Goal: Task Accomplishment & Management: Complete application form

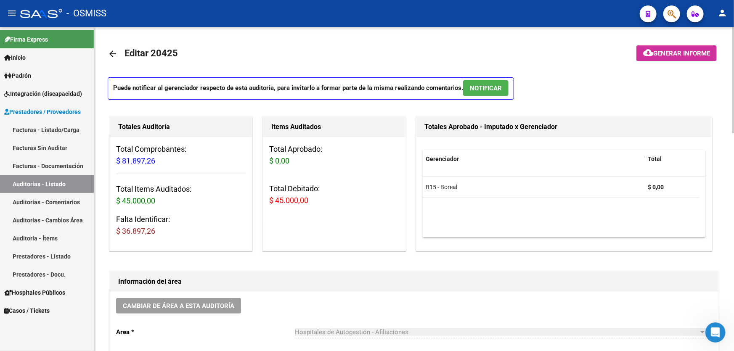
scroll to position [458, 0]
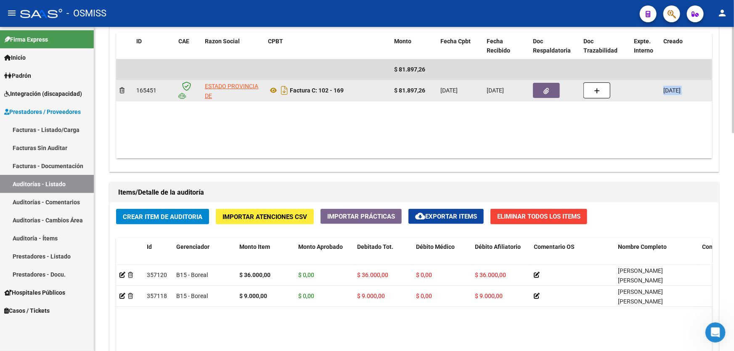
click at [538, 98] on datatable-body "$ 81.897,26 165451 ESTADO PROVINCIA DE SAN LUIS Factura C: 102 - 169 $ 81.897,2…" at bounding box center [414, 108] width 596 height 99
click at [542, 95] on button "button" at bounding box center [546, 90] width 27 height 15
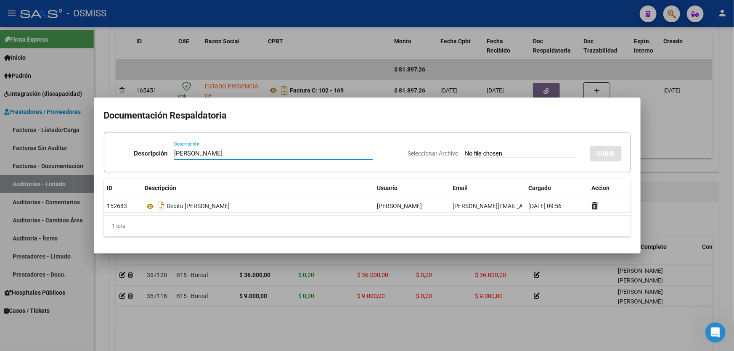
type input "DEBITO ROMERO LEONEL"
click at [508, 150] on input "Seleccionar Archivo" at bounding box center [520, 154] width 111 height 8
type input "C:\fakepath\ROMERO LEONEL.pdf"
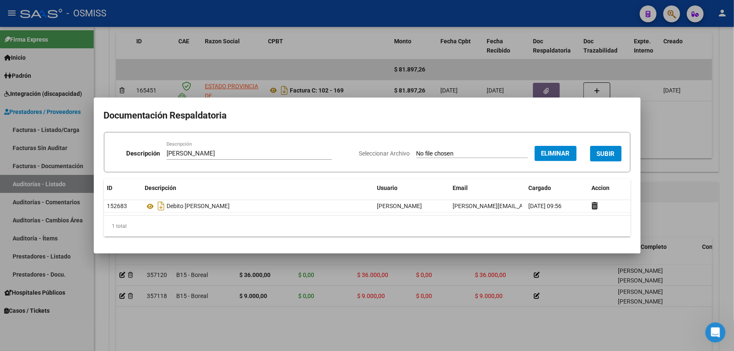
click at [599, 148] on button "SUBIR" at bounding box center [606, 154] width 32 height 16
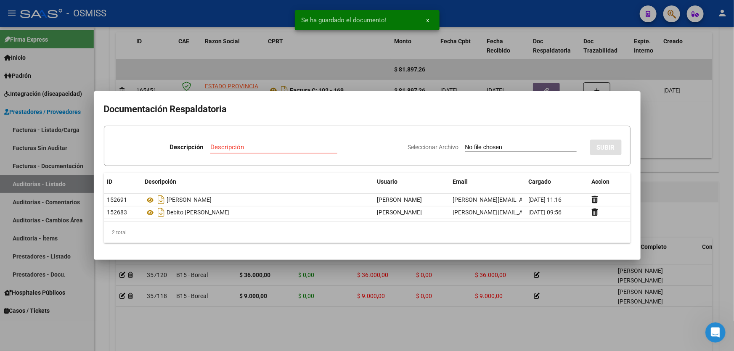
click at [234, 155] on div "Descripción" at bounding box center [273, 151] width 127 height 21
click at [239, 148] on input "Descripción" at bounding box center [273, 147] width 127 height 8
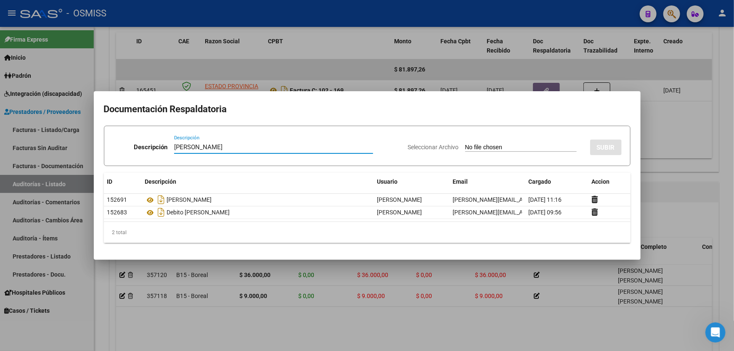
type input "DEBITO WORONKO"
click at [472, 153] on div "Seleccionar Archivo SUBIR" at bounding box center [515, 146] width 214 height 26
click at [472, 148] on input "Seleccionar Archivo" at bounding box center [520, 148] width 111 height 8
type input "C:\fakepath\WORONKO JOHAN.pdf"
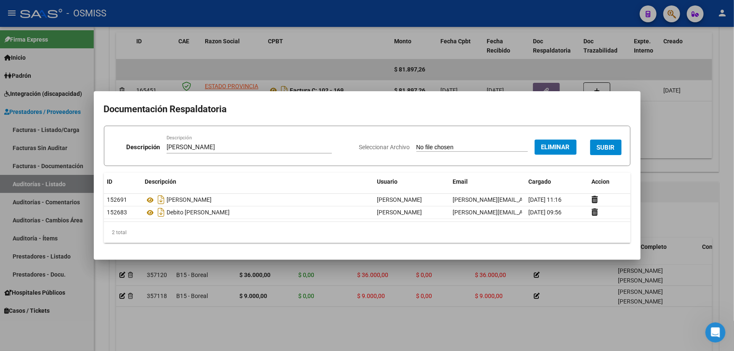
click at [236, 143] on div "DEBITO WORONKO Descripción" at bounding box center [248, 147] width 165 height 13
click at [235, 146] on input "DEBITO WORONKO" at bounding box center [248, 147] width 165 height 8
type input "DEBITO WORONKO JOHAN"
click at [614, 149] on span "SUBIR" at bounding box center [606, 148] width 18 height 8
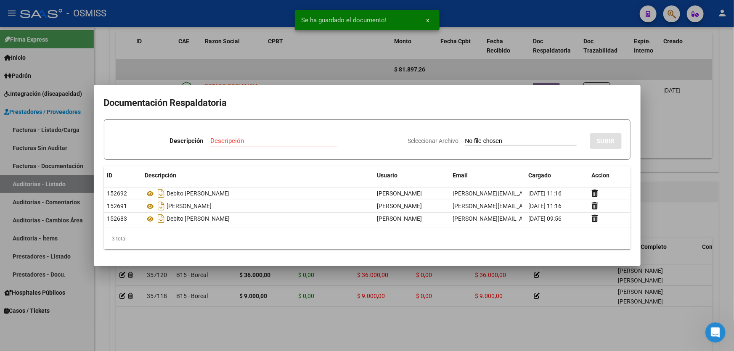
click at [669, 189] on div at bounding box center [367, 175] width 734 height 351
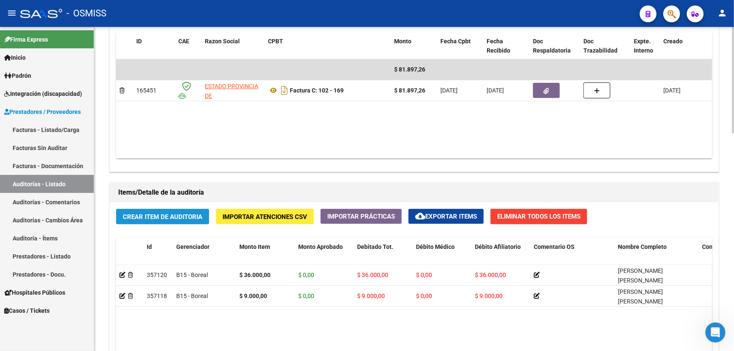
click at [206, 209] on button "Crear Item de Auditoria" at bounding box center [162, 217] width 93 height 16
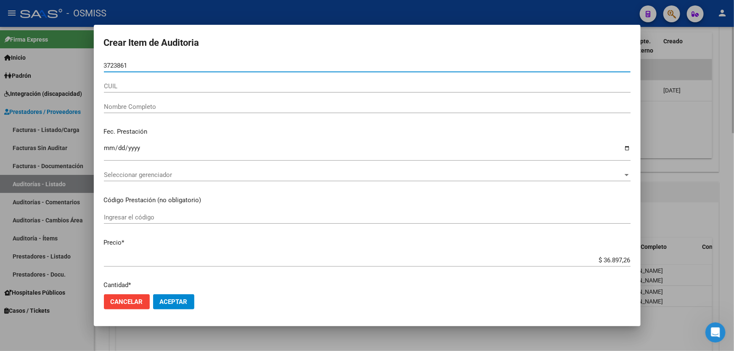
type input "37238617"
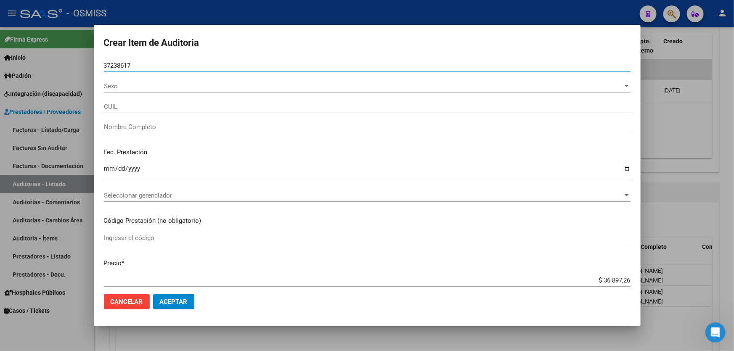
type input "20372386178"
type input "ROMERO LEONEL NICOLAS"
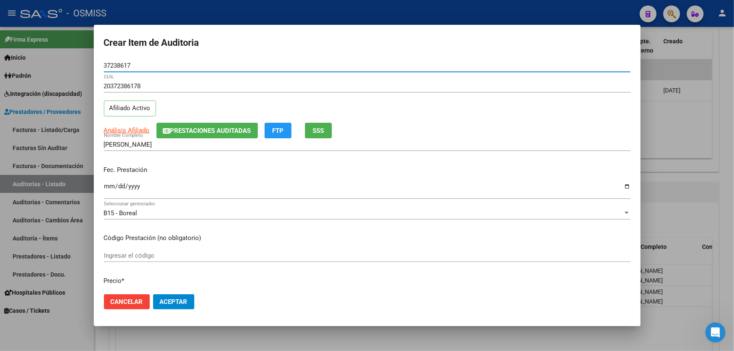
type input "37238617"
click at [112, 190] on input "Ingresar la fecha" at bounding box center [367, 189] width 526 height 13
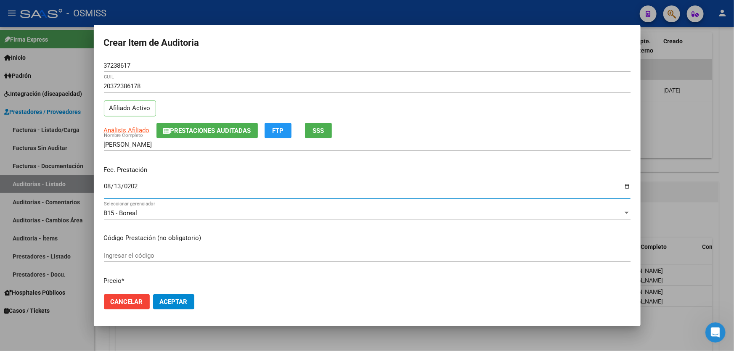
type input "2025-08-13"
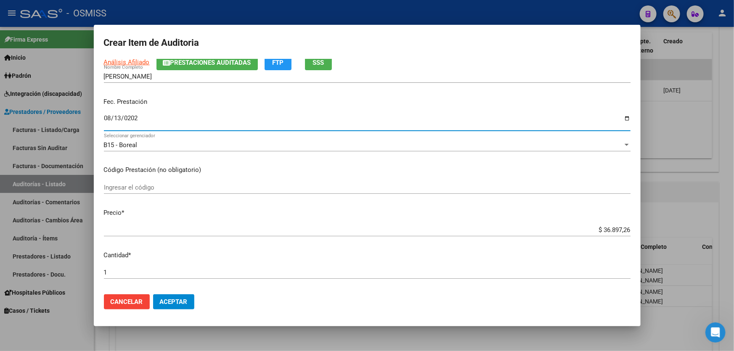
scroll to position [153, 0]
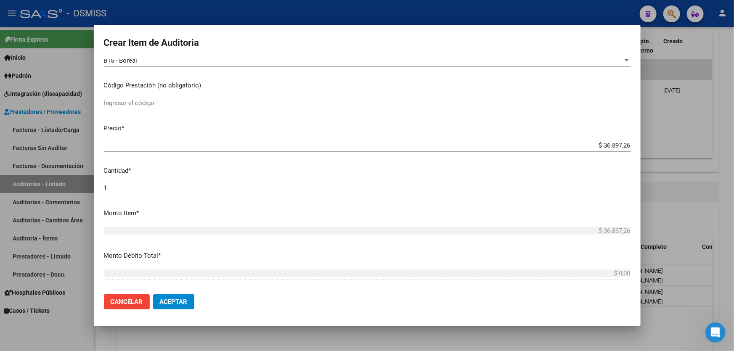
click at [576, 149] on div "$ 36.897,26 Ingresar el precio" at bounding box center [367, 145] width 526 height 13
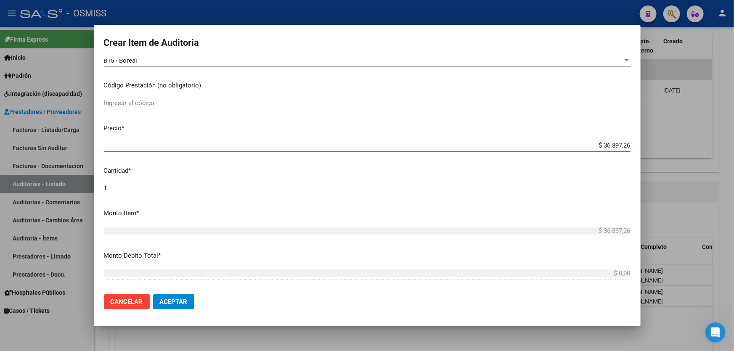
drag, startPoint x: 577, startPoint y: 144, endPoint x: 733, endPoint y: 112, distance: 159.2
click at [733, 116] on div "Crear Item de Auditoria 37238617 Nro Documento 20372386178 CUIL Afiliado Activo…" at bounding box center [367, 175] width 734 height 351
type input "$ 0,02"
type input "$ 0,24"
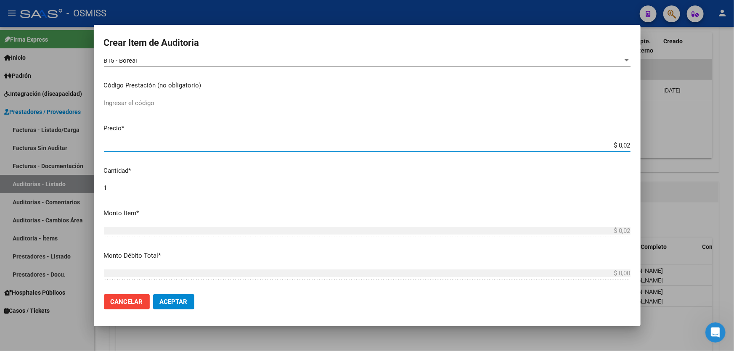
type input "$ 0,24"
type input "$ 2,40"
type input "$ 24,00"
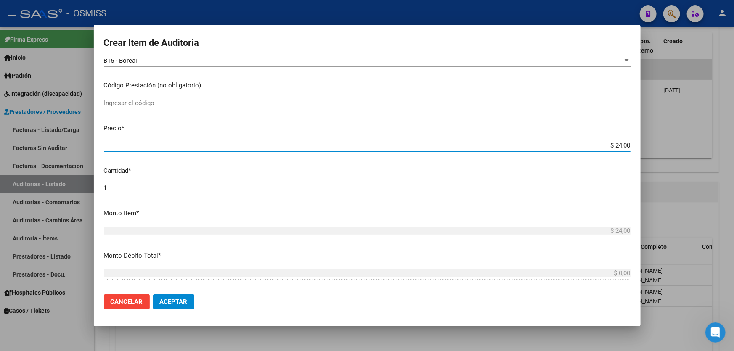
type input "$ 240,00"
type input "$ 2.400,00"
type input "$ 24.000,00"
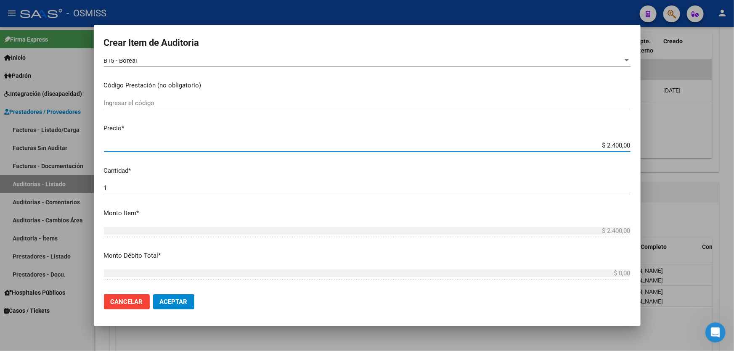
type input "$ 24.000,00"
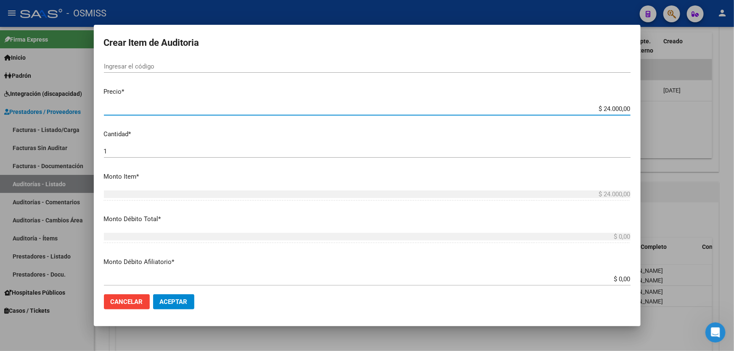
scroll to position [229, 0]
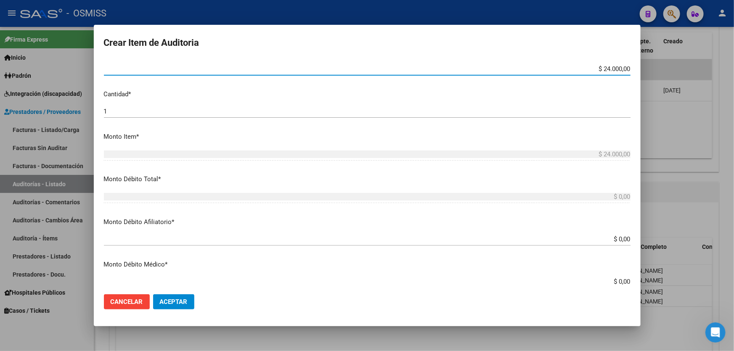
drag, startPoint x: 589, startPoint y: 239, endPoint x: 733, endPoint y: 174, distance: 157.9
click at [733, 200] on div "Crear Item de Auditoria 37238617 Nro Documento 20372386178 CUIL Afiliado Activo…" at bounding box center [367, 175] width 734 height 351
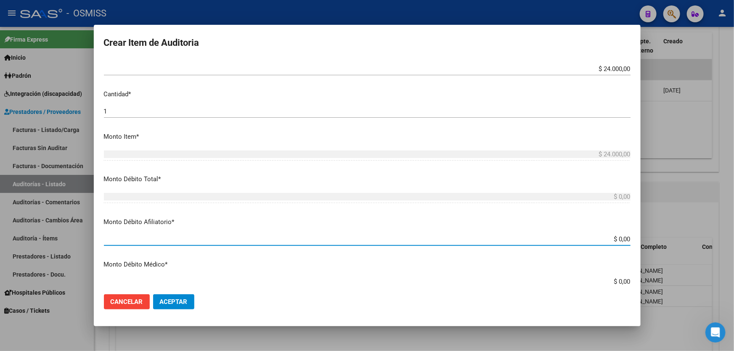
type input "$ 0,02"
type input "$ 0,24"
type input "$ 2,40"
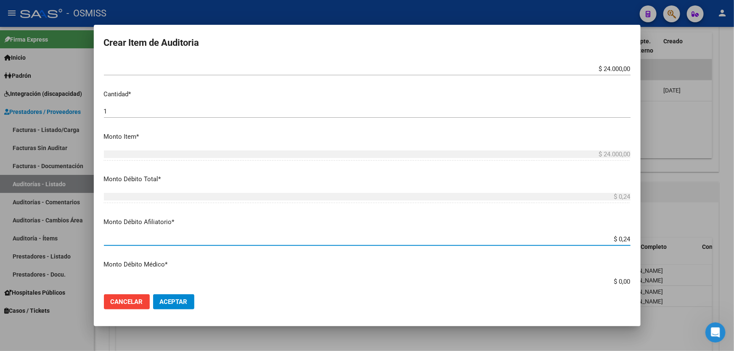
type input "$ 2,40"
type input "$ 24,00"
type input "$ 240,00"
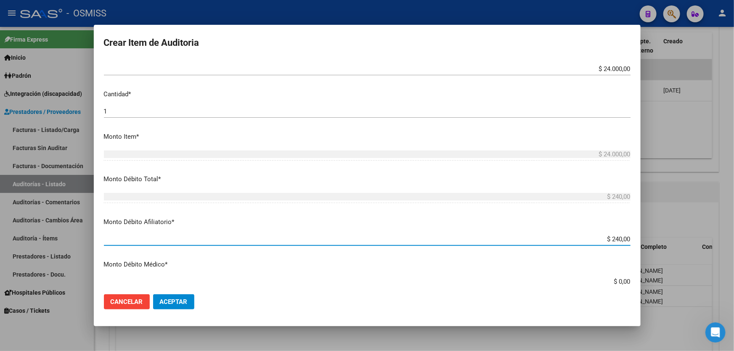
type input "$ 2.400,00"
type input "$ 24.000,00"
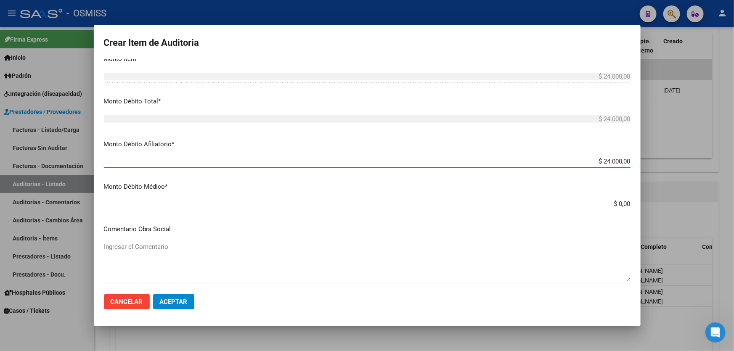
scroll to position [458, 0]
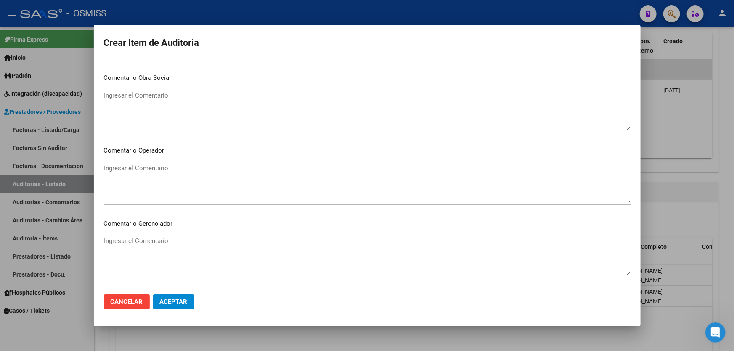
click at [194, 190] on textarea "Ingresar el Comentario" at bounding box center [367, 184] width 526 height 40
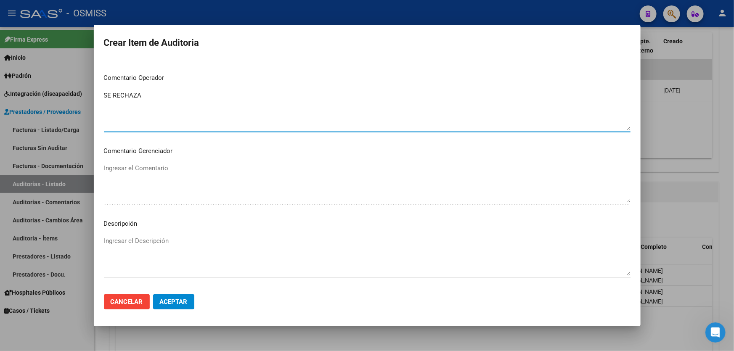
scroll to position [613, 0]
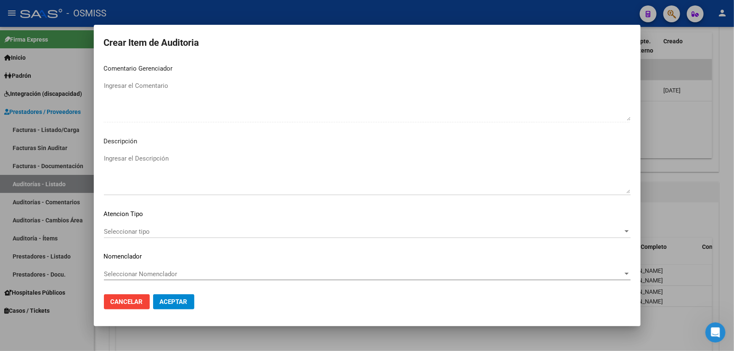
type textarea "SE RECHAZA"
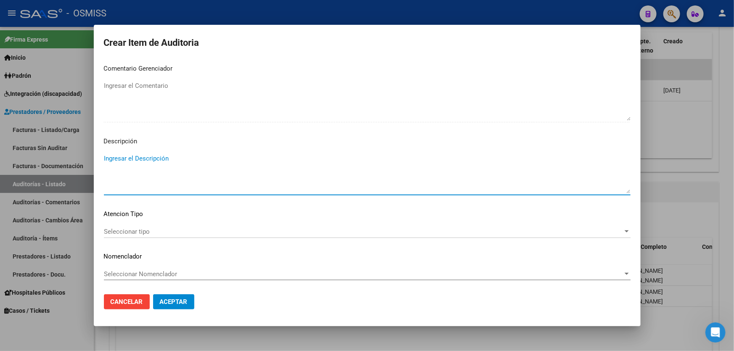
click at [167, 154] on textarea "Ingresar el Descripción" at bounding box center [367, 174] width 526 height 40
paste textarea "Según el art. 10 inc. A de la ley 23660, no se cumple con la minima continuidad…"
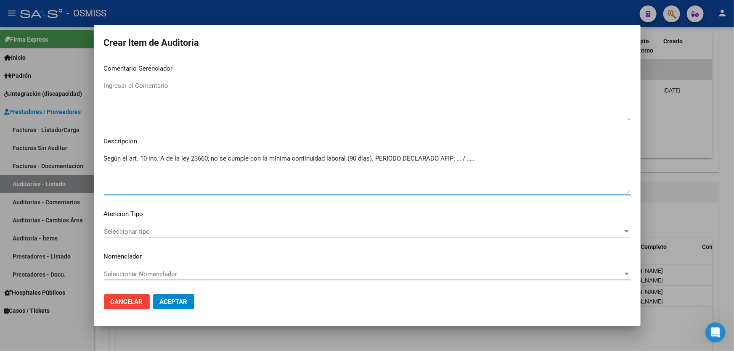
drag, startPoint x: 475, startPoint y: 156, endPoint x: 455, endPoint y: 159, distance: 20.5
click at [455, 159] on textarea "Según el art. 10 inc. A de la ley 23660, no se cumple con la minima continuidad…" at bounding box center [367, 174] width 526 height 40
type textarea "Según el art. 10 inc. A de la ley 23660, no se cumple con la minima continuidad…"
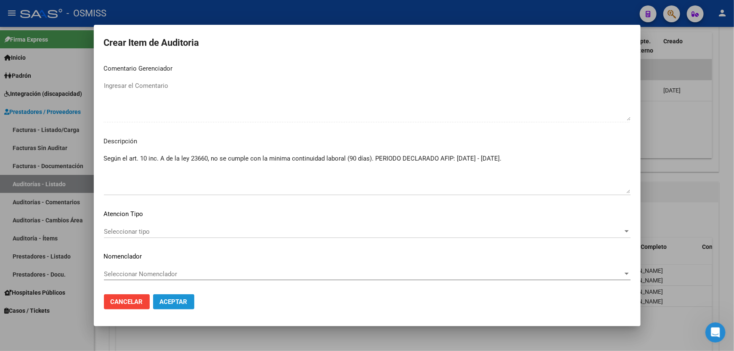
click at [175, 308] on button "Aceptar" at bounding box center [173, 301] width 41 height 15
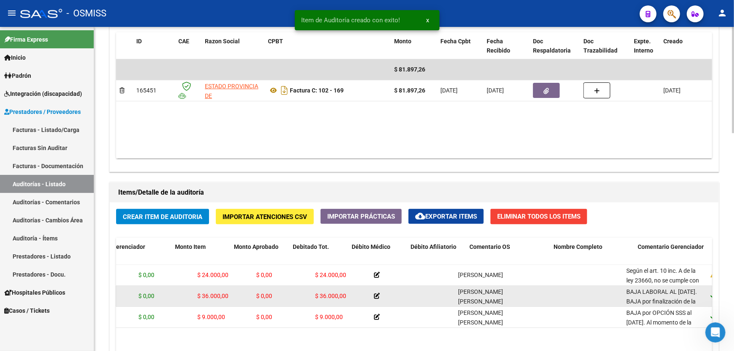
drag, startPoint x: 558, startPoint y: 304, endPoint x: 609, endPoint y: 297, distance: 50.9
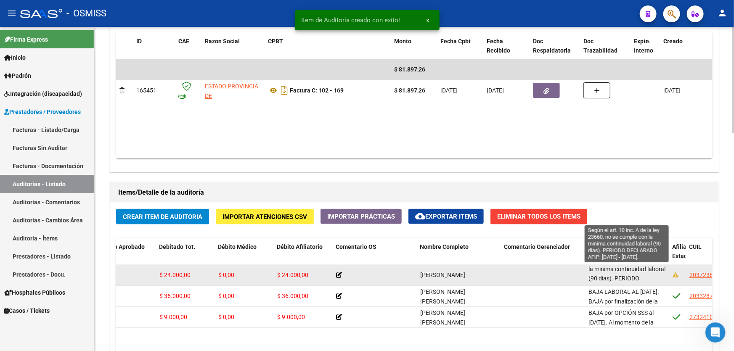
scroll to position [40, 0]
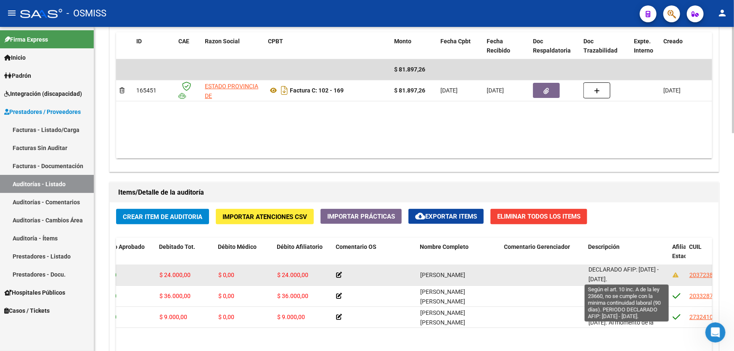
drag, startPoint x: 587, startPoint y: 271, endPoint x: 655, endPoint y: 273, distance: 68.1
click at [655, 273] on span "Según el art. 10 inc. A de la ley 23660, no se cumple con la minima continuidad…" at bounding box center [626, 255] width 77 height 55
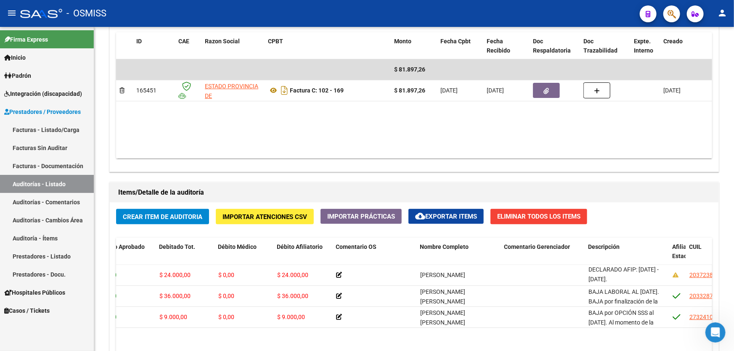
copy span "Según el art. 10 inc. A de la ley 23660, no se cumple con la minima continuidad…"
click at [143, 209] on button "Crear Item de Auditoria" at bounding box center [162, 217] width 93 height 16
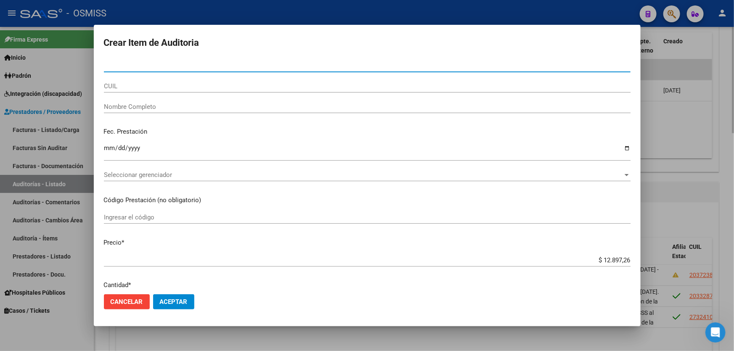
paste input "27136004"
type input "27136004"
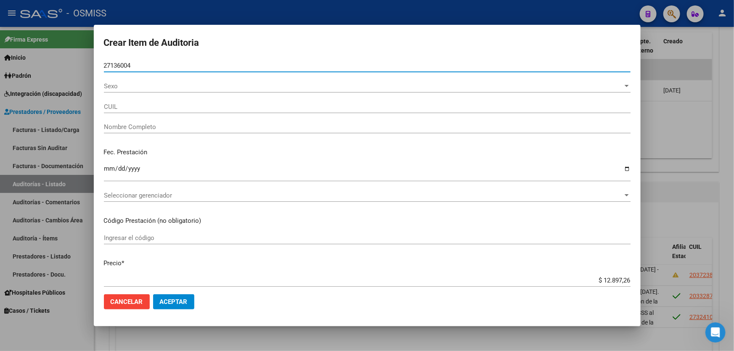
type input "20271360046"
type input "CAMARGO PABLO SEBASTIAN"
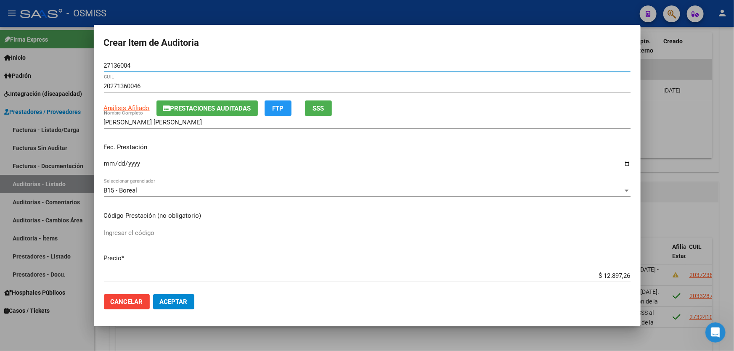
type input "27136004"
click at [108, 172] on input "Ingresar la fecha" at bounding box center [367, 166] width 526 height 13
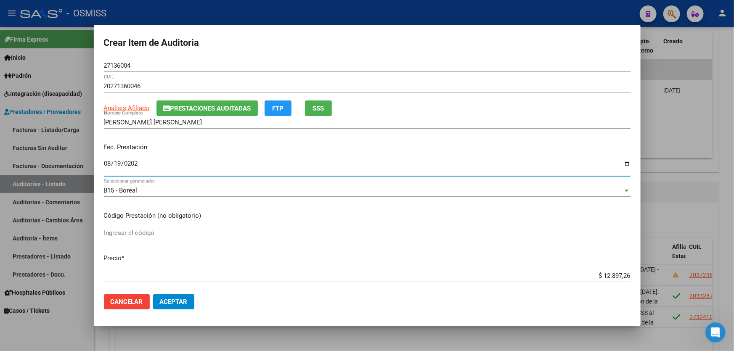
type input "2025-08-19"
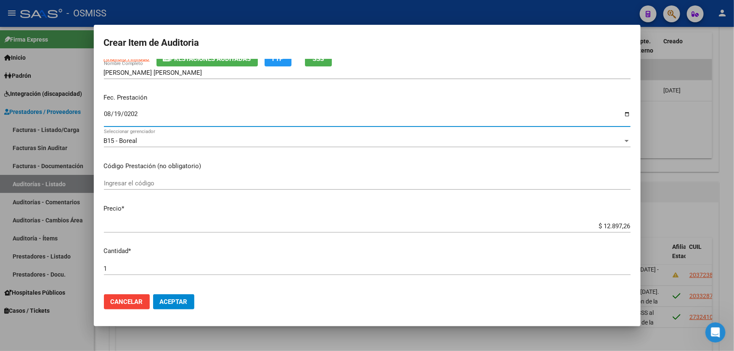
scroll to position [153, 0]
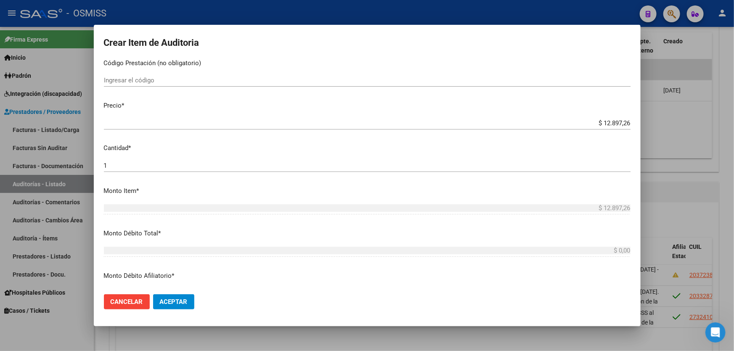
click at [177, 305] on span "Aceptar" at bounding box center [174, 302] width 28 height 8
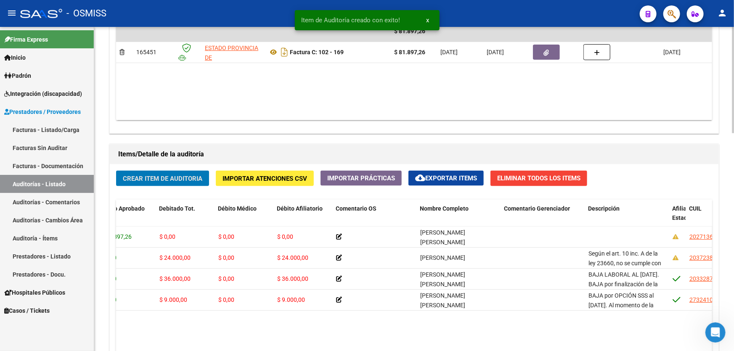
scroll to position [344, 0]
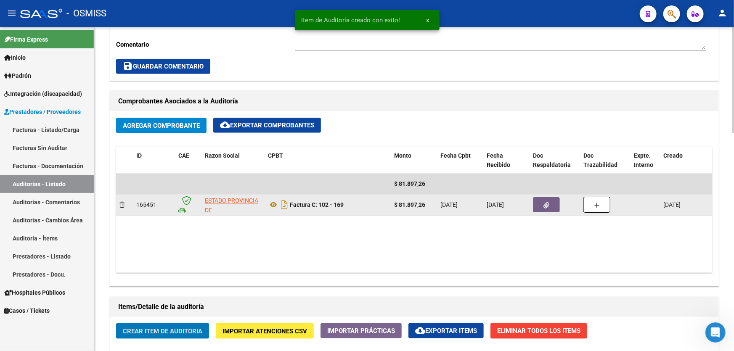
click at [549, 205] on button "button" at bounding box center [546, 204] width 27 height 15
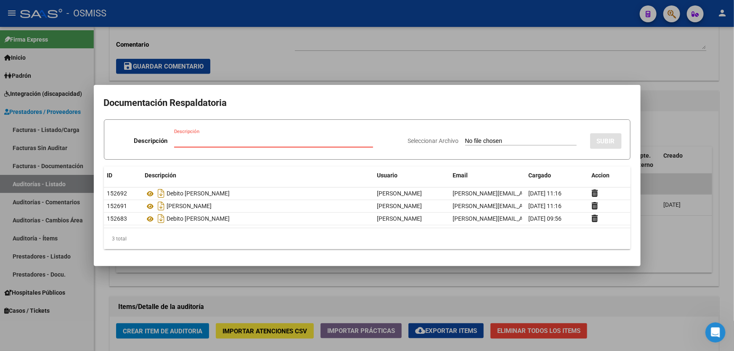
click at [656, 240] on div at bounding box center [367, 175] width 734 height 351
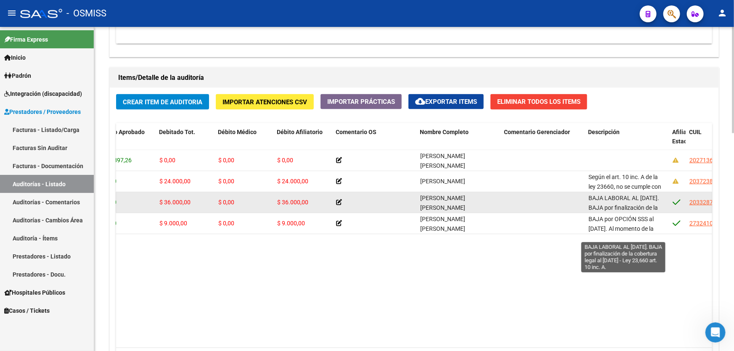
scroll to position [30, 0]
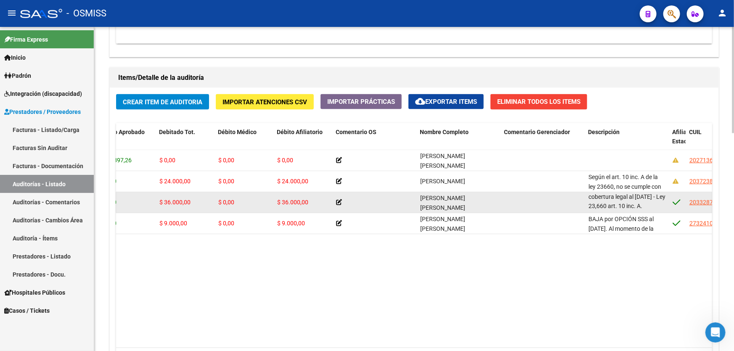
drag, startPoint x: 588, startPoint y: 197, endPoint x: 643, endPoint y: 208, distance: 56.2
click at [643, 208] on div "BAJA LABORAL AL 04/04/2025. BAJA por finalización de la cobertura legal al 03/0…" at bounding box center [626, 202] width 77 height 18
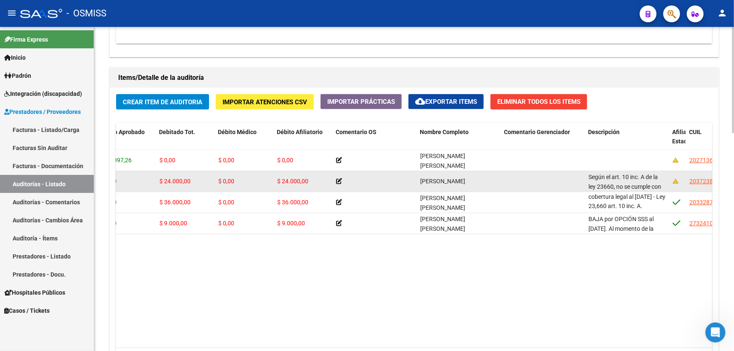
copy span "BAJA LABORAL AL 04/04/2025. BAJA por finalización de la cobertura legal al 03/0…"
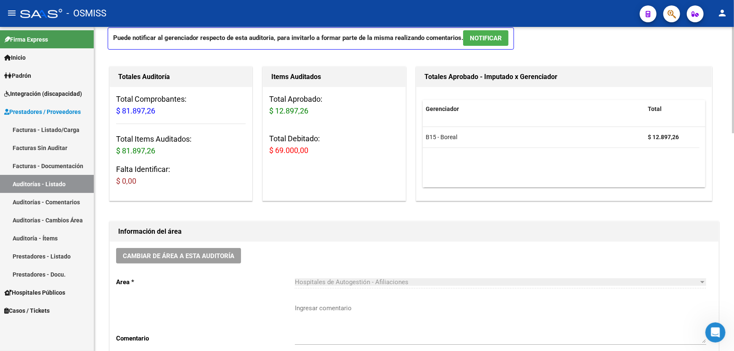
scroll to position [0, 0]
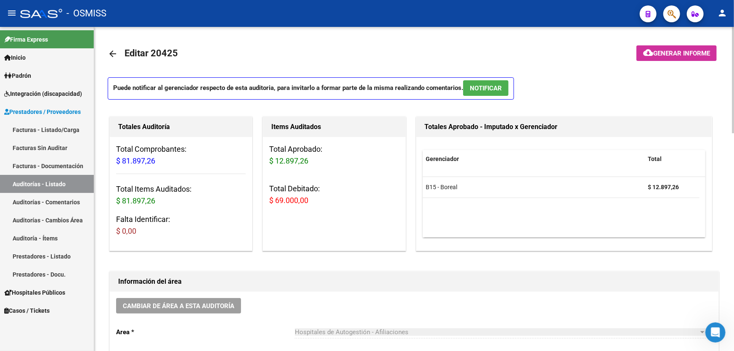
click at [648, 48] on mat-icon "cloud_download" at bounding box center [648, 53] width 10 height 10
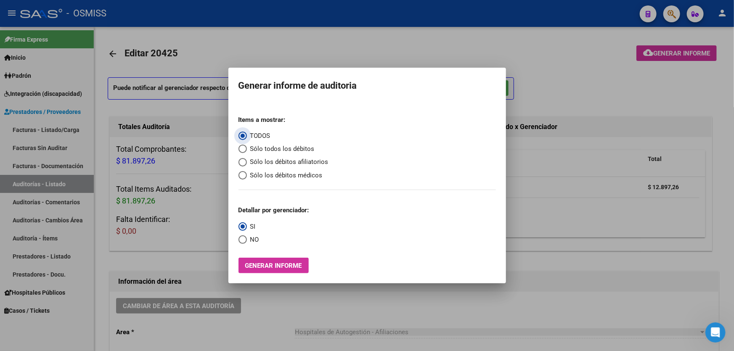
click at [286, 162] on span "Sólo los débitos afiliatorios" at bounding box center [288, 162] width 82 height 10
click at [247, 162] on input "Sólo los débitos afiliatorios" at bounding box center [242, 162] width 8 height 8
radio input "true"
click at [239, 243] on span "Select an option" at bounding box center [242, 239] width 8 height 8
click at [239, 243] on input "NO" at bounding box center [242, 239] width 8 height 8
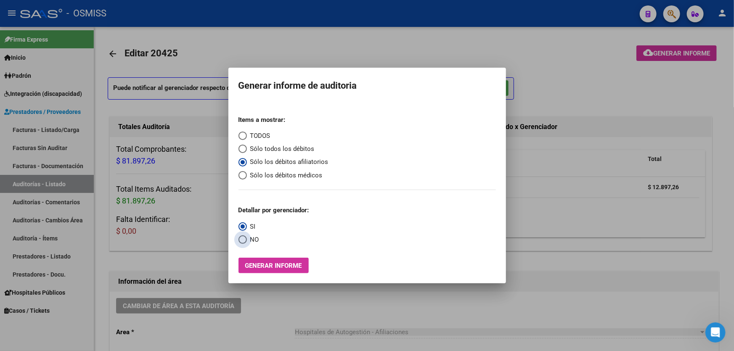
radio input "true"
click at [251, 262] on span "Generar informe" at bounding box center [273, 266] width 57 height 8
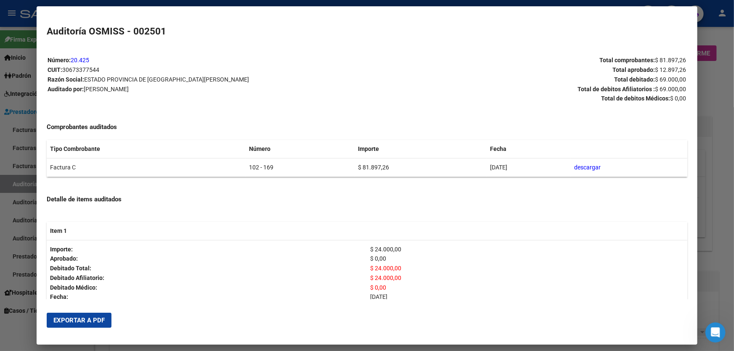
drag, startPoint x: 71, startPoint y: 324, endPoint x: 132, endPoint y: 285, distance: 72.0
click at [71, 324] on button "Exportar a PDF" at bounding box center [79, 320] width 65 height 15
click at [702, 285] on div at bounding box center [367, 175] width 734 height 351
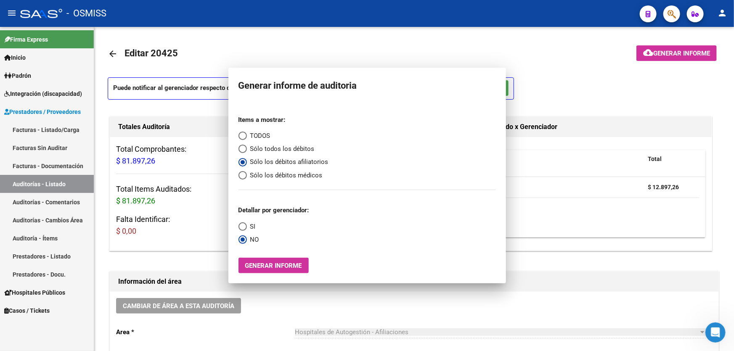
click at [702, 285] on h1 "Información del área" at bounding box center [414, 281] width 592 height 13
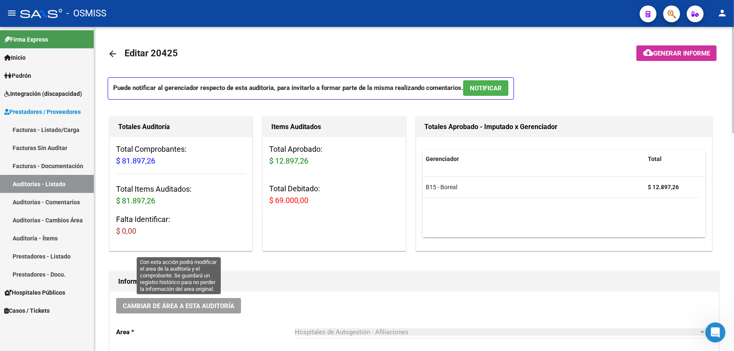
click at [219, 303] on span "Cambiar de área a esta auditoría" at bounding box center [178, 306] width 111 height 8
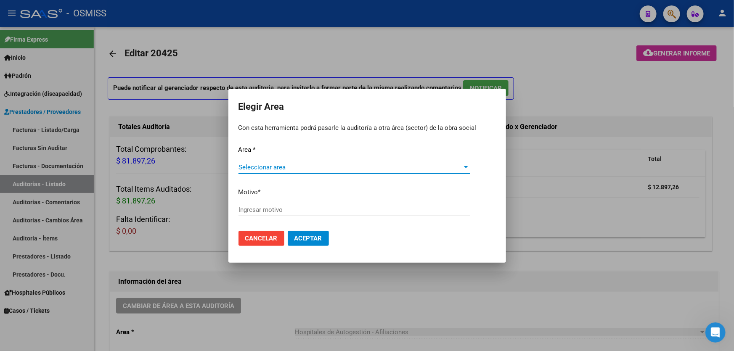
click at [297, 162] on div "Seleccionar area Seleccionar area" at bounding box center [354, 167] width 232 height 13
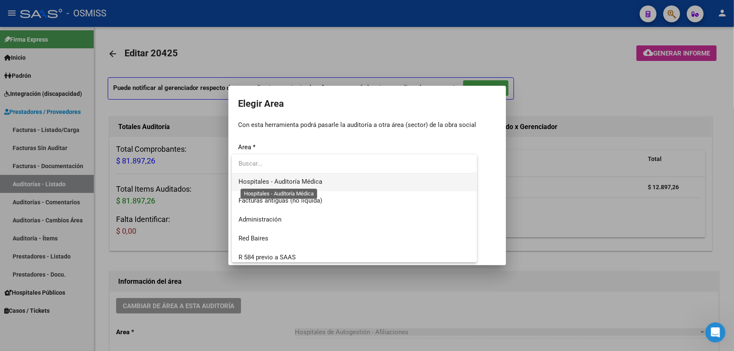
click at [309, 180] on span "Hospitales - Auditoría Médica" at bounding box center [280, 182] width 84 height 8
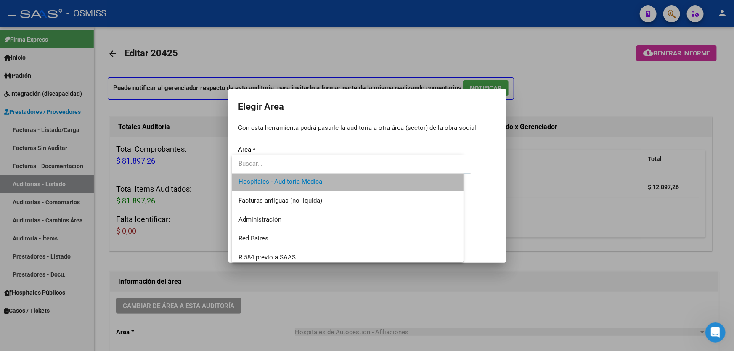
scroll to position [151, 0]
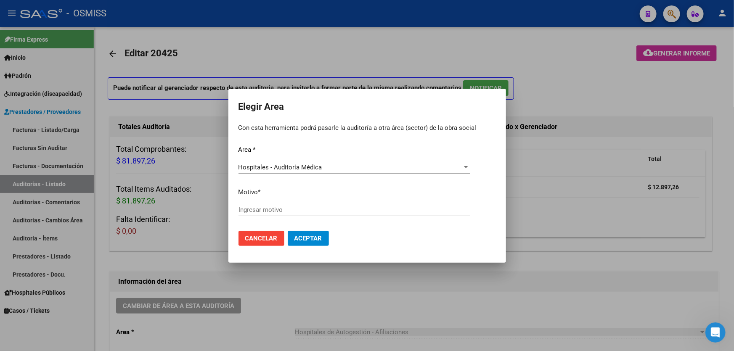
click at [305, 205] on div "Ingresar motivo" at bounding box center [354, 209] width 232 height 13
click at [305, 206] on input "Ingresar motivo" at bounding box center [354, 210] width 232 height 8
click at [303, 206] on input "Ingresar motivo" at bounding box center [354, 210] width 232 height 8
type input "AUDITADO"
click at [316, 233] on button "Aceptar" at bounding box center [308, 238] width 41 height 15
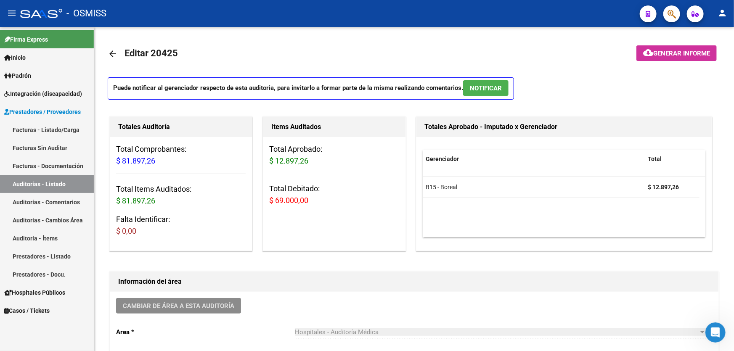
click at [55, 192] on link "Auditorías - Listado" at bounding box center [47, 184] width 94 height 18
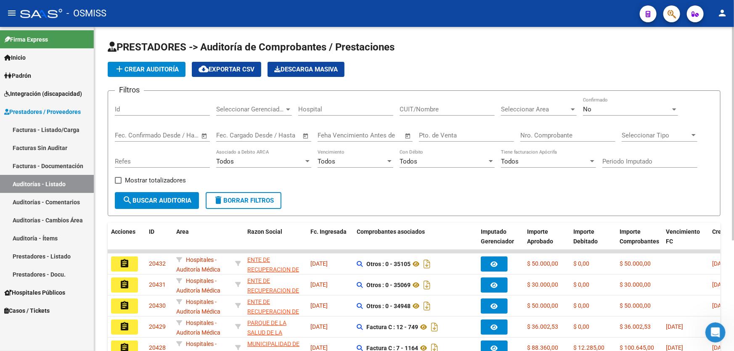
click at [152, 62] on button "add Crear Auditoría" at bounding box center [147, 69] width 78 height 15
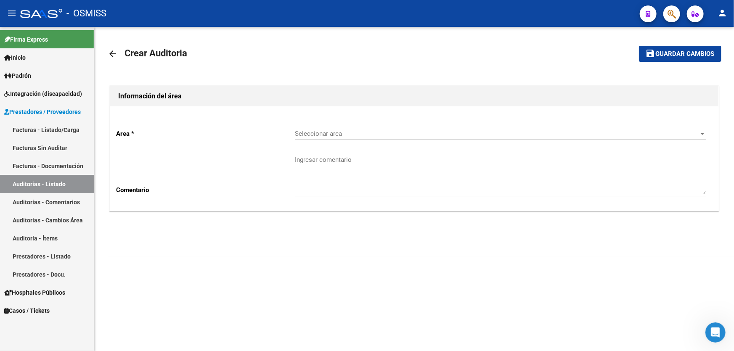
click at [305, 224] on div "Información del área Area * Seleccionar area Seleccionar area Comentario Ingres…" at bounding box center [414, 158] width 613 height 163
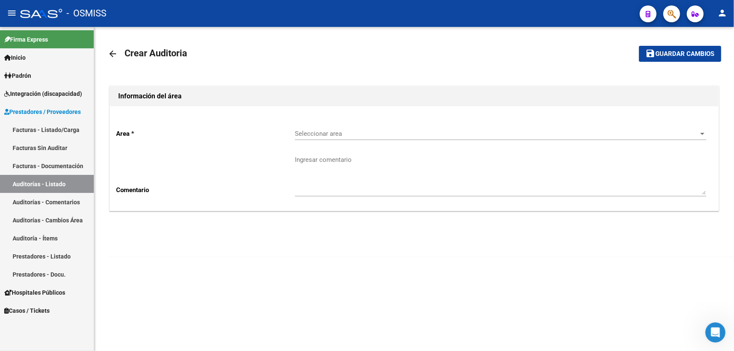
click at [348, 150] on div "Ingresar comentario" at bounding box center [500, 172] width 411 height 48
click at [348, 137] on div "Seleccionar area Seleccionar area" at bounding box center [500, 131] width 411 height 18
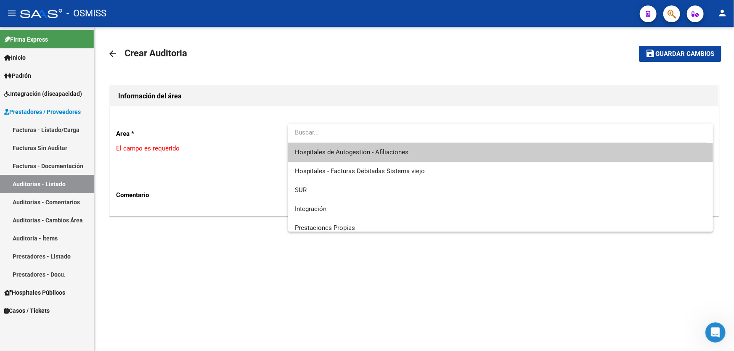
click at [349, 154] on span "Hospitales de Autogestión - Afiliaciones" at bounding box center [352, 152] width 114 height 8
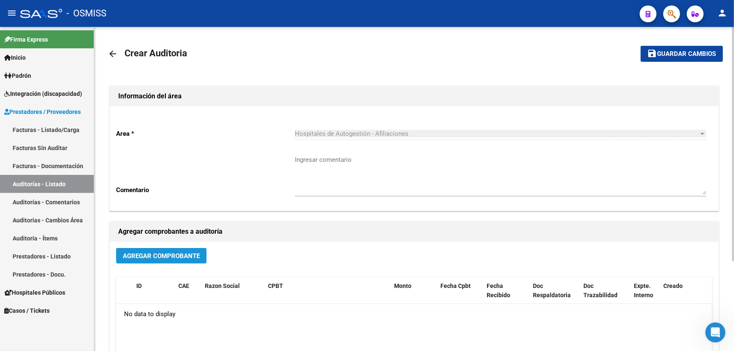
click at [167, 252] on span "Agregar Comprobante" at bounding box center [161, 256] width 77 height 8
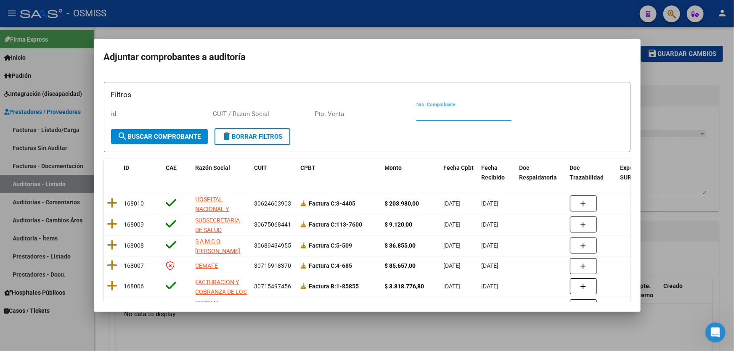
click at [495, 115] on input "Nro. Comprobante" at bounding box center [463, 114] width 95 height 8
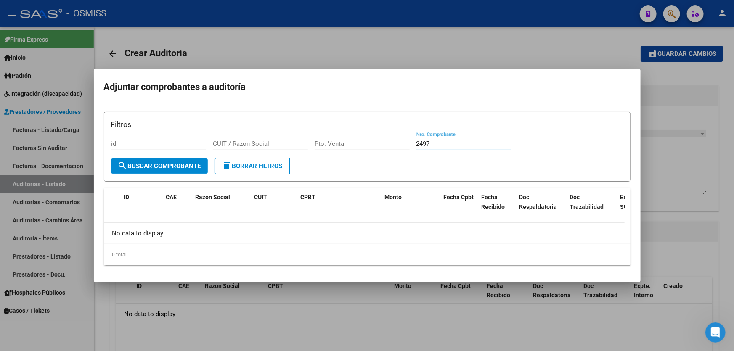
type input "2497"
click at [364, 143] on input "Pto. Venta" at bounding box center [361, 144] width 95 height 8
type input "008"
type input "0058"
drag, startPoint x: 372, startPoint y: 145, endPoint x: 265, endPoint y: 141, distance: 106.5
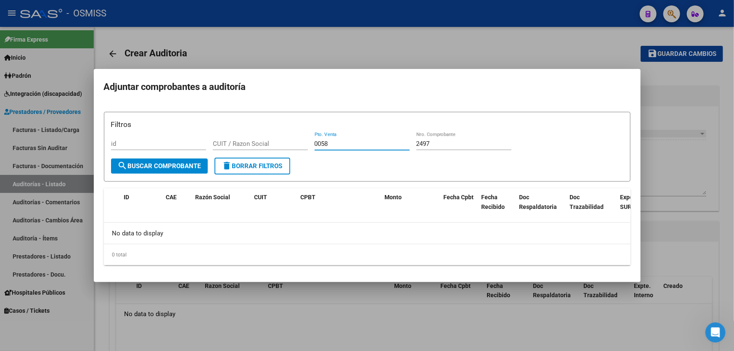
click at [265, 141] on div "Filtros id CUIT / Razon Social 0058 Pto. Venta 2497 Nro. Comprobante" at bounding box center [367, 138] width 512 height 39
drag, startPoint x: 445, startPoint y: 145, endPoint x: 403, endPoint y: 150, distance: 41.9
click at [403, 150] on div "Filtros id CUIT / Razon Social Pto. Venta 2497 Nro. Comprobante" at bounding box center [367, 138] width 512 height 39
type input "8519"
click at [662, 185] on div at bounding box center [367, 175] width 734 height 351
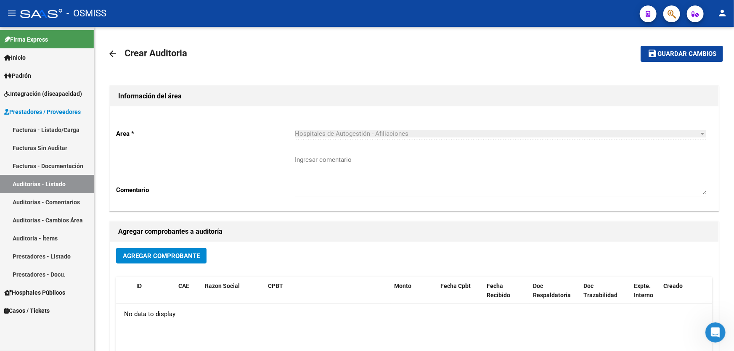
click at [37, 187] on link "Auditorías - Listado" at bounding box center [47, 184] width 94 height 18
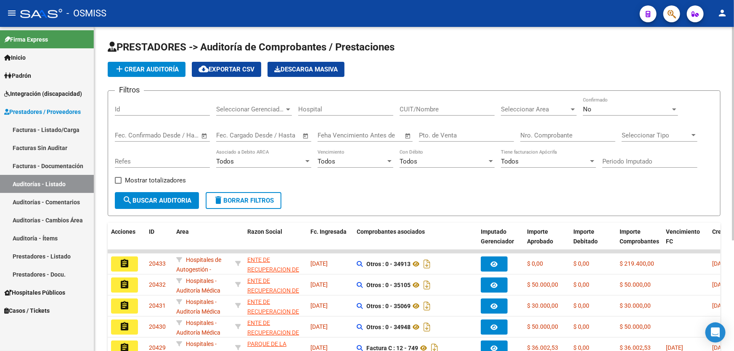
click at [162, 67] on span "add Crear Auditoría" at bounding box center [146, 70] width 64 height 8
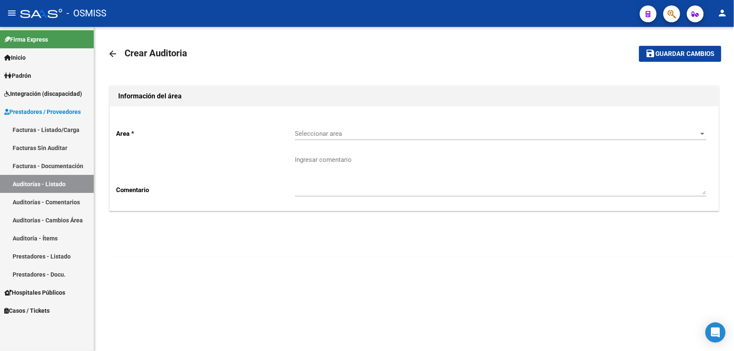
click at [327, 135] on span "Seleccionar area" at bounding box center [497, 134] width 404 height 8
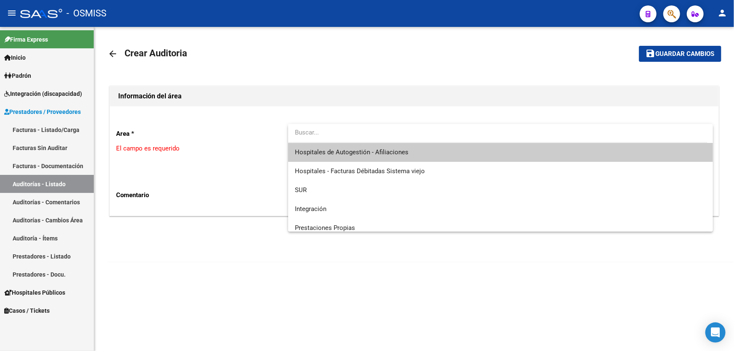
click at [330, 139] on input "dropdown search" at bounding box center [497, 132] width 419 height 19
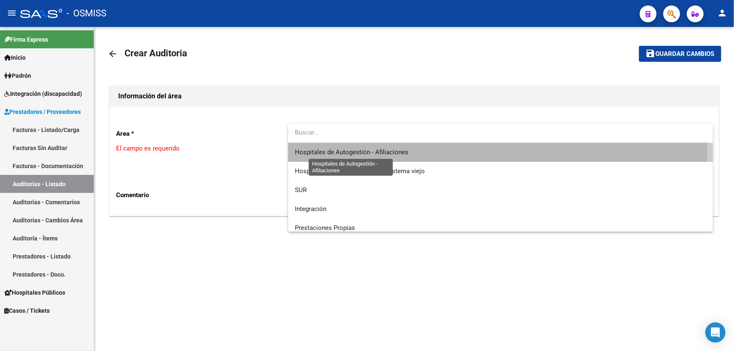
click at [332, 148] on span "Hospitales de Autogestión - Afiliaciones" at bounding box center [352, 152] width 114 height 8
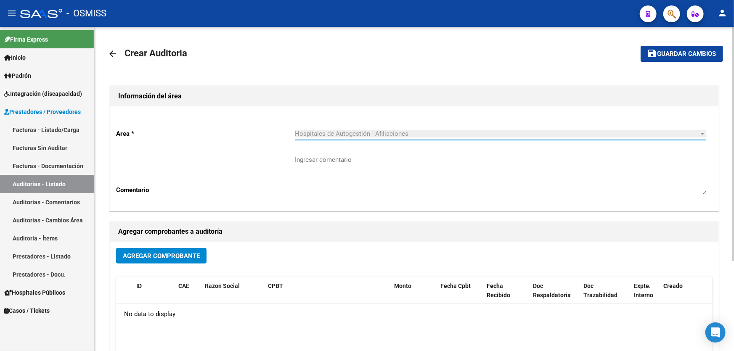
click at [167, 262] on button "Agregar Comprobante" at bounding box center [161, 256] width 90 height 16
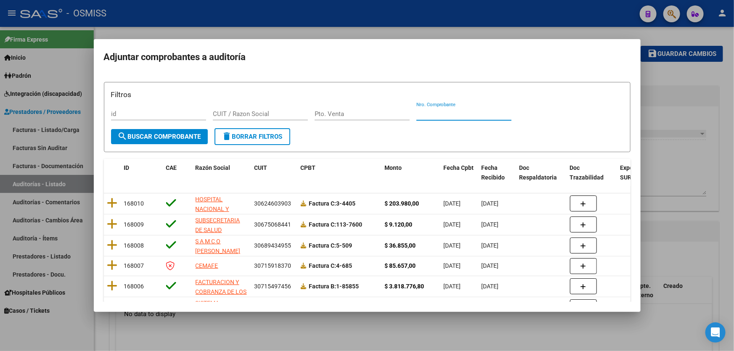
click at [452, 112] on input "Nro. Comprobante" at bounding box center [463, 114] width 95 height 8
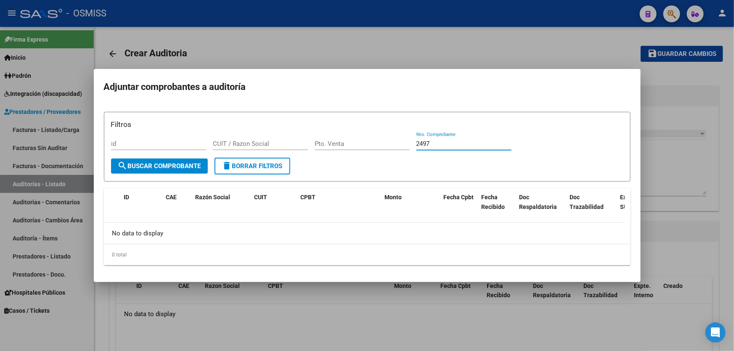
type input "2497"
click at [174, 167] on span "search Buscar Comprobante" at bounding box center [159, 166] width 83 height 8
click at [172, 169] on span "search Buscar Comprobante" at bounding box center [159, 166] width 83 height 8
click at [173, 169] on span "search Buscar Comprobante" at bounding box center [159, 166] width 83 height 8
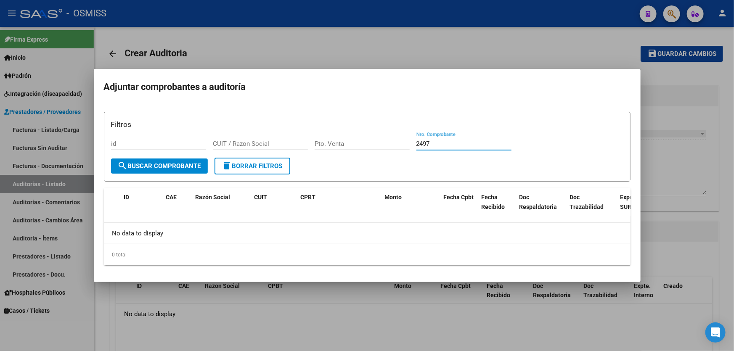
drag, startPoint x: 445, startPoint y: 145, endPoint x: 312, endPoint y: 143, distance: 133.7
click at [312, 143] on div "Filtros id CUIT / Razon Social Pto. Venta 2497 Nro. Comprobante" at bounding box center [367, 138] width 512 height 39
type input "2497"
click at [341, 143] on input "Pto. Venta" at bounding box center [361, 144] width 95 height 8
type input "58"
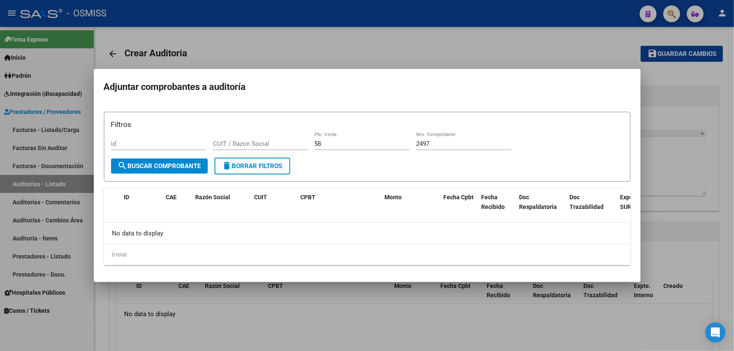
click at [713, 192] on div at bounding box center [367, 175] width 734 height 351
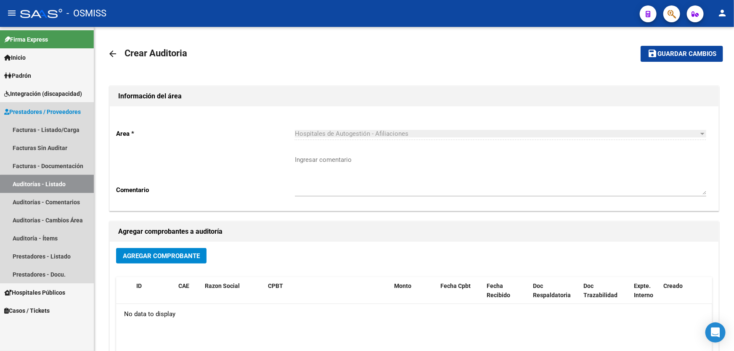
click at [66, 188] on link "Auditorías - Listado" at bounding box center [47, 184] width 94 height 18
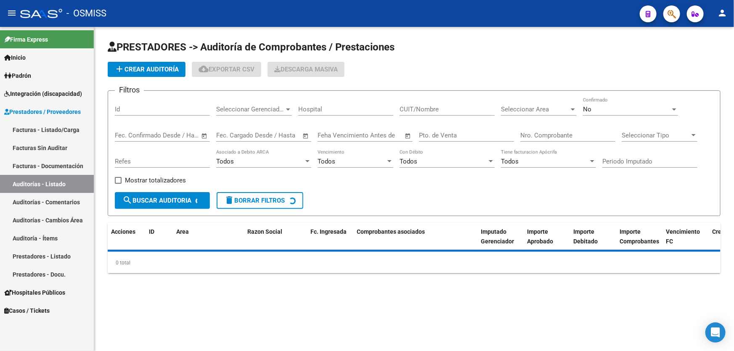
click at [535, 139] on div "Nro. Comprobante" at bounding box center [567, 133] width 95 height 18
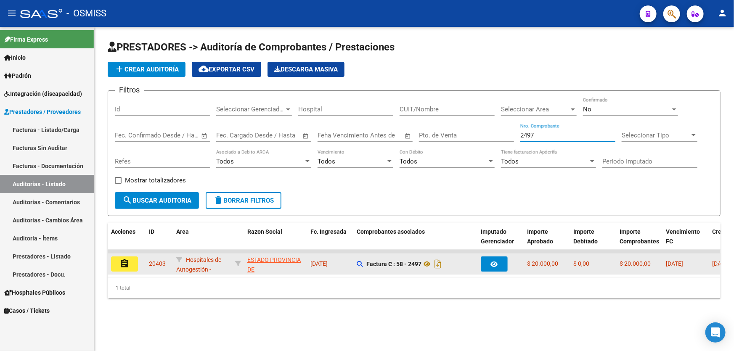
type input "2497"
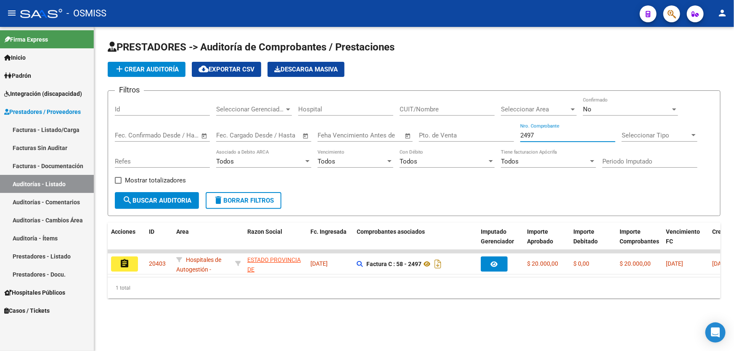
click at [113, 266] on button "assignment" at bounding box center [124, 263] width 27 height 15
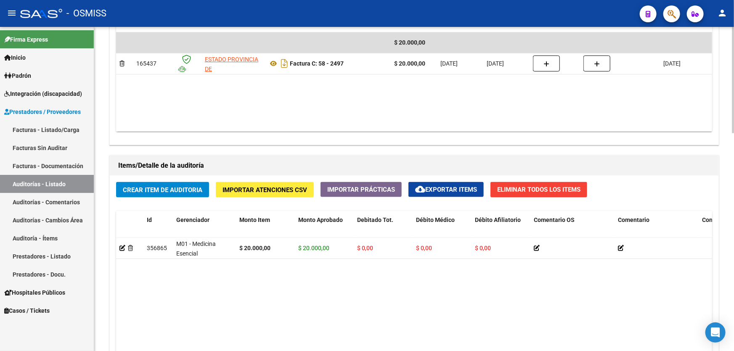
scroll to position [497, 0]
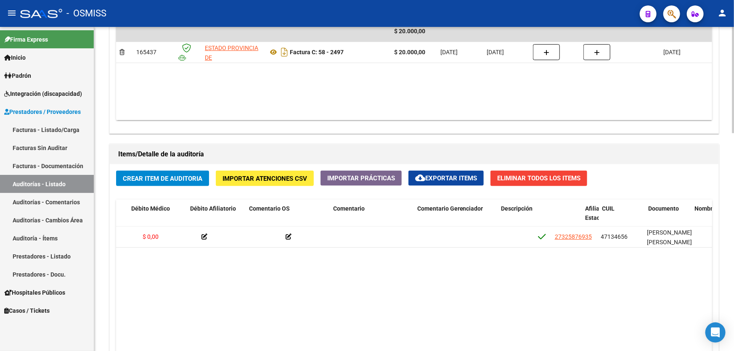
drag, startPoint x: 392, startPoint y: 256, endPoint x: 427, endPoint y: 259, distance: 34.5
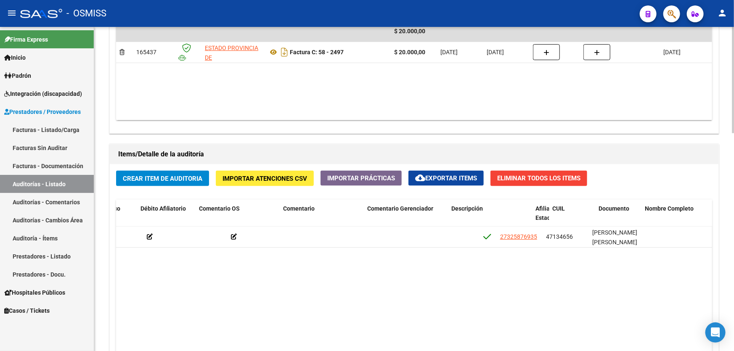
drag, startPoint x: 427, startPoint y: 259, endPoint x: 467, endPoint y: 264, distance: 40.3
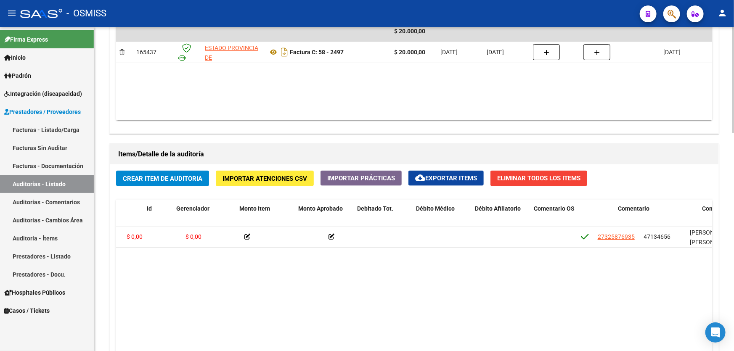
scroll to position [0, 0]
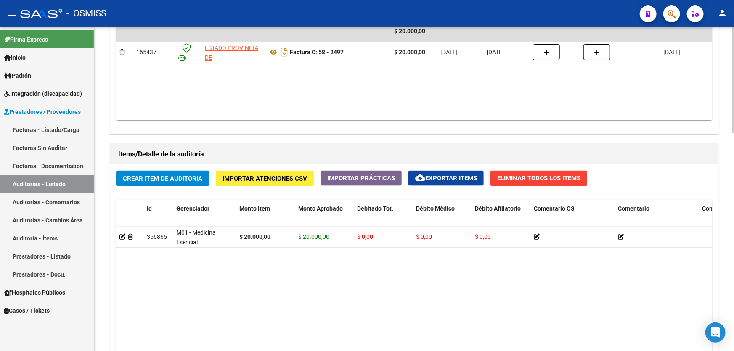
drag, startPoint x: 450, startPoint y: 261, endPoint x: 297, endPoint y: 254, distance: 153.2
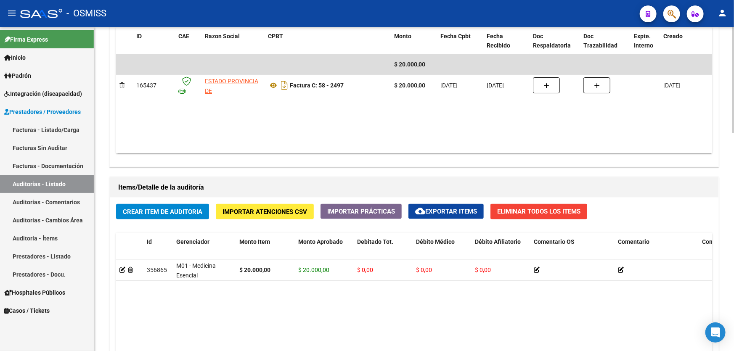
drag, startPoint x: 333, startPoint y: 272, endPoint x: 411, endPoint y: 289, distance: 80.5
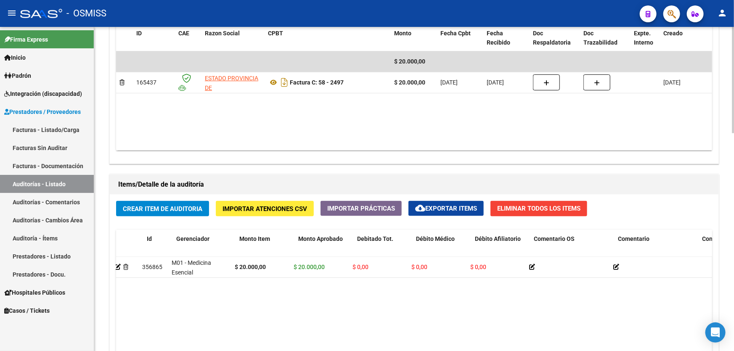
drag, startPoint x: 417, startPoint y: 294, endPoint x: 428, endPoint y: 294, distance: 10.5
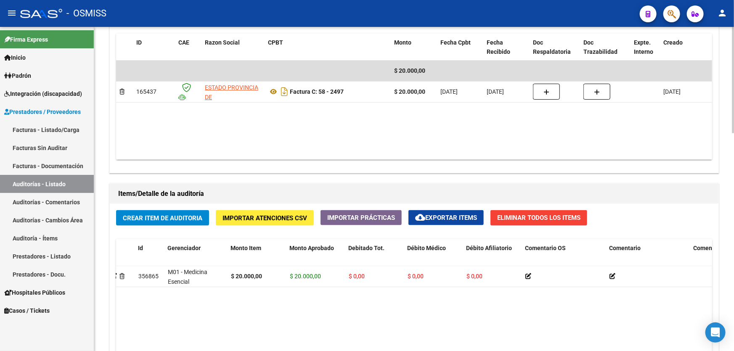
scroll to position [428, 0]
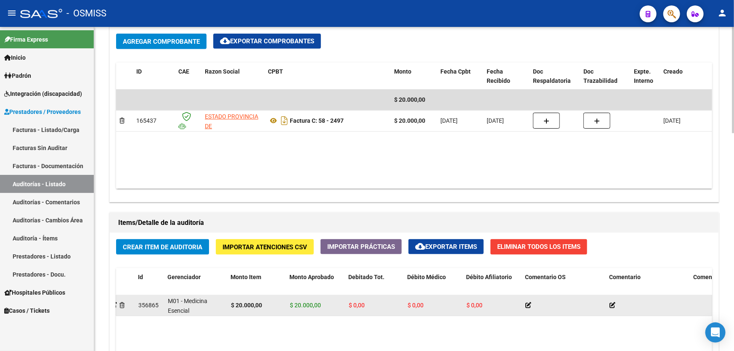
drag, startPoint x: 417, startPoint y: 307, endPoint x: 451, endPoint y: 305, distance: 34.5
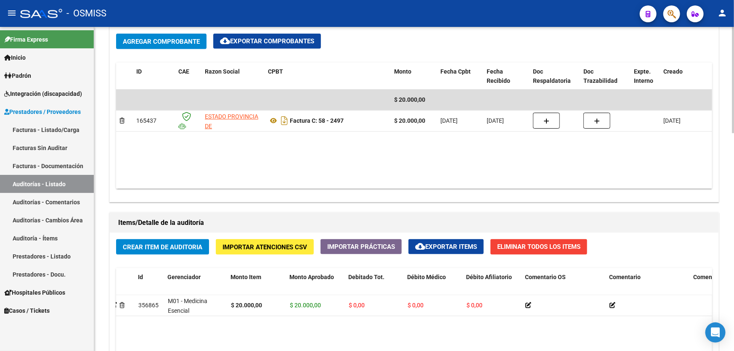
drag, startPoint x: 446, startPoint y: 313, endPoint x: 477, endPoint y: 319, distance: 32.0
drag, startPoint x: 520, startPoint y: 320, endPoint x: 602, endPoint y: 320, distance: 82.0
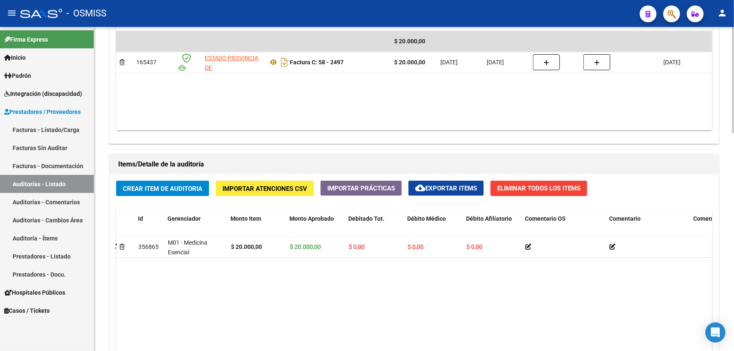
scroll to position [542, 0]
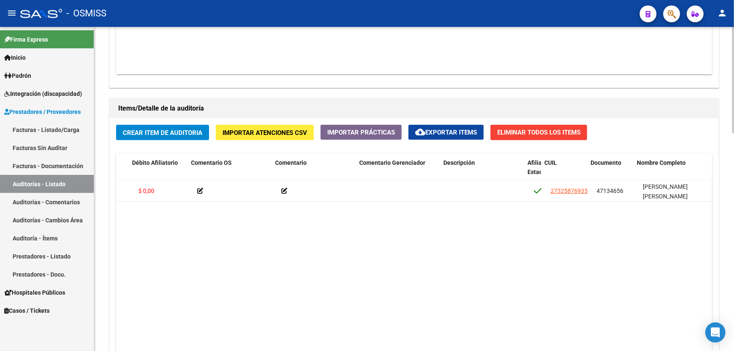
drag, startPoint x: 450, startPoint y: 235, endPoint x: 490, endPoint y: 234, distance: 40.4
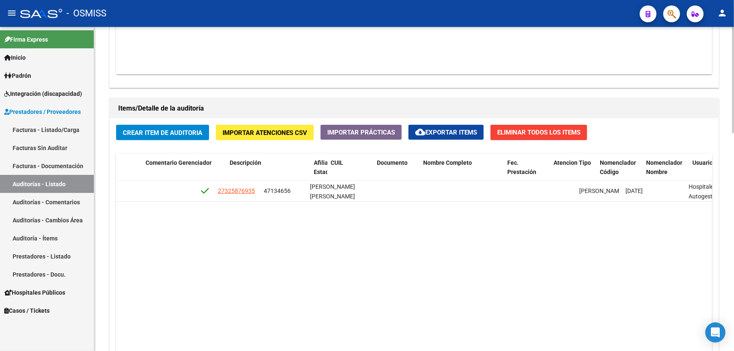
drag, startPoint x: 490, startPoint y: 234, endPoint x: 554, endPoint y: 229, distance: 63.7
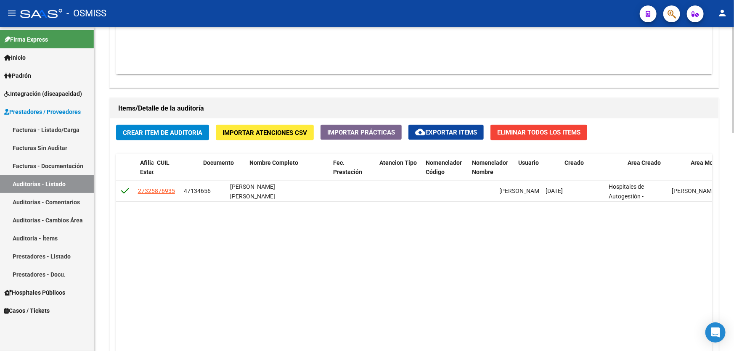
drag, startPoint x: 554, startPoint y: 229, endPoint x: 600, endPoint y: 225, distance: 45.9
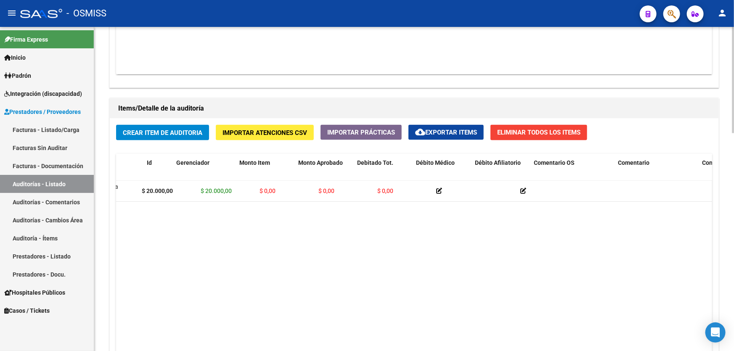
scroll to position [0, 0]
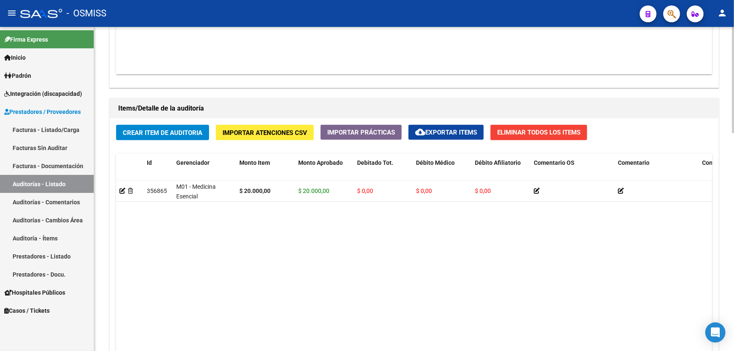
drag, startPoint x: 523, startPoint y: 226, endPoint x: 383, endPoint y: 227, distance: 139.6
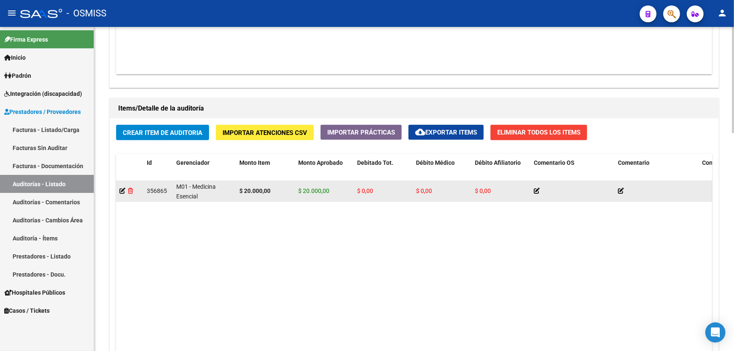
click at [130, 188] on icon at bounding box center [130, 191] width 5 height 6
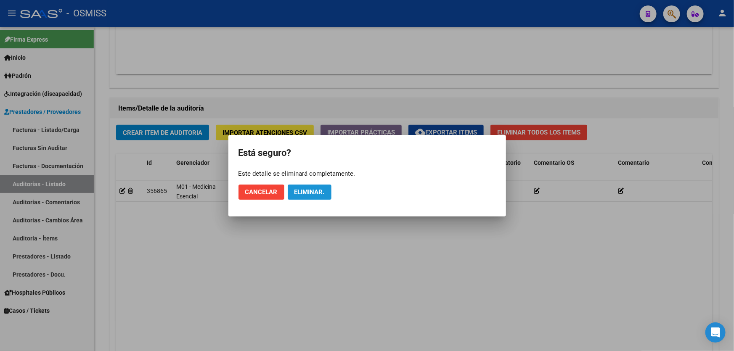
click at [330, 193] on button "Eliminar." at bounding box center [310, 192] width 44 height 15
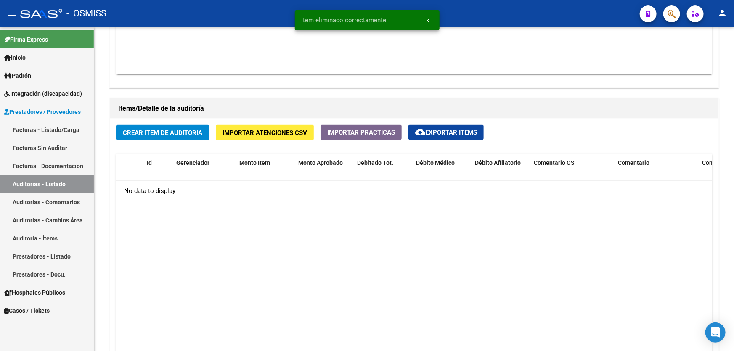
scroll to position [542, 0]
click at [190, 133] on span "Crear Item de Auditoria" at bounding box center [162, 133] width 79 height 8
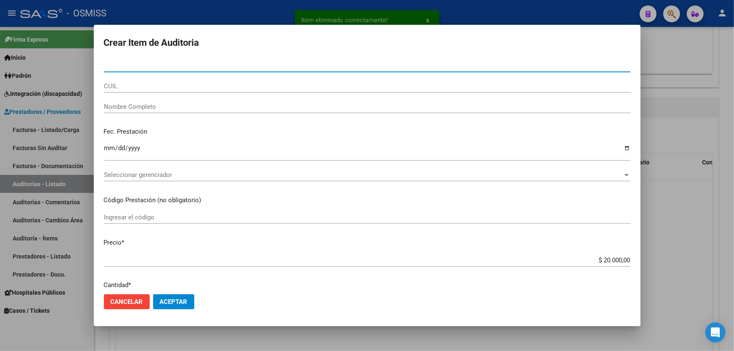
type input "54511298"
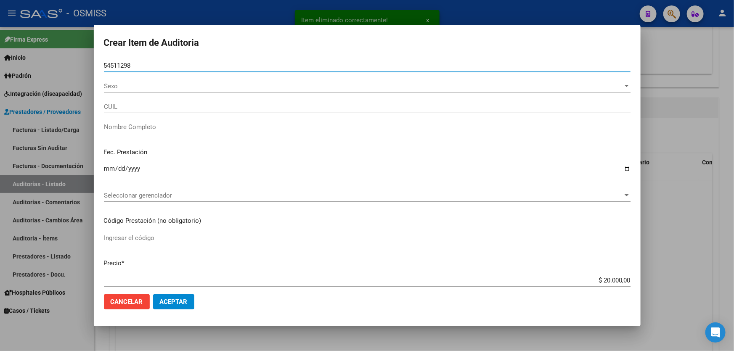
type input "27545112987"
type input "[PERSON_NAME]"
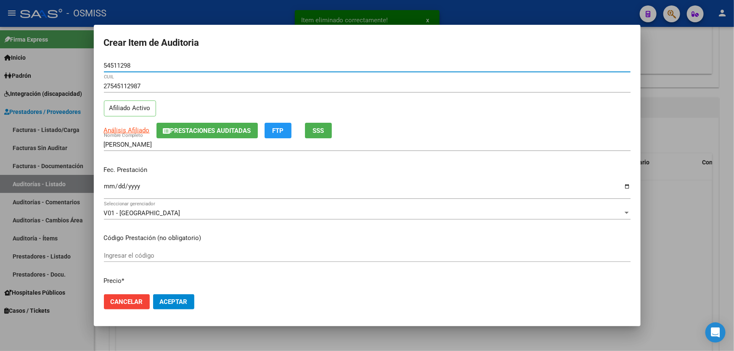
type input "54511298"
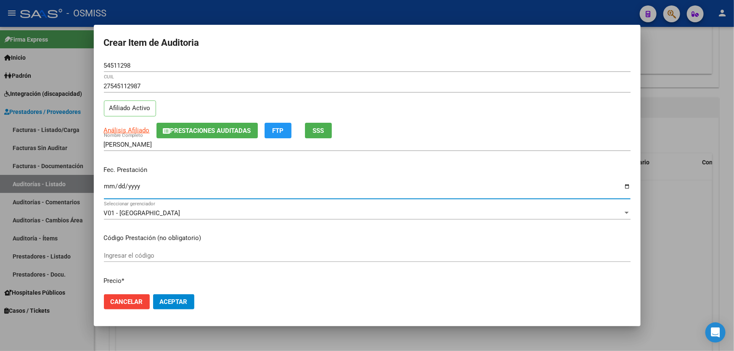
click at [109, 183] on input "Ingresar la fecha" at bounding box center [367, 189] width 526 height 13
type input "[DATE]"
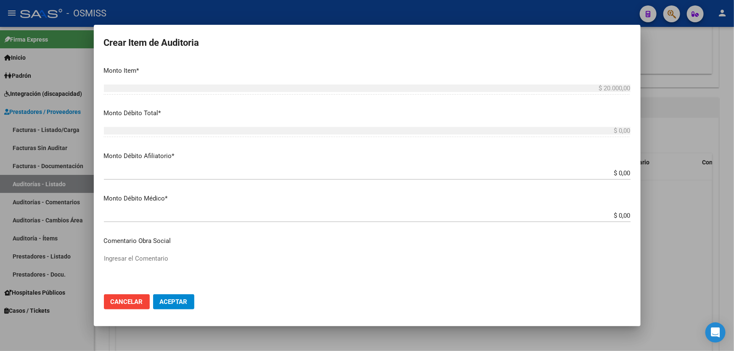
scroll to position [344, 0]
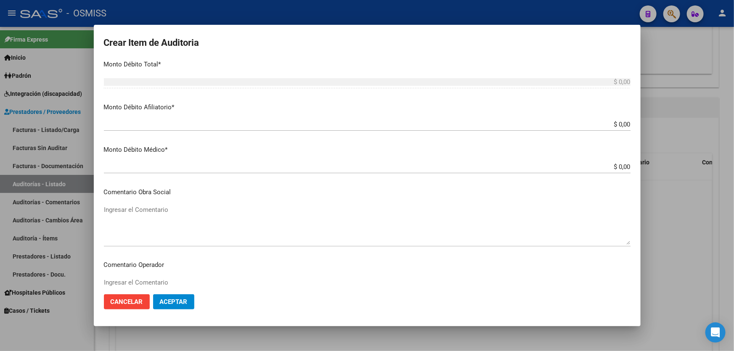
drag, startPoint x: 565, startPoint y: 126, endPoint x: 733, endPoint y: 116, distance: 168.9
click at [733, 116] on div "Crear Item de Auditoria 54511298 Nro Documento 27545112987 CUIL Afiliado Activo…" at bounding box center [367, 175] width 734 height 351
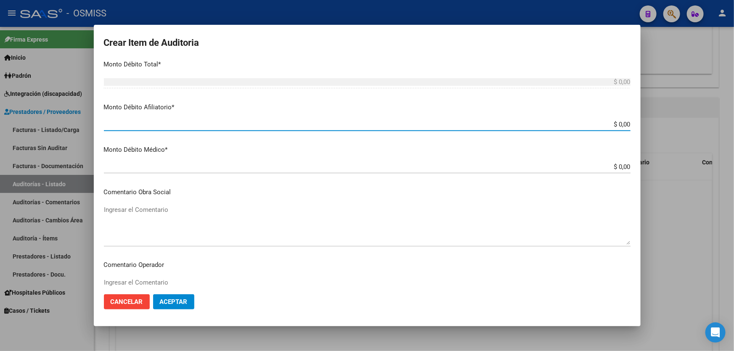
type input "$ 0,02"
type input "$ 0,20"
type input "$ 2,00"
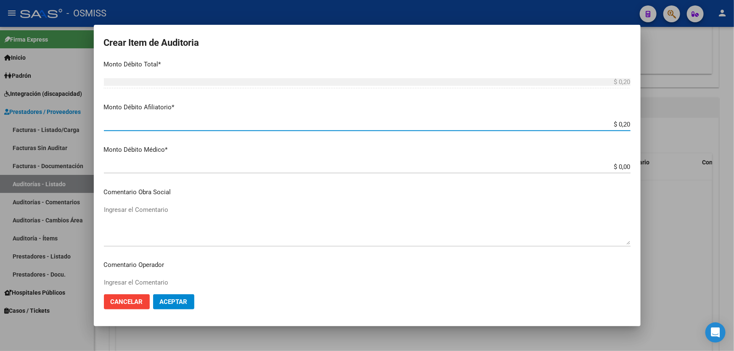
type input "$ 2,00"
type input "$ 20,00"
type input "$ 200,00"
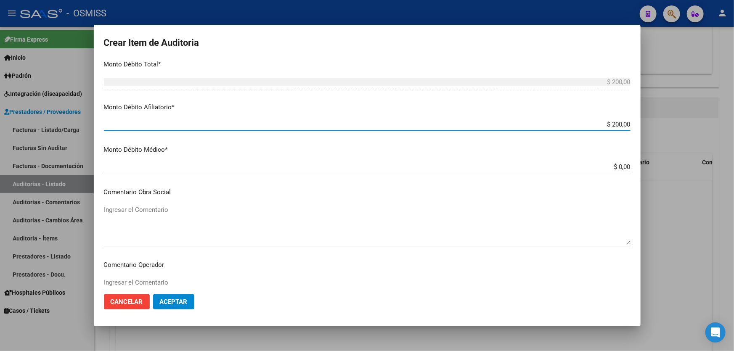
type input "$ 2.000,00"
type input "$ 20.000,00"
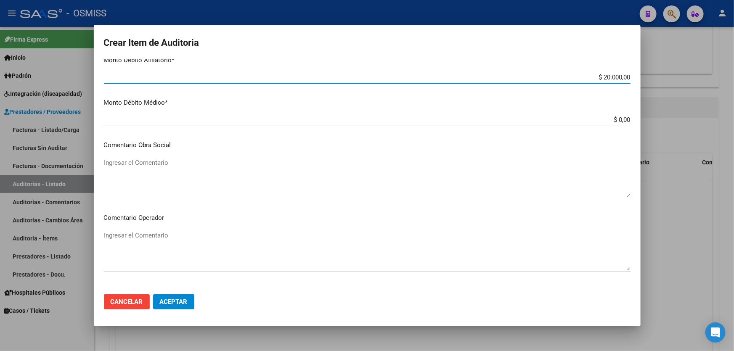
scroll to position [497, 0]
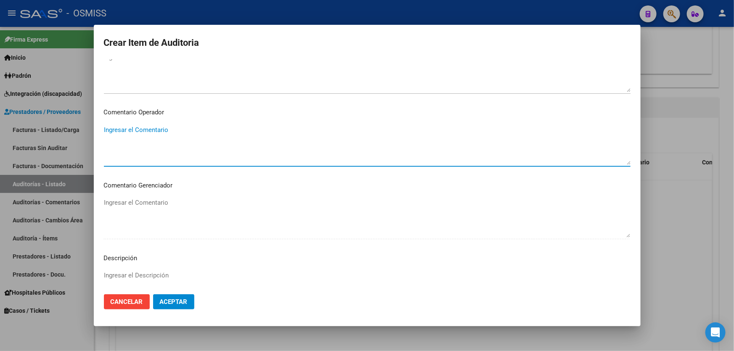
click at [187, 133] on textarea "Ingresar el Comentario" at bounding box center [367, 145] width 526 height 40
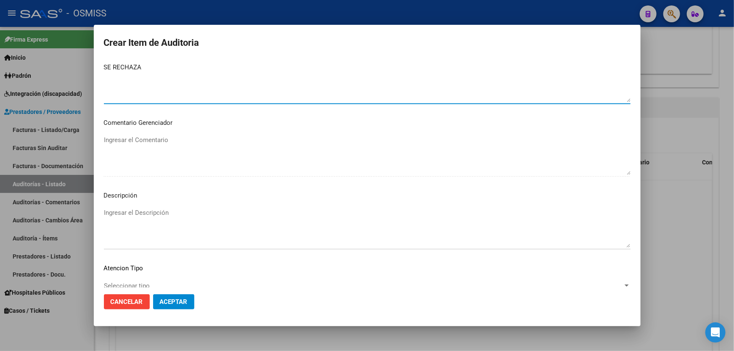
scroll to position [613, 0]
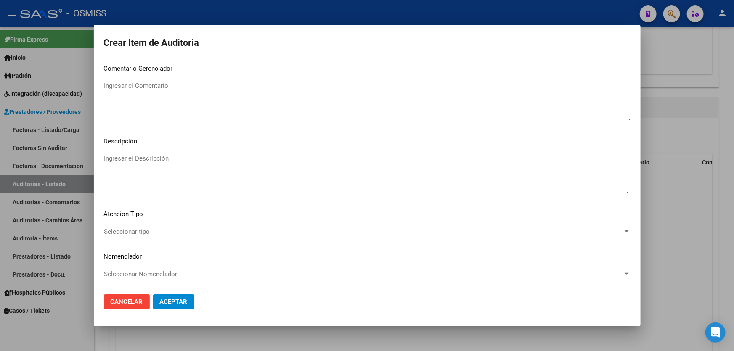
type textarea "SE RECHAZA"
click at [156, 164] on textarea "Ingresar el Descripción" at bounding box center [367, 174] width 526 height 40
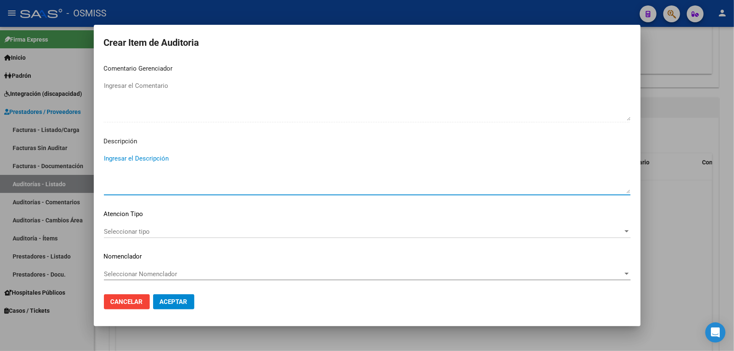
paste textarea "ALTA / BAJA por OPCIÓN SSS al …. . Al momento de la prestación, corresponde la …"
drag, startPoint x: 124, startPoint y: 155, endPoint x: 77, endPoint y: 150, distance: 47.8
click at [77, 150] on div "Crear Item de Auditoria 54511298 Nro Documento 27545112987 CUIL Afiliado Activo…" at bounding box center [367, 175] width 734 height 351
drag, startPoint x: 184, startPoint y: 158, endPoint x: 178, endPoint y: 159, distance: 5.9
click at [178, 159] on textarea "BAJA por OPCIÓN SSS al …. . Al momento de la prestación, corresponde la cobertu…" at bounding box center [367, 174] width 526 height 40
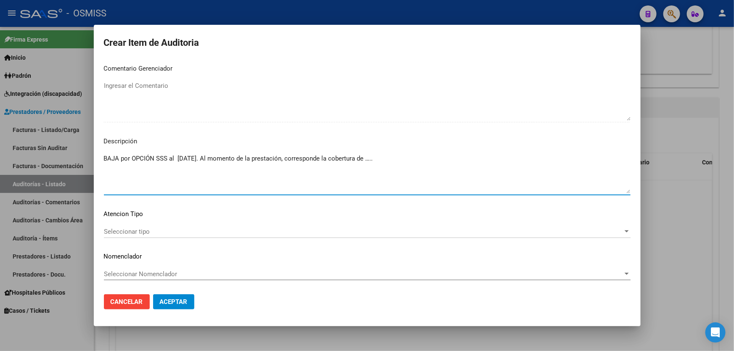
click at [388, 166] on textarea "BAJA por OPCIÓN SSS al [DATE]. Al momento de la prestación, corresponde la cobe…" at bounding box center [367, 174] width 526 height 40
drag, startPoint x: 388, startPoint y: 161, endPoint x: 378, endPoint y: 162, distance: 10.5
click at [378, 162] on textarea "BAJA por OPCIÓN SSS al [DATE]. Al momento de la prestación, corresponde la cobe…" at bounding box center [367, 174] width 526 height 40
paste textarea "OBRA SOCIAL DE EJECUTIVOS Y DEL PERSONAL DE DIRECCION DE EMPRESAS"
type textarea "BAJA por OPCIÓN SSS al [DATE]. Al momento de la prestación, corresponde la cobe…"
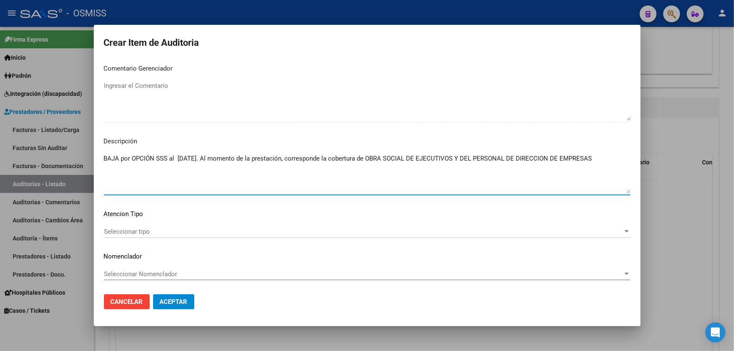
click at [180, 306] on button "Aceptar" at bounding box center [173, 301] width 41 height 15
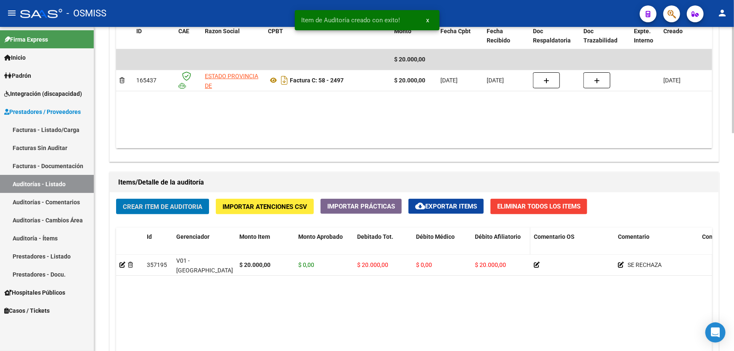
scroll to position [351, 0]
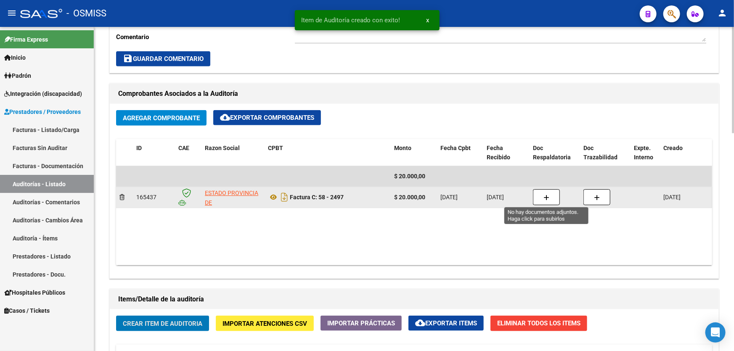
click at [544, 195] on icon "button" at bounding box center [546, 198] width 6 height 6
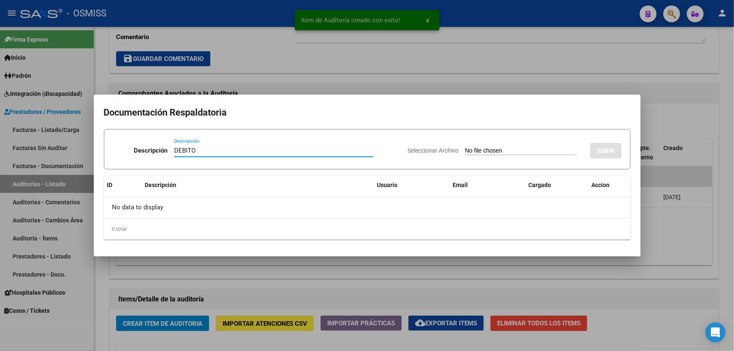
type input "DEBITO"
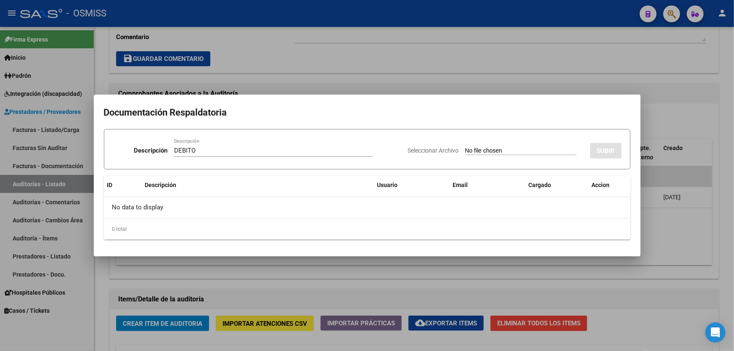
click at [485, 152] on input "Seleccionar Archivo" at bounding box center [520, 151] width 111 height 8
type input "C:\fakepath\[PERSON_NAME].pdf"
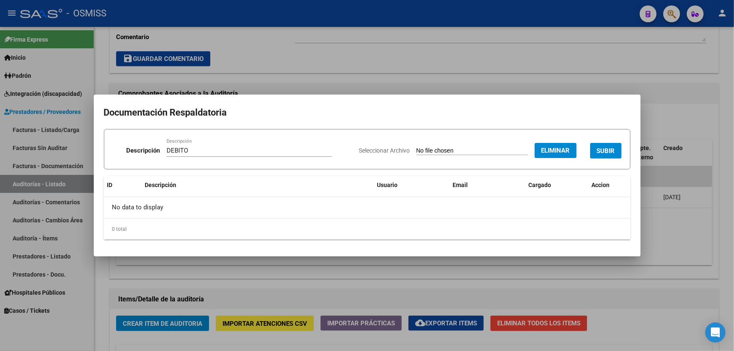
click at [214, 144] on div "DEBITO Descripción" at bounding box center [248, 150] width 165 height 13
type input "[PERSON_NAME]"
click at [604, 151] on span "SUBIR" at bounding box center [606, 151] width 18 height 8
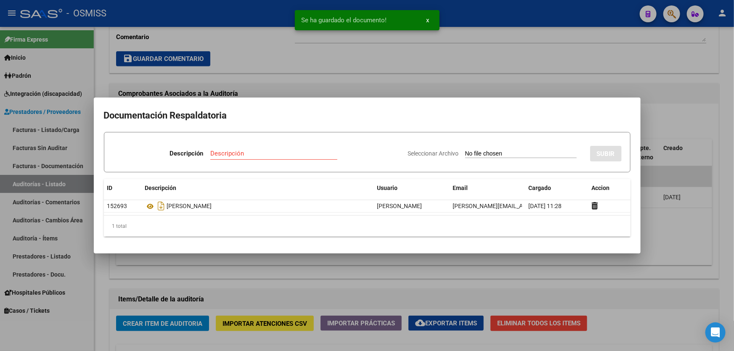
click at [650, 259] on div at bounding box center [367, 175] width 734 height 351
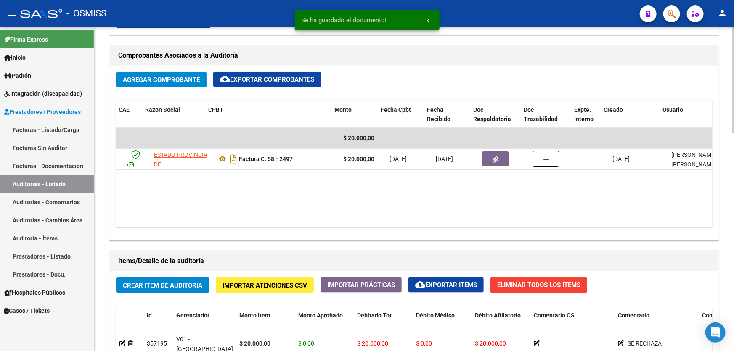
scroll to position [0, 137]
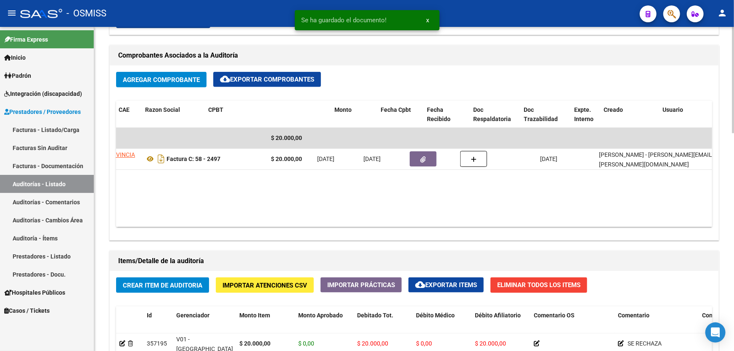
drag, startPoint x: 551, startPoint y: 230, endPoint x: 596, endPoint y: 235, distance: 45.7
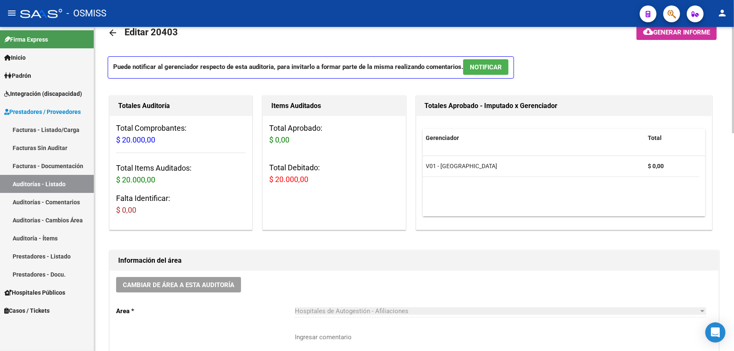
scroll to position [0, 0]
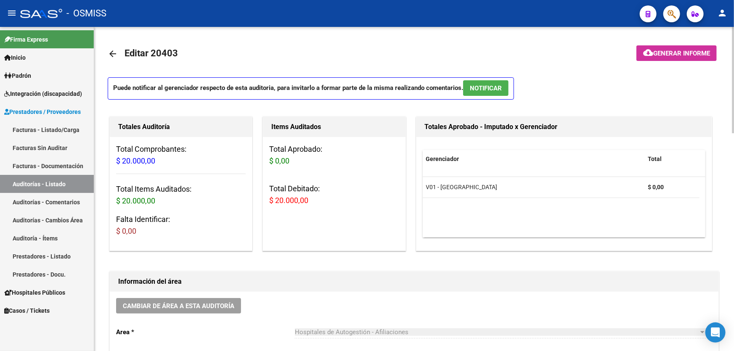
click at [688, 54] on span "Generar informe" at bounding box center [681, 54] width 57 height 8
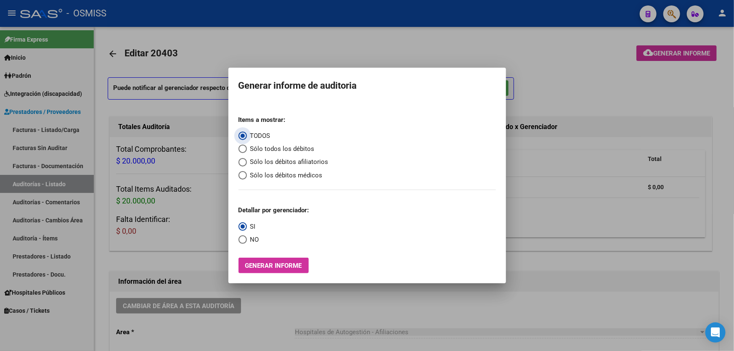
click at [290, 162] on span "Sólo los débitos afiliatorios" at bounding box center [288, 162] width 82 height 10
click at [247, 162] on input "Sólo los débitos afiliatorios" at bounding box center [242, 162] width 8 height 8
radio input "true"
click at [252, 238] on span "NO" at bounding box center [253, 240] width 12 height 10
click at [247, 238] on input "NO" at bounding box center [242, 239] width 8 height 8
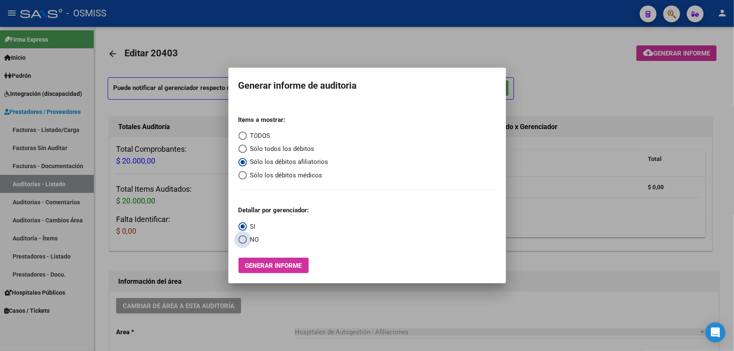
radio input "true"
click at [276, 266] on span "Generar informe" at bounding box center [273, 266] width 57 height 8
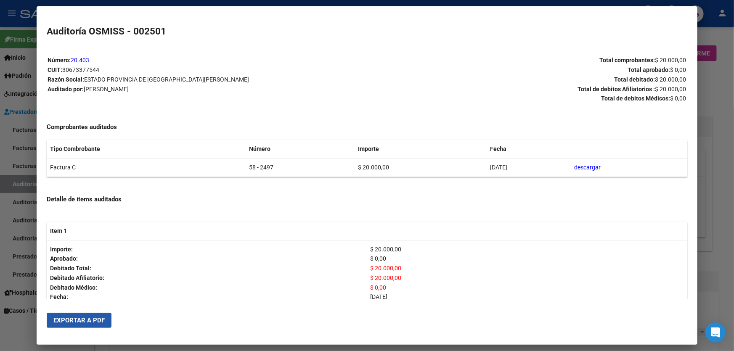
click at [77, 327] on button "Exportar a PDF" at bounding box center [79, 320] width 65 height 15
click at [719, 121] on div at bounding box center [367, 175] width 734 height 351
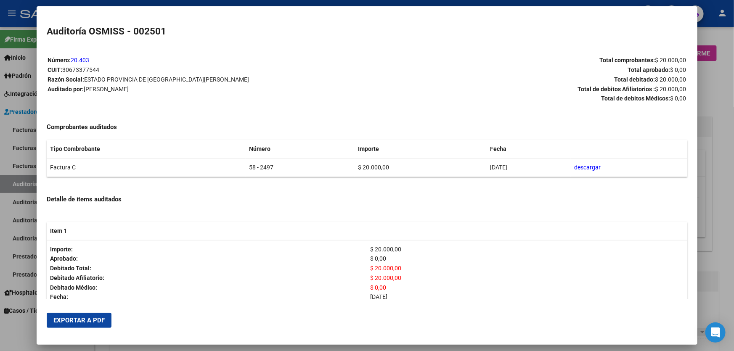
click at [719, 121] on div at bounding box center [367, 175] width 734 height 351
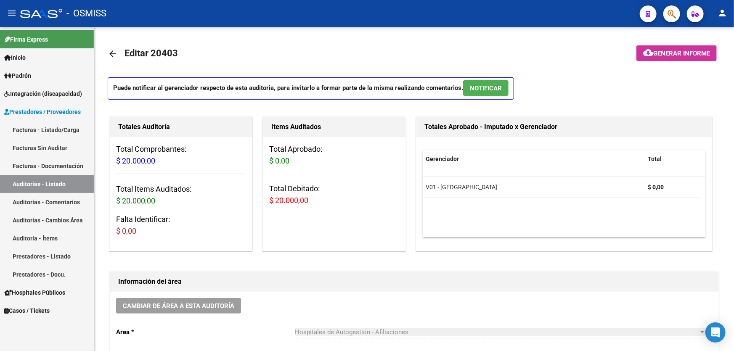
click at [719, 121] on div "Totales Aprobado - Imputado x Gerenciador Gerenciador Total V01 - [PERSON_NAME]…" at bounding box center [567, 184] width 306 height 138
click at [162, 296] on div "Cambiar de área a esta auditoría Area * Hospitales de Autogestión - Afiliacione…" at bounding box center [414, 358] width 608 height 132
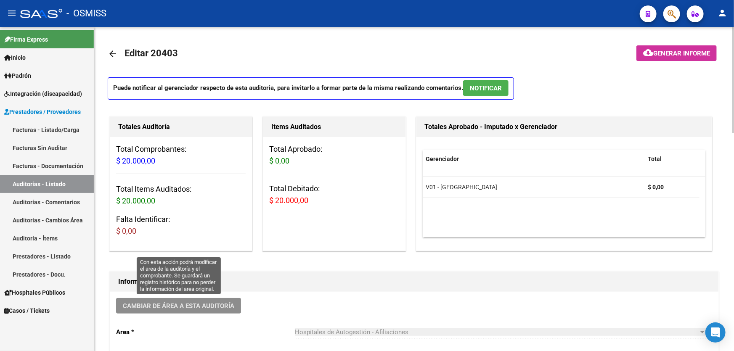
click at [167, 304] on span "Cambiar de área a esta auditoría" at bounding box center [178, 306] width 111 height 8
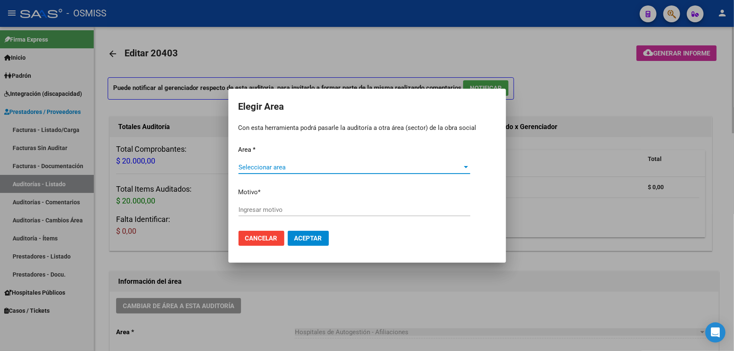
click at [167, 304] on div at bounding box center [367, 175] width 734 height 351
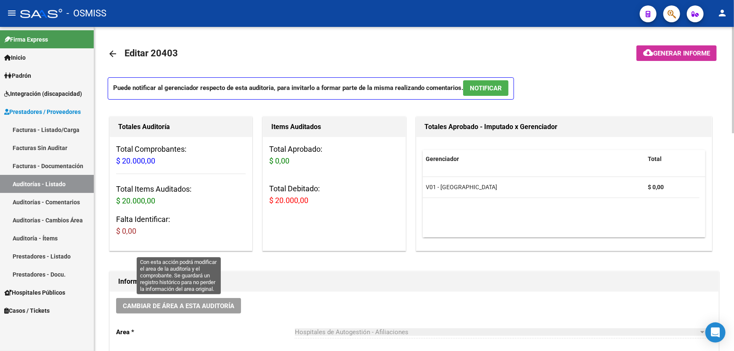
click at [180, 303] on span "Cambiar de área a esta auditoría" at bounding box center [178, 306] width 111 height 8
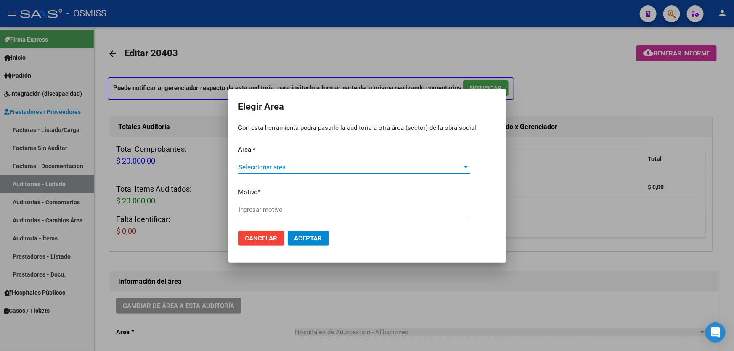
click at [277, 166] on span "Seleccionar area" at bounding box center [350, 168] width 224 height 8
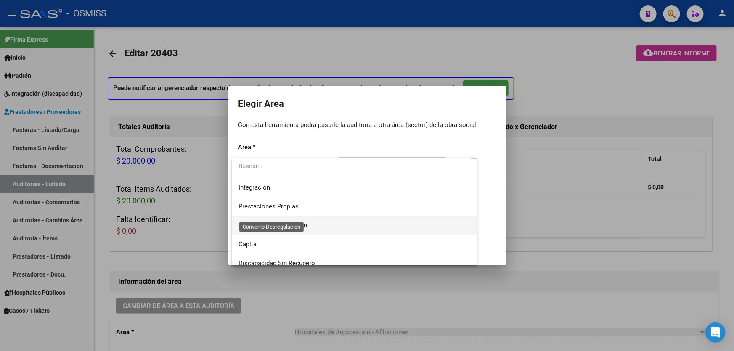
scroll to position [114, 0]
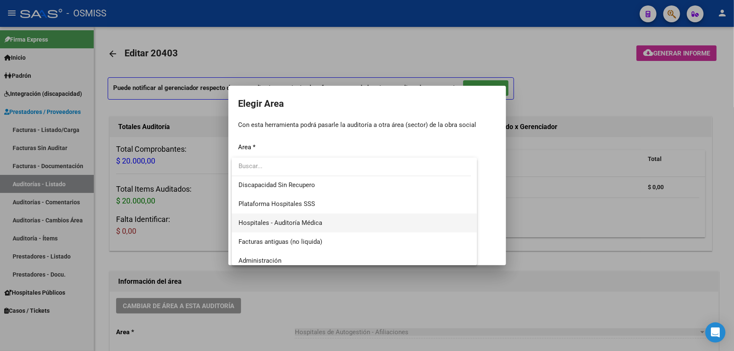
click at [283, 217] on span "Hospitales - Auditoría Médica" at bounding box center [354, 223] width 232 height 19
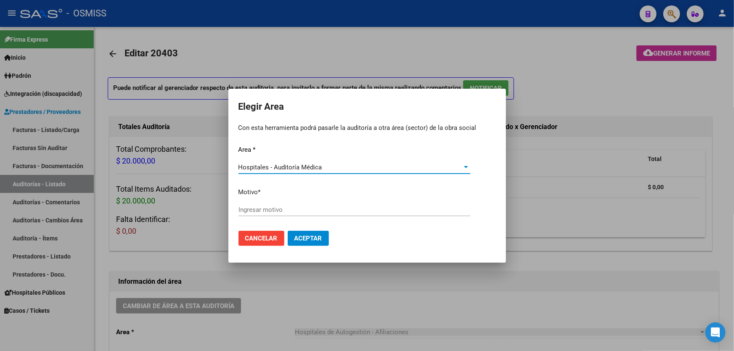
click at [283, 217] on div "Ingresar motivo" at bounding box center [354, 213] width 232 height 21
click at [284, 213] on input "Ingresar motivo" at bounding box center [354, 210] width 232 height 8
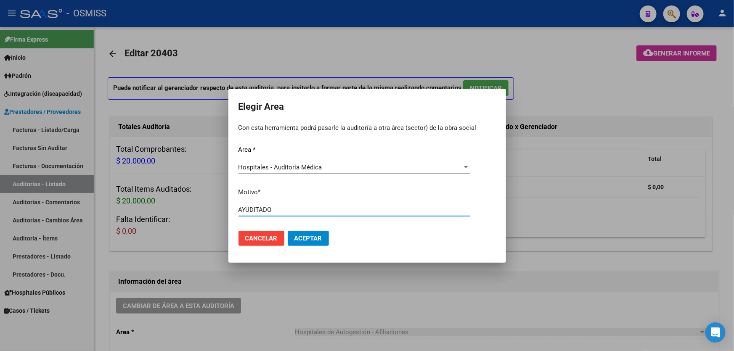
click at [246, 208] on input "AYUDITADO" at bounding box center [354, 210] width 232 height 8
type input "AUDITADO"
click at [302, 232] on button "Aceptar" at bounding box center [308, 238] width 41 height 15
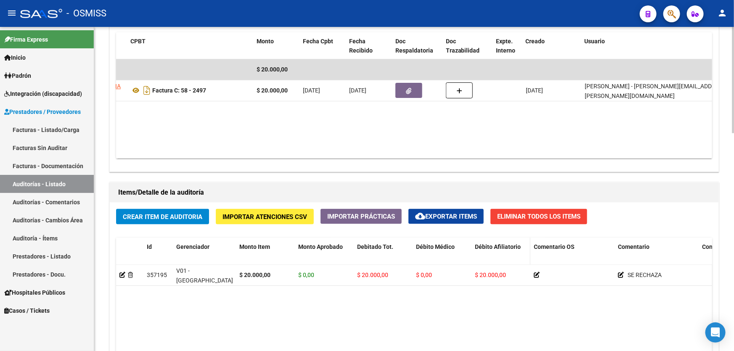
drag, startPoint x: 425, startPoint y: 230, endPoint x: 482, endPoint y: 243, distance: 57.7
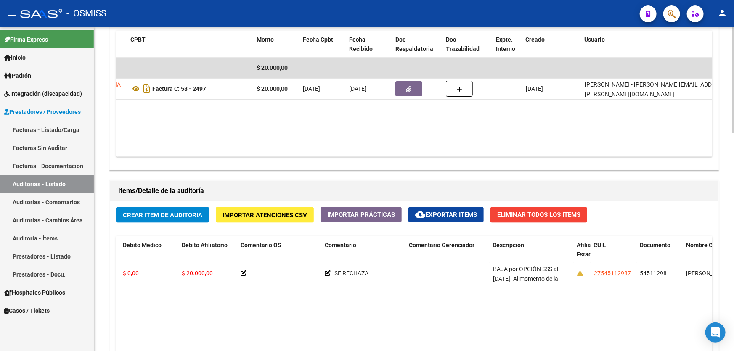
drag, startPoint x: 457, startPoint y: 288, endPoint x: 520, endPoint y: 292, distance: 63.2
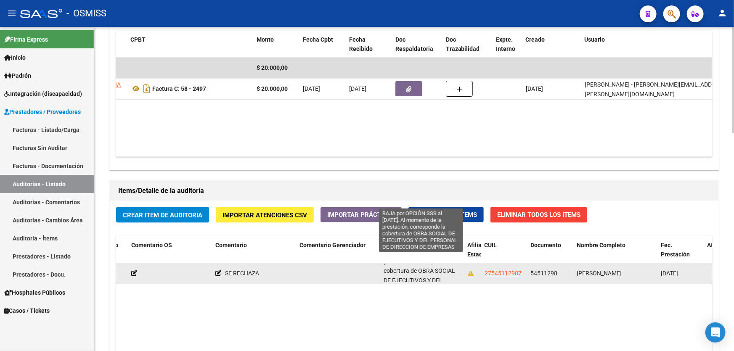
scroll to position [49, 0]
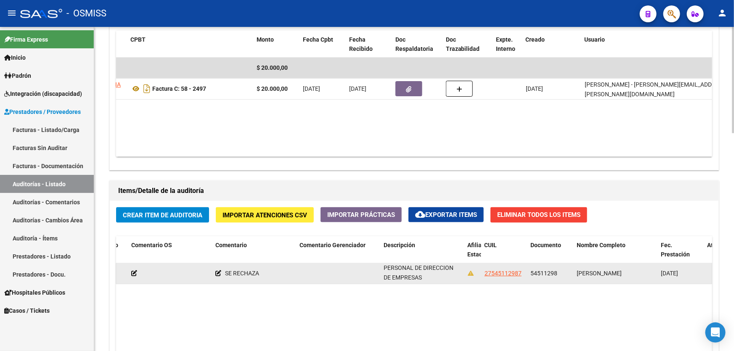
drag, startPoint x: 384, startPoint y: 265, endPoint x: 422, endPoint y: 278, distance: 40.2
click at [422, 278] on div "BAJA por OPCIÓN SSS al [DATE]. Al momento de la prestación, corresponde la cobe…" at bounding box center [421, 273] width 77 height 18
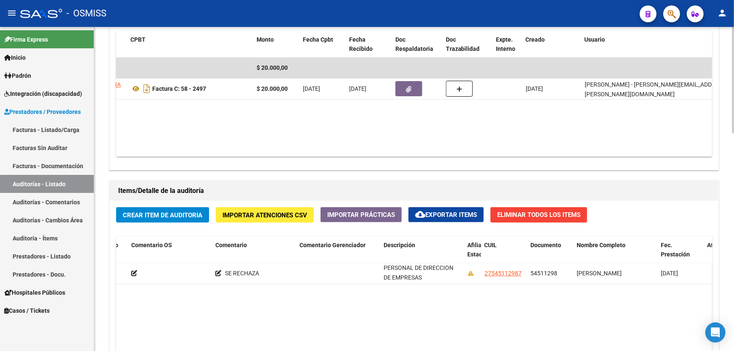
copy span "BAJA por OPCIÓN SSS al [DATE]. Al momento de la prestación, corresponde la cobe…"
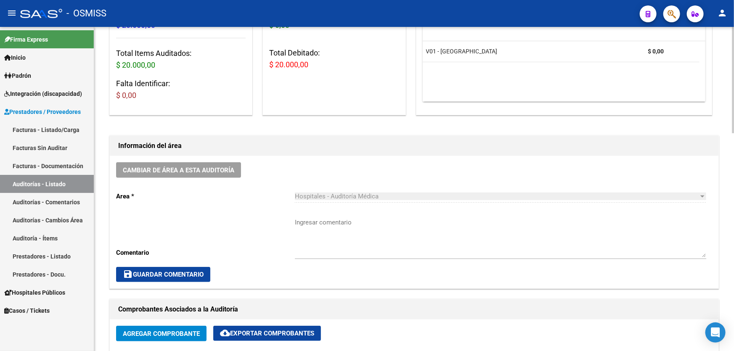
scroll to position [78, 0]
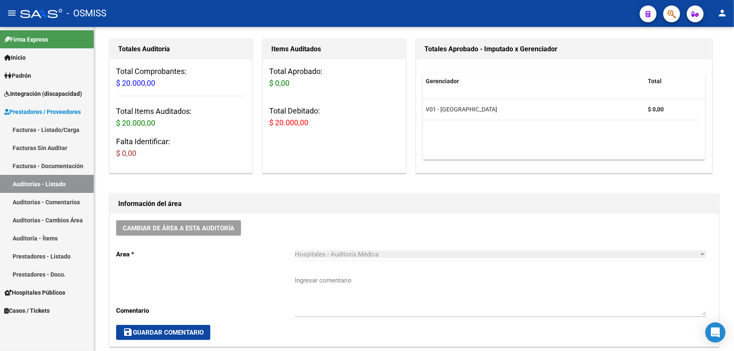
click at [29, 182] on link "Auditorías - Listado" at bounding box center [47, 184] width 94 height 18
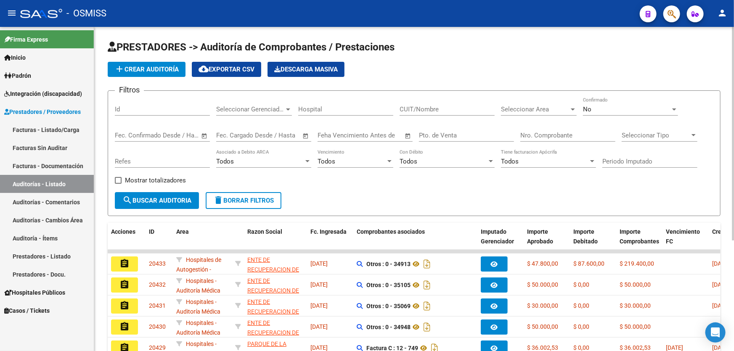
click at [548, 135] on input "Nro. Comprobante" at bounding box center [567, 136] width 95 height 8
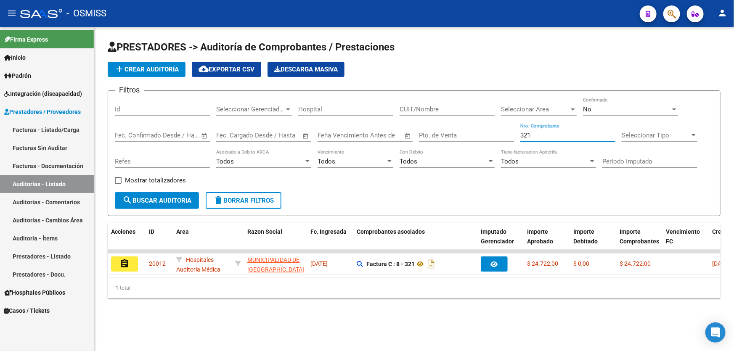
type input "321"
click at [52, 179] on link "Auditorías - Listado" at bounding box center [47, 184] width 94 height 18
click at [148, 66] on span "add Crear Auditoría" at bounding box center [146, 70] width 64 height 8
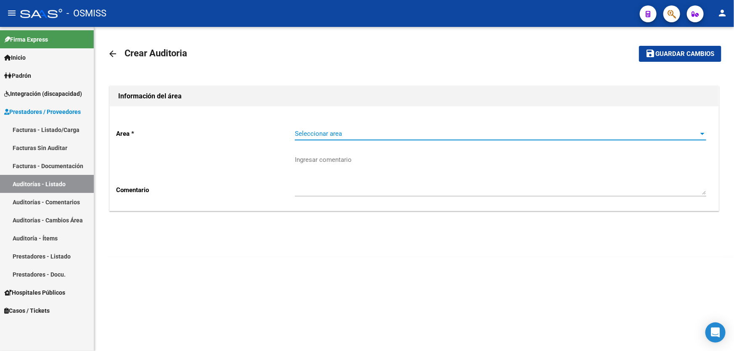
click at [355, 137] on span "Seleccionar area" at bounding box center [497, 134] width 404 height 8
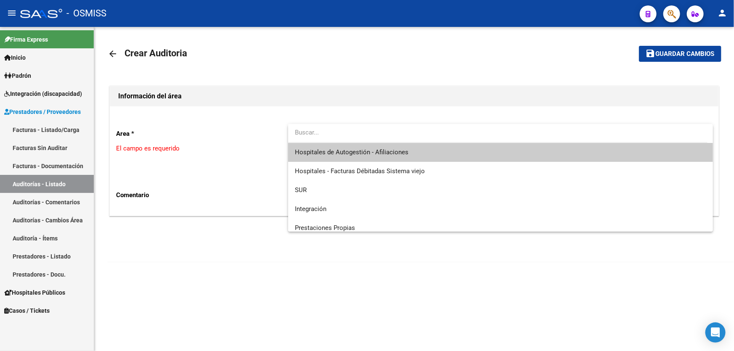
click at [355, 140] on input "dropdown search" at bounding box center [497, 132] width 419 height 19
click at [349, 152] on span "Hospitales de Autogestión - Afiliaciones" at bounding box center [352, 152] width 114 height 8
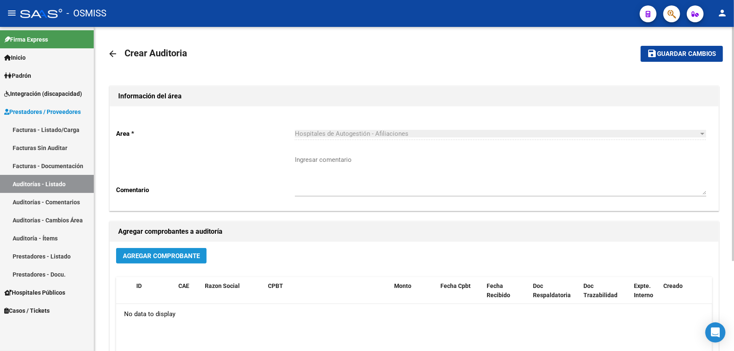
click at [176, 259] on button "Agregar Comprobante" at bounding box center [161, 256] width 90 height 16
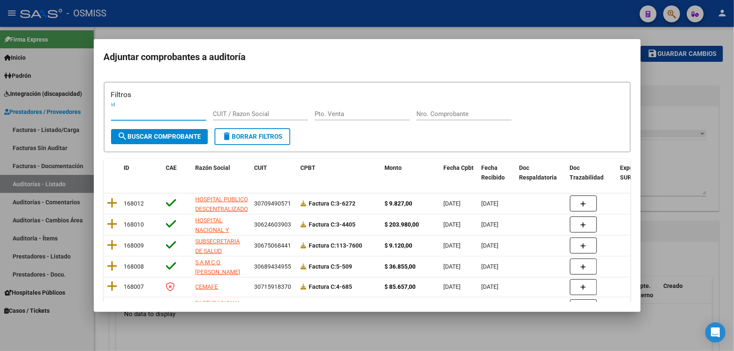
click at [450, 108] on div "Nro. Comprobante" at bounding box center [463, 114] width 95 height 13
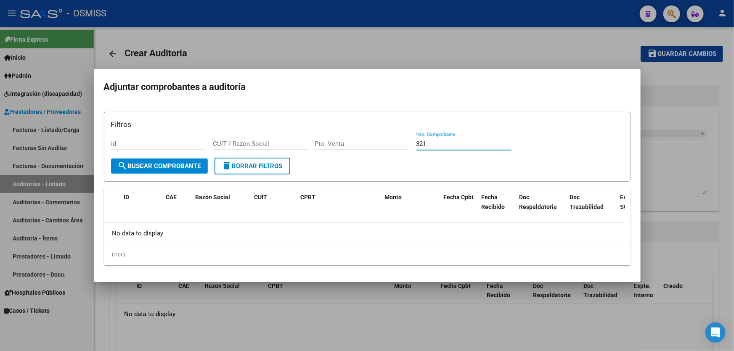
click at [417, 145] on input "321" at bounding box center [463, 144] width 95 height 8
type input "0321"
drag, startPoint x: 441, startPoint y: 145, endPoint x: 374, endPoint y: 137, distance: 67.4
click at [374, 137] on div "Filtros id CUIT / Razon Social Pto. Venta 0321 Nro. Comprobante" at bounding box center [367, 138] width 512 height 39
click at [335, 149] on div "Pto. Venta" at bounding box center [361, 143] width 95 height 13
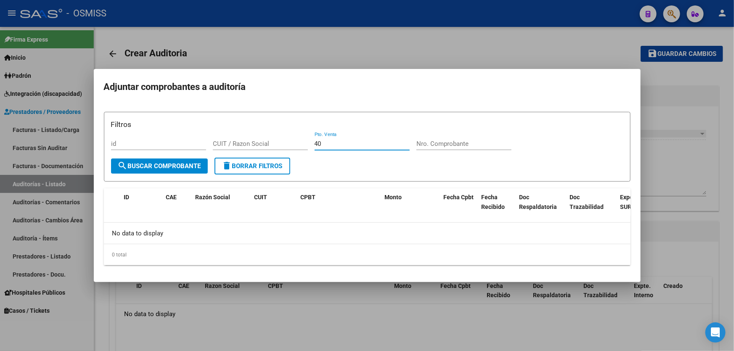
type input "40"
click at [456, 144] on input "Nro. Comprobante" at bounding box center [463, 144] width 95 height 8
type input "0321"
click at [678, 132] on div at bounding box center [367, 175] width 734 height 351
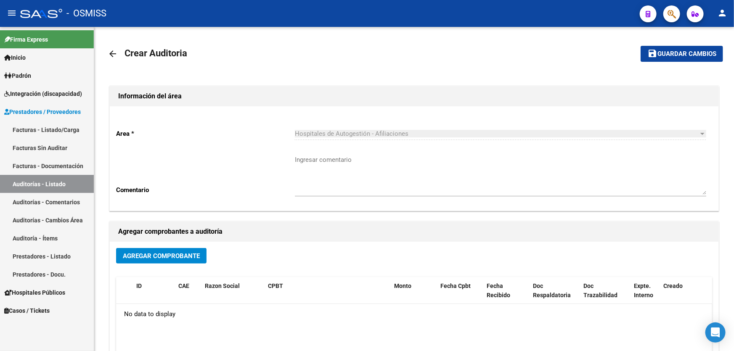
click at [61, 185] on link "Auditorías - Listado" at bounding box center [47, 184] width 94 height 18
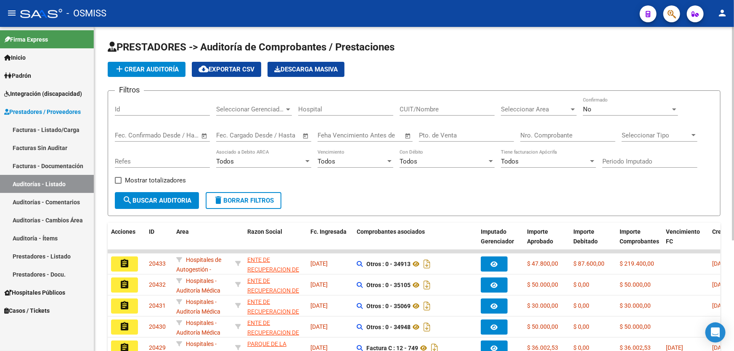
click at [571, 132] on input "Nro. Comprobante" at bounding box center [567, 136] width 95 height 8
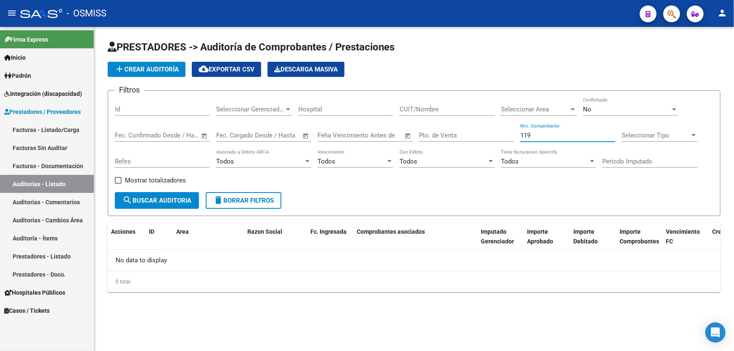
click at [520, 135] on input "119" at bounding box center [567, 136] width 95 height 8
type input "000119"
drag, startPoint x: 188, startPoint y: 73, endPoint x: 169, endPoint y: 70, distance: 18.7
click at [185, 73] on div "add Crear Auditoría cloud_download Exportar CSV Descarga Masiva" at bounding box center [414, 69] width 613 height 15
click at [172, 70] on span "add Crear Auditoría" at bounding box center [146, 70] width 64 height 8
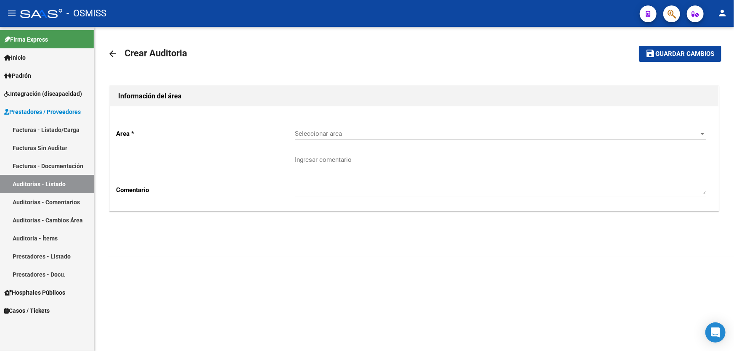
click at [425, 123] on div "Seleccionar area Seleccionar area" at bounding box center [500, 131] width 411 height 18
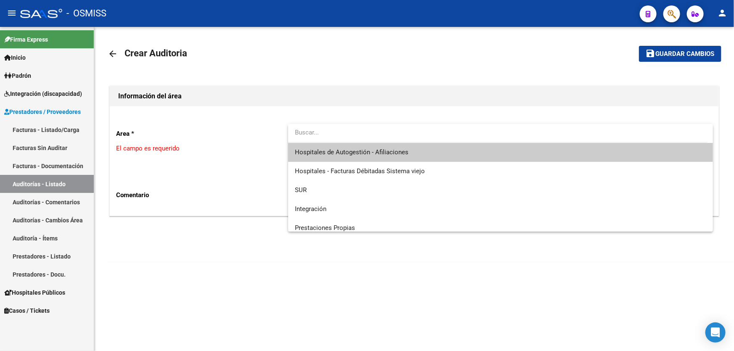
click at [416, 153] on span "Hospitales de Autogestión - Afiliaciones" at bounding box center [500, 152] width 411 height 19
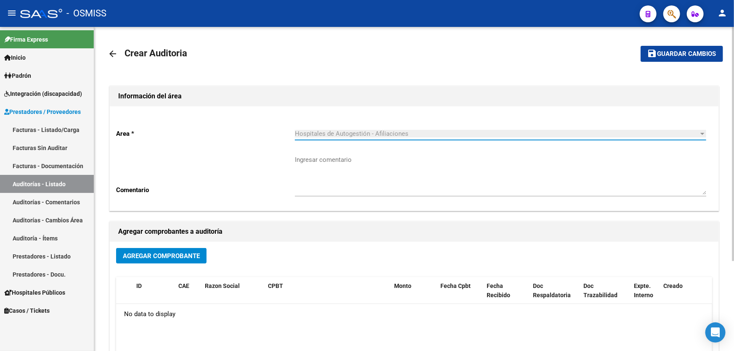
click at [165, 254] on span "Agregar Comprobante" at bounding box center [161, 256] width 77 height 8
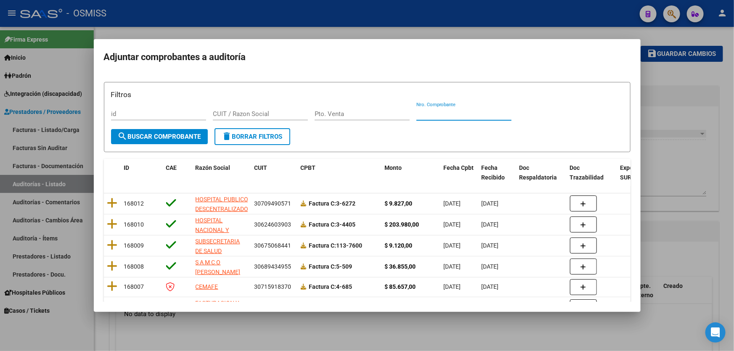
click at [447, 114] on input "Nro. Comprobante" at bounding box center [463, 114] width 95 height 8
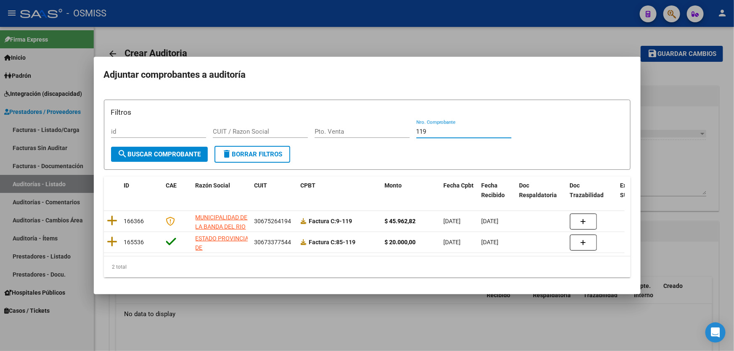
type input "119"
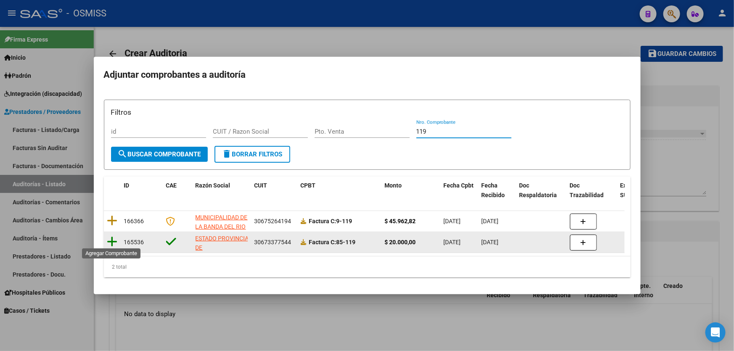
click at [110, 240] on icon at bounding box center [112, 242] width 11 height 12
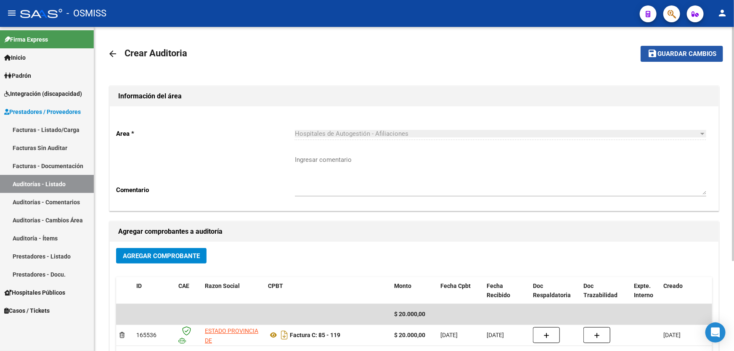
click at [652, 49] on mat-icon "save" at bounding box center [652, 53] width 10 height 10
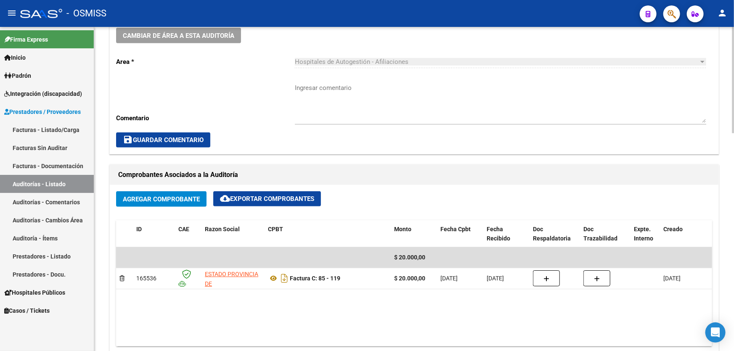
scroll to position [458, 0]
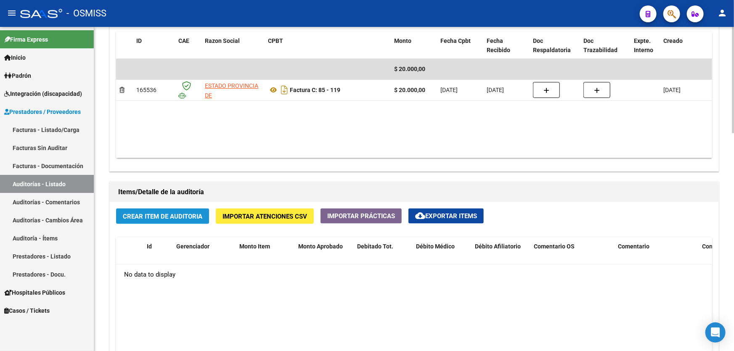
click at [139, 214] on span "Crear Item de Auditoria" at bounding box center [162, 217] width 79 height 8
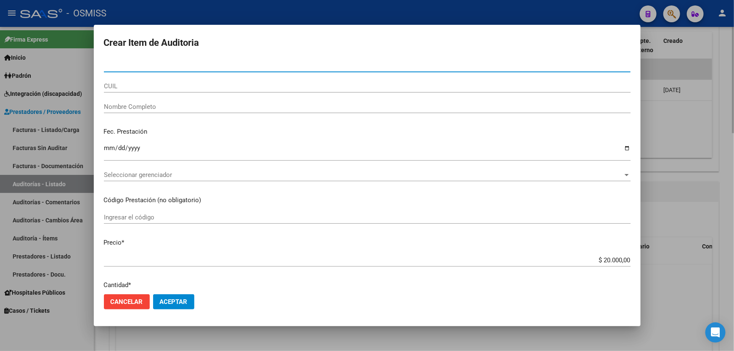
type input "59584514"
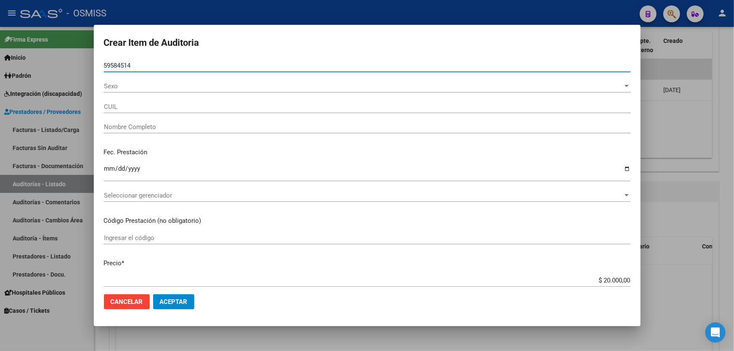
type input "27595845144"
type input "[PERSON_NAME] [PERSON_NAME]"
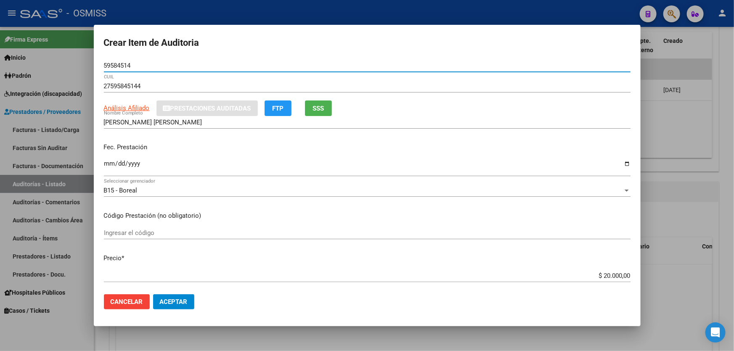
type input "59584514"
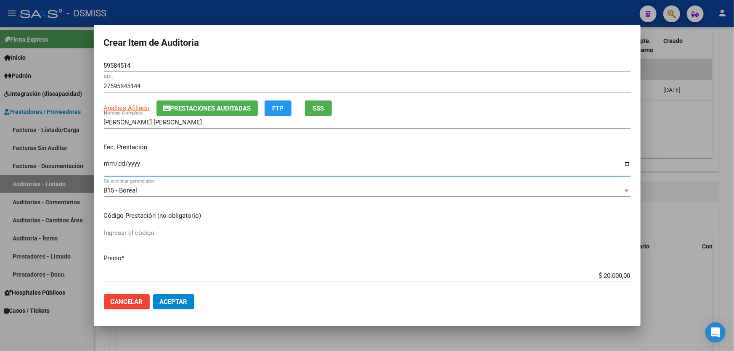
click at [109, 171] on input "Ingresar la fecha" at bounding box center [367, 166] width 526 height 13
type input "[DATE]"
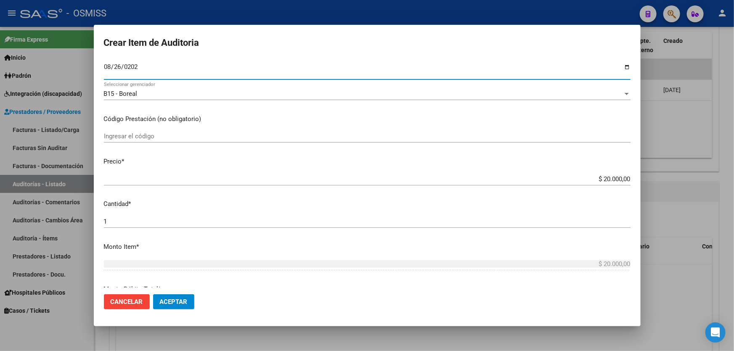
scroll to position [114, 0]
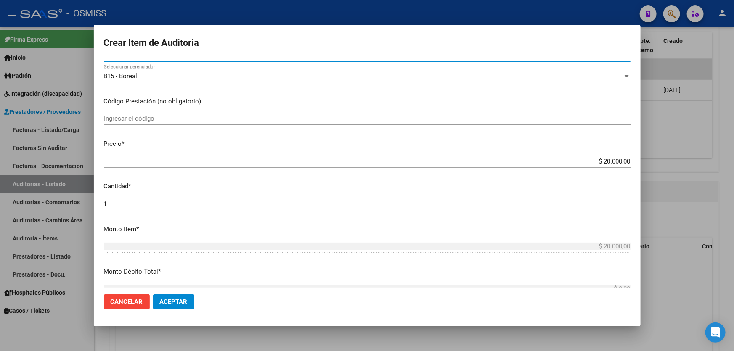
click at [177, 300] on span "Aceptar" at bounding box center [174, 302] width 28 height 8
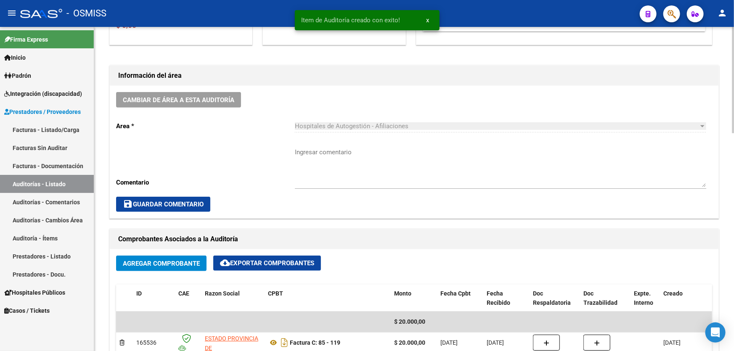
scroll to position [115, 0]
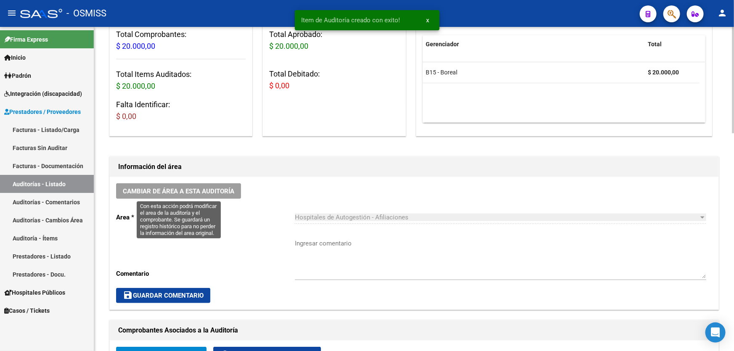
click at [175, 197] on button "Cambiar de área a esta auditoría" at bounding box center [178, 191] width 125 height 16
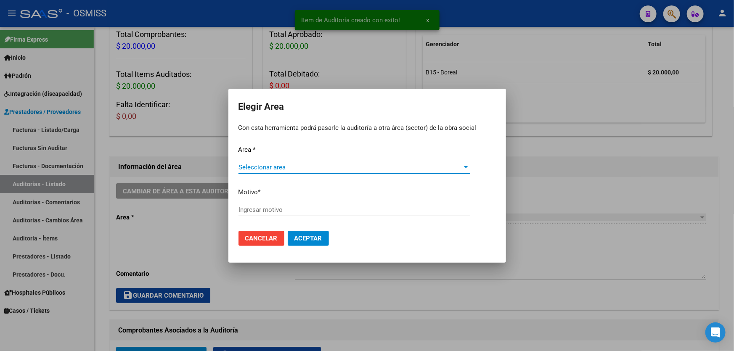
click at [275, 172] on div "Seleccionar area Seleccionar area" at bounding box center [354, 171] width 232 height 21
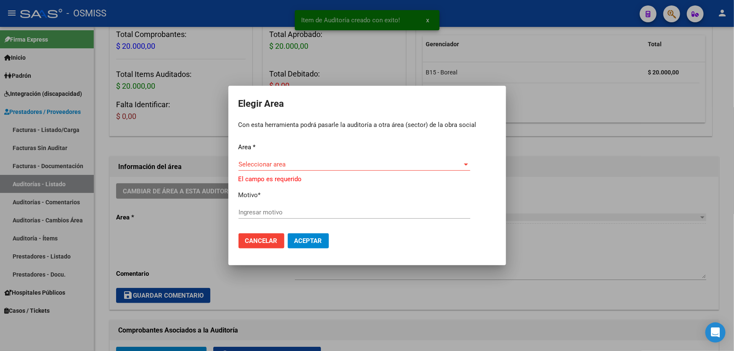
click at [287, 161] on span "Seleccionar area" at bounding box center [350, 165] width 224 height 8
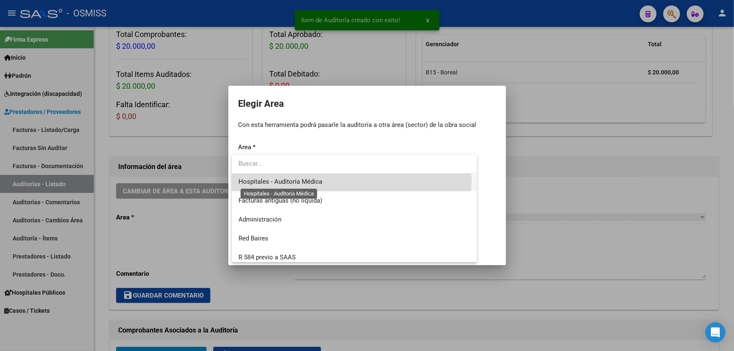
click at [309, 180] on span "Hospitales - Auditoría Médica" at bounding box center [280, 182] width 84 height 8
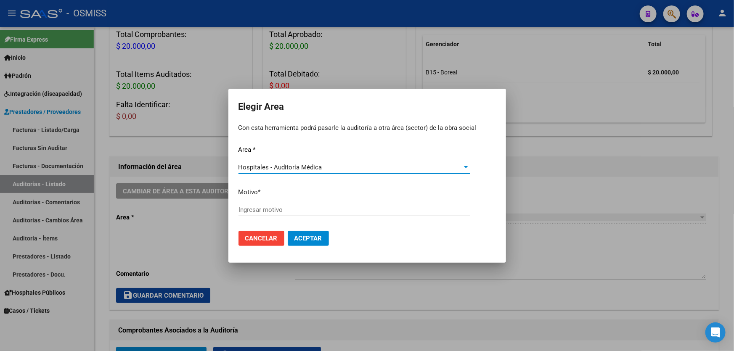
click at [313, 213] on input "Ingresar motivo" at bounding box center [354, 210] width 232 height 8
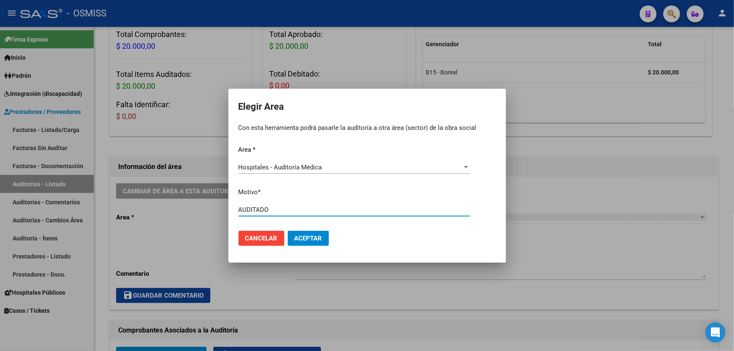
type input "AUDITADO"
click at [314, 240] on span "Aceptar" at bounding box center [308, 239] width 28 height 8
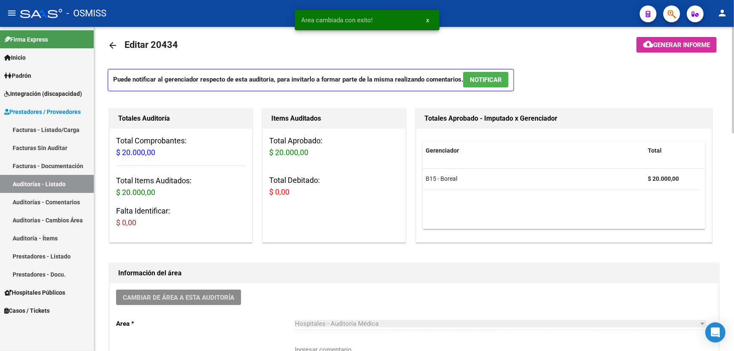
scroll to position [0, 0]
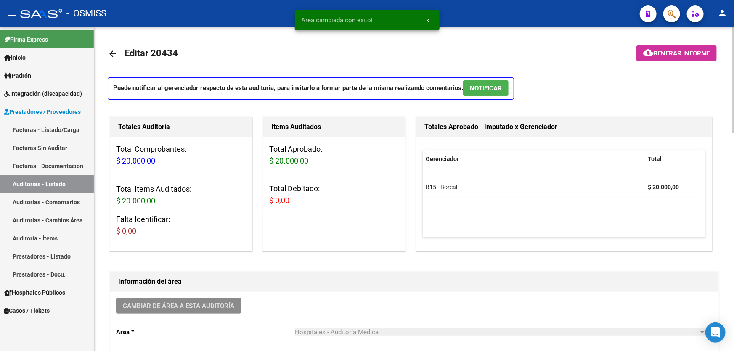
click at [684, 53] on span "Generar informe" at bounding box center [681, 54] width 57 height 8
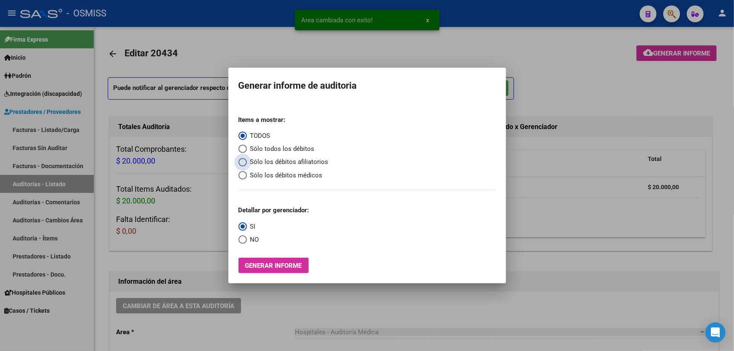
click at [271, 161] on span "Sólo los débitos afiliatorios" at bounding box center [288, 162] width 82 height 10
click at [247, 161] on input "Sólo los débitos afiliatorios" at bounding box center [242, 162] width 8 height 8
radio input "true"
click at [242, 238] on span "Select an option" at bounding box center [242, 239] width 8 height 8
click at [242, 238] on input "NO" at bounding box center [242, 239] width 8 height 8
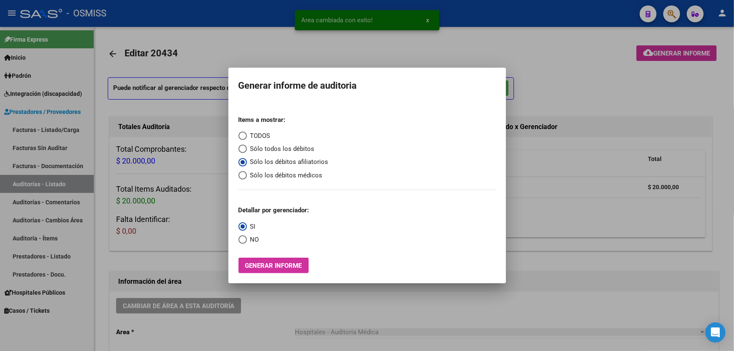
radio input "true"
click at [274, 276] on mat-dialog-container "Generar informe de auditoria Items a mostrar: TODOS Sólo todos los débitos Sólo…" at bounding box center [366, 176] width 277 height 216
click at [272, 271] on button "Generar informe" at bounding box center [273, 266] width 70 height 16
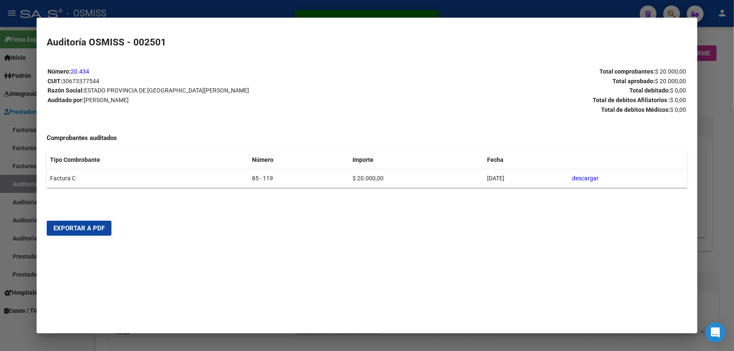
click at [71, 233] on button "Exportar a PDF" at bounding box center [79, 228] width 65 height 15
click at [715, 244] on div at bounding box center [367, 175] width 734 height 351
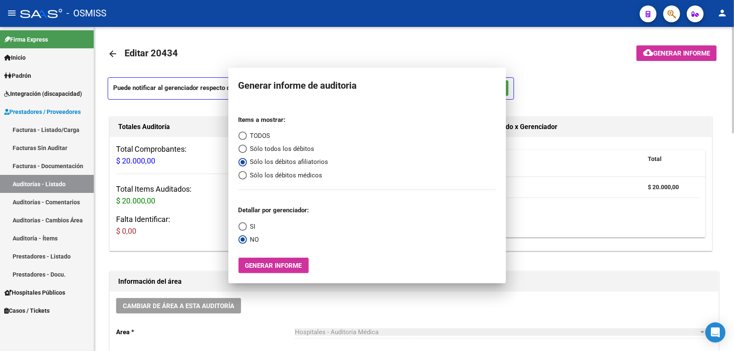
click at [715, 244] on div "Totales Aprobado - Imputado x Gerenciador Gerenciador Total B15 - Boreal $ 20.0…" at bounding box center [567, 184] width 306 height 138
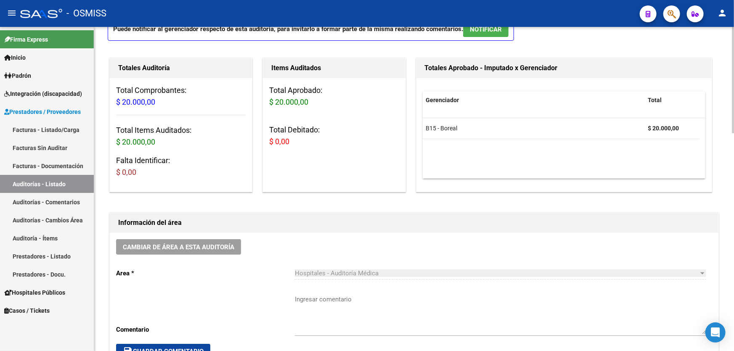
scroll to position [191, 0]
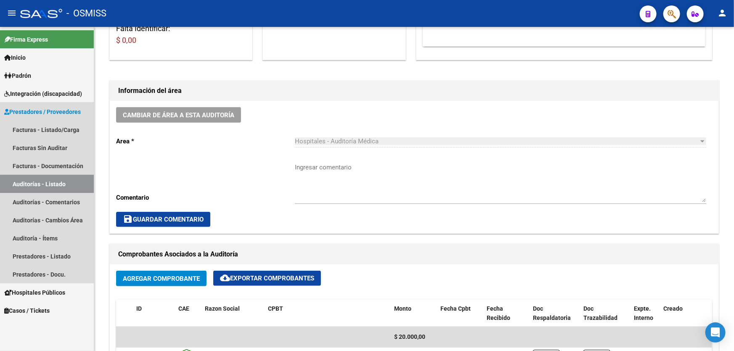
click at [71, 185] on link "Auditorías - Listado" at bounding box center [47, 184] width 94 height 18
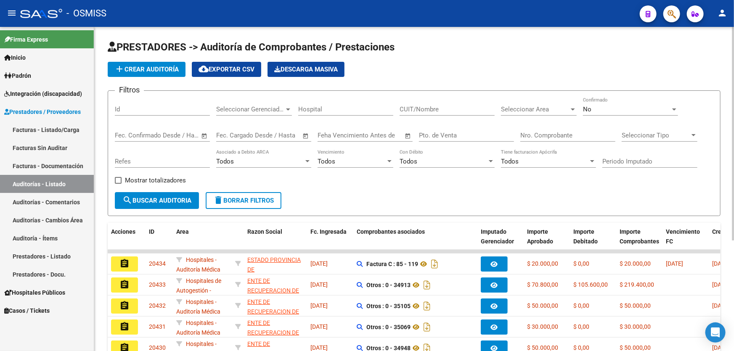
click at [530, 130] on div "Nro. Comprobante" at bounding box center [567, 133] width 95 height 18
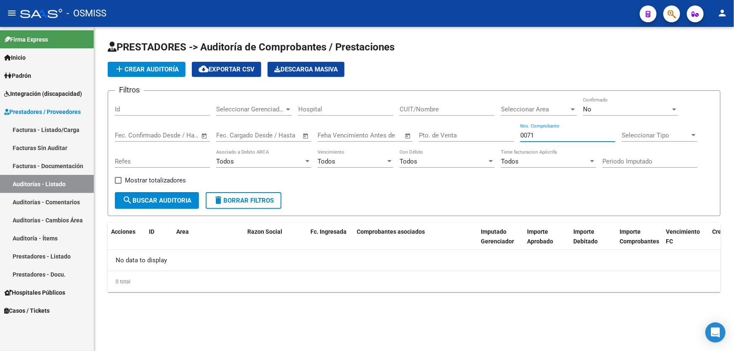
type input "0071"
click at [146, 69] on span "add Crear Auditoría" at bounding box center [146, 70] width 64 height 8
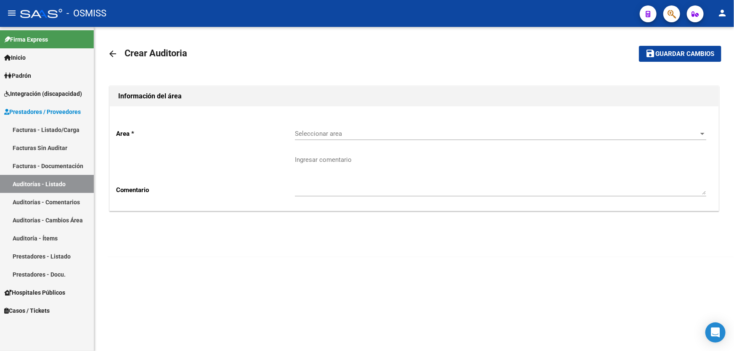
click at [362, 127] on div "Seleccionar area Seleccionar area" at bounding box center [500, 131] width 411 height 18
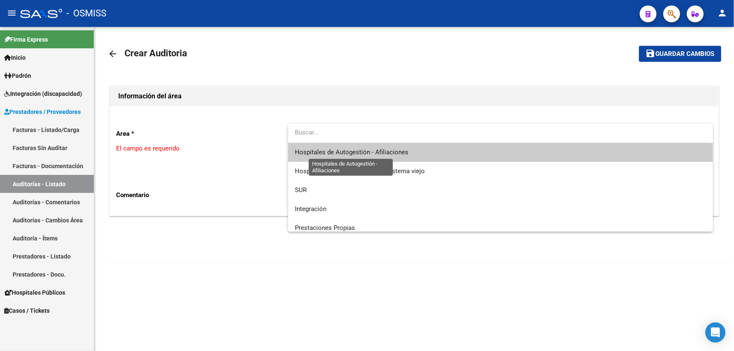
click at [364, 149] on span "Hospitales de Autogestión - Afiliaciones" at bounding box center [352, 152] width 114 height 8
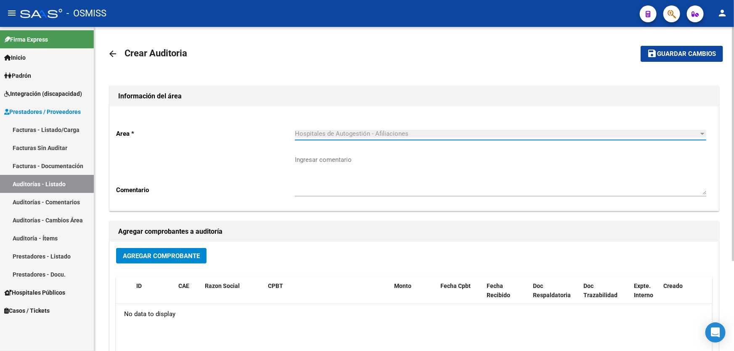
click at [166, 252] on span "Agregar Comprobante" at bounding box center [161, 256] width 77 height 8
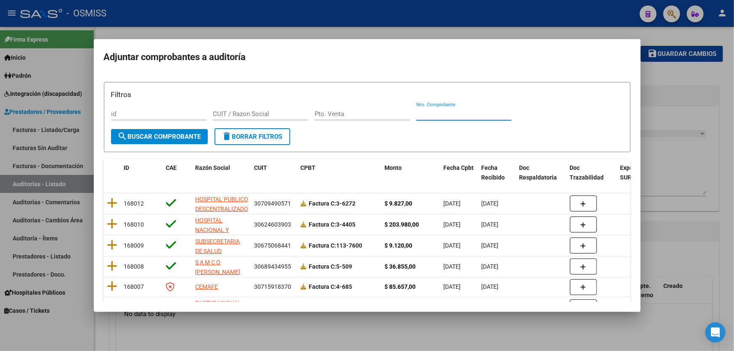
click at [431, 114] on input "Nro. Comprobante" at bounding box center [463, 114] width 95 height 8
type input "1"
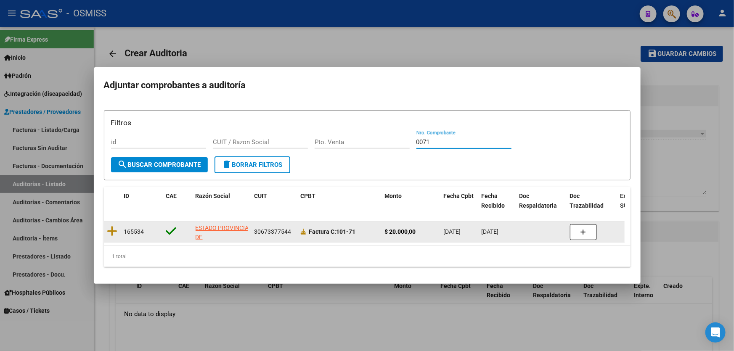
type input "0071"
click at [127, 228] on span "165534" at bounding box center [134, 231] width 20 height 7
click at [111, 231] on icon at bounding box center [112, 231] width 11 height 12
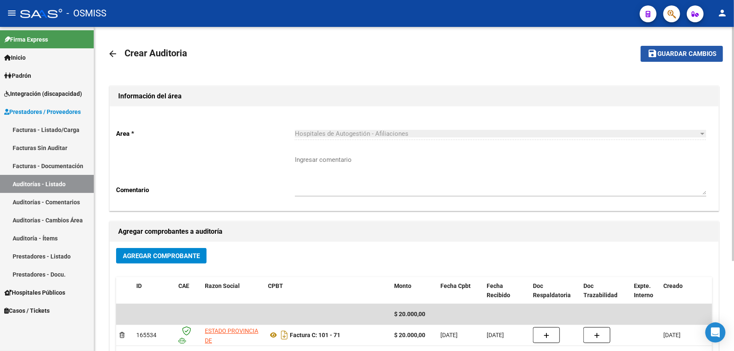
click at [679, 58] on button "save Guardar cambios" at bounding box center [681, 54] width 82 height 16
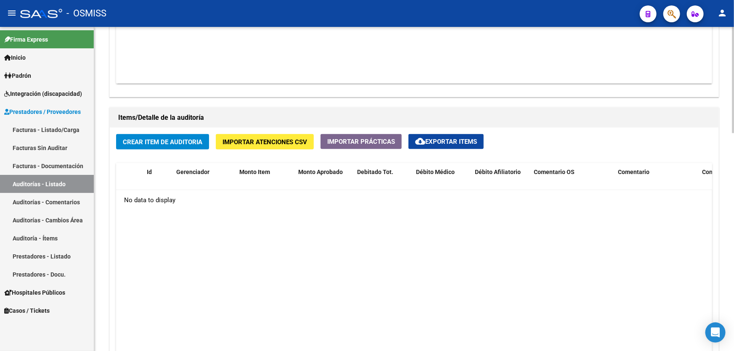
scroll to position [535, 0]
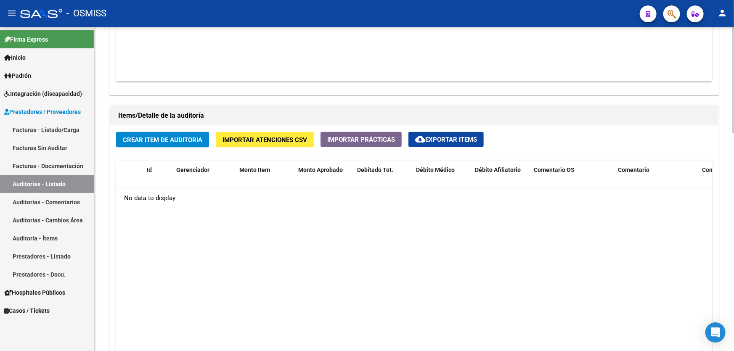
click at [122, 122] on div "Items/Detalle de la auditoría" at bounding box center [414, 116] width 608 height 20
drag, startPoint x: 126, startPoint y: 125, endPoint x: 129, endPoint y: 156, distance: 30.4
click at [126, 132] on div "Crear Item de Auditoria Importar Atenciones CSV Importar Prácticas cloud_downlo…" at bounding box center [414, 273] width 608 height 294
click at [134, 141] on span "Crear Item de Auditoria" at bounding box center [162, 140] width 79 height 8
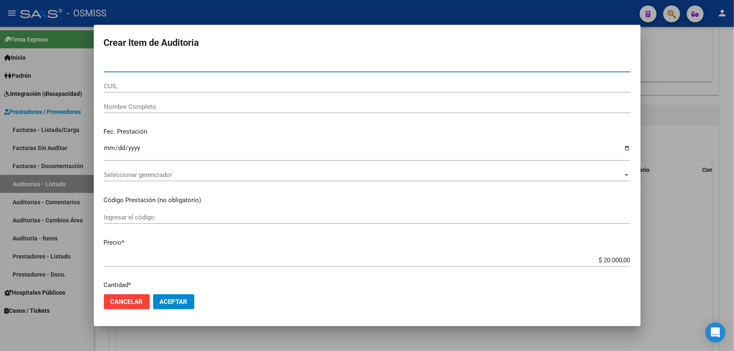
type input "49218582"
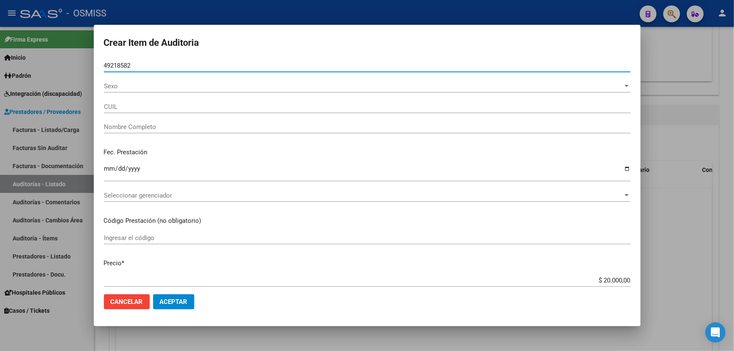
type input "27492185820"
type input "[PERSON_NAME]"
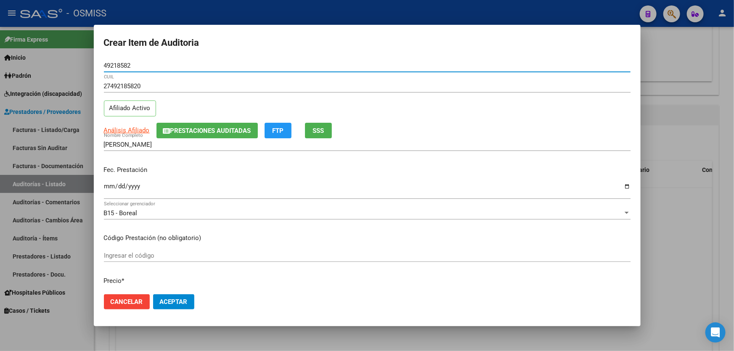
type input "49218582"
click at [108, 192] on input "Ingresar la fecha" at bounding box center [367, 189] width 526 height 13
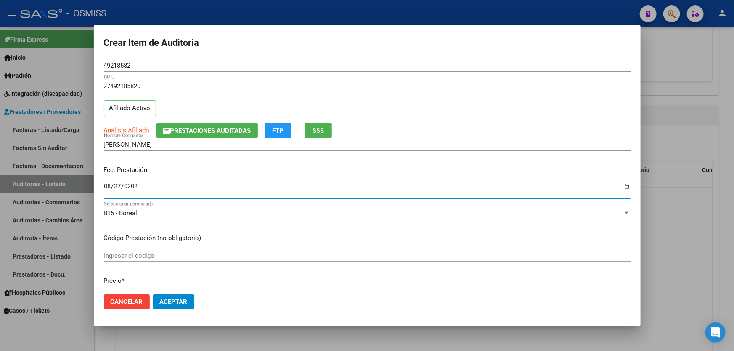
type input "[DATE]"
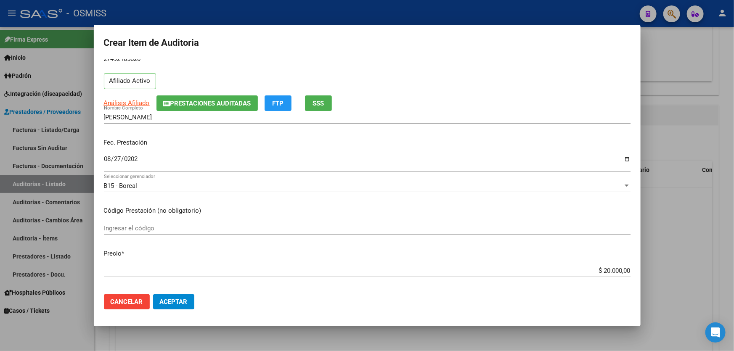
scroll to position [153, 0]
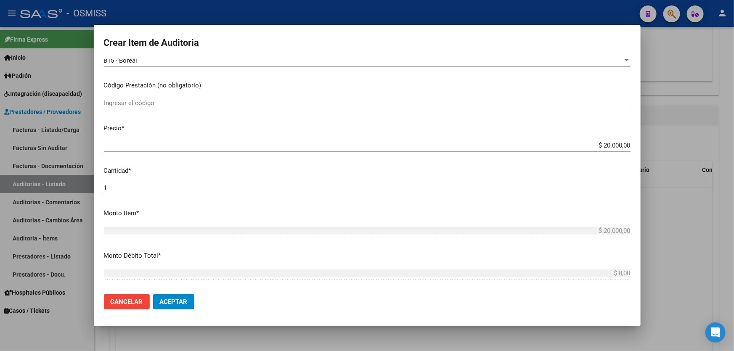
click at [178, 313] on mat-dialog-actions "Cancelar Aceptar" at bounding box center [367, 302] width 526 height 29
click at [178, 305] on span "Aceptar" at bounding box center [174, 302] width 28 height 8
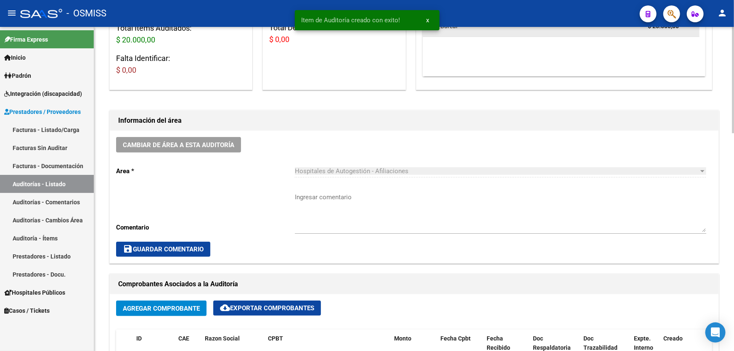
scroll to position [153, 0]
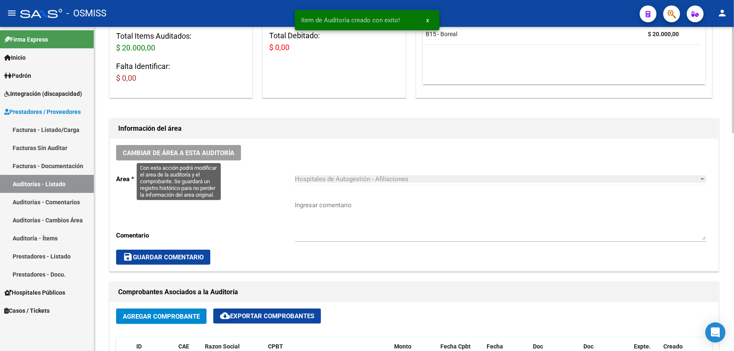
click at [233, 157] on button "Cambiar de área a esta auditoría" at bounding box center [178, 153] width 125 height 16
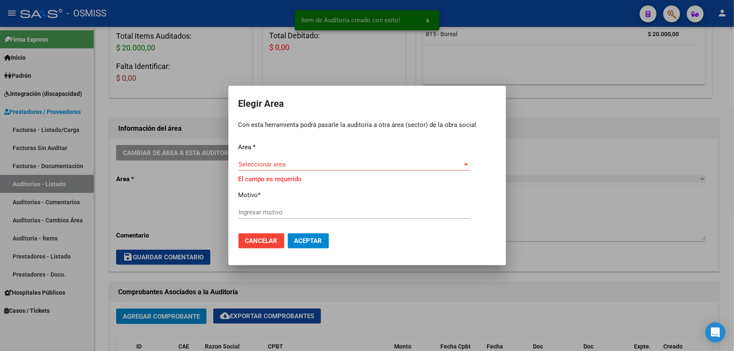
click at [275, 172] on div "Seleccionar area Seleccionar area" at bounding box center [354, 168] width 232 height 21
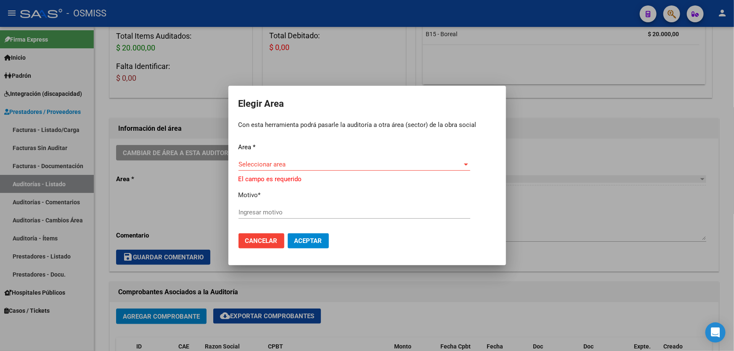
click at [285, 158] on div "Area * Seleccionar area Seleccionar area El campo es requerido Motivo * Ingresa…" at bounding box center [366, 185] width 257 height 84
click at [286, 160] on div "Seleccionar area Seleccionar area" at bounding box center [354, 164] width 232 height 13
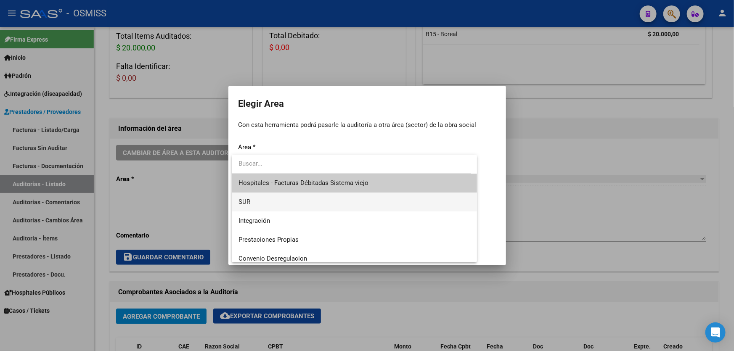
scroll to position [114, 0]
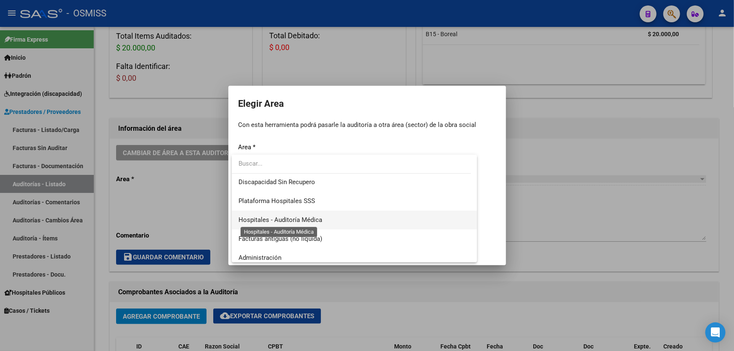
click at [301, 219] on span "Hospitales - Auditoría Médica" at bounding box center [280, 220] width 84 height 8
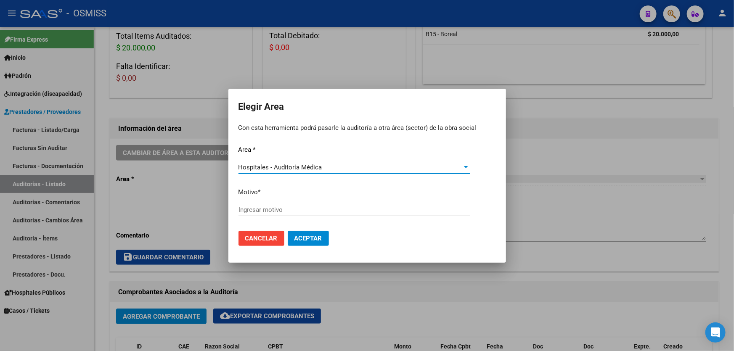
click at [290, 207] on input "Ingresar motivo" at bounding box center [354, 210] width 232 height 8
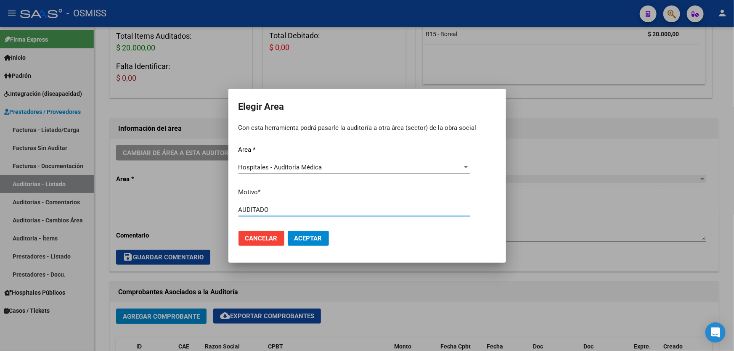
type input "AUDITADO"
click at [302, 235] on span "Aceptar" at bounding box center [308, 239] width 28 height 8
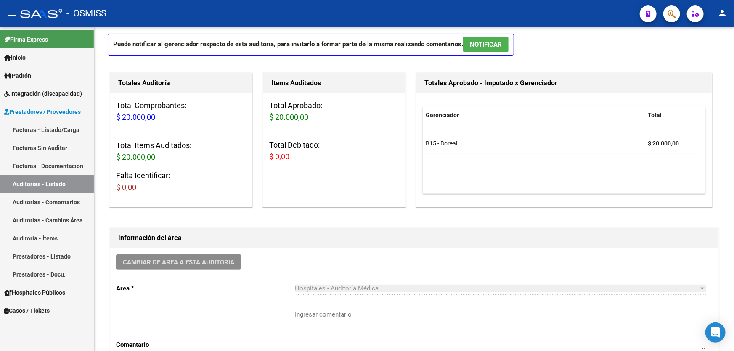
scroll to position [76, 0]
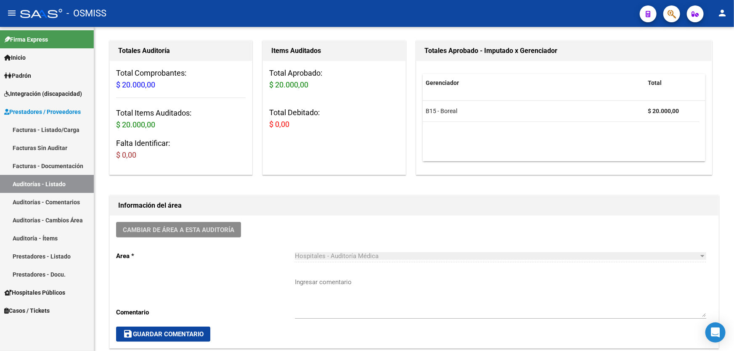
click at [56, 180] on link "Auditorías - Listado" at bounding box center [47, 184] width 94 height 18
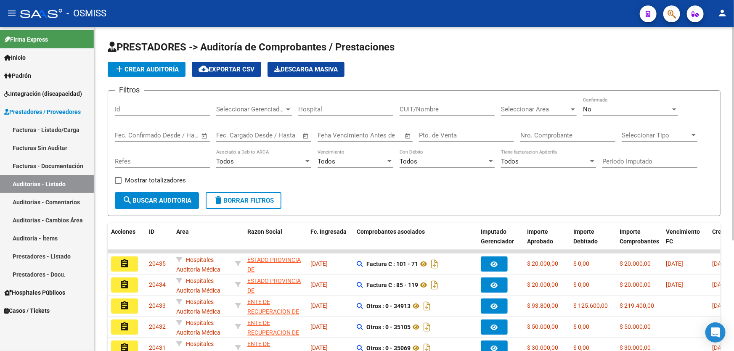
click at [505, 127] on div "Pto. de Venta" at bounding box center [466, 133] width 95 height 18
click at [547, 135] on input "Nro. Comprobante" at bounding box center [567, 136] width 95 height 8
paste input "00000321"
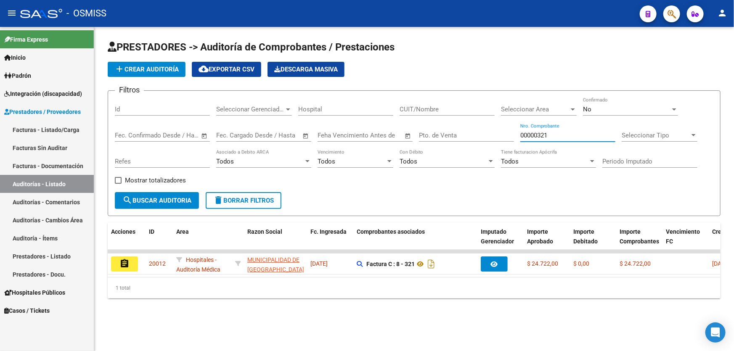
type input "00000321"
click at [179, 72] on button "add Crear Auditoría" at bounding box center [147, 69] width 78 height 15
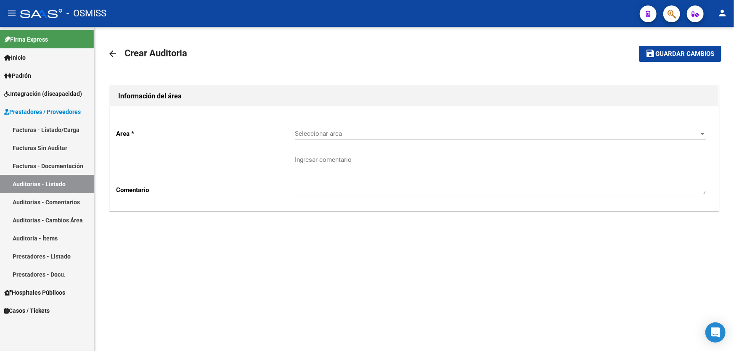
click at [407, 124] on div "Seleccionar area Seleccionar area" at bounding box center [500, 131] width 411 height 18
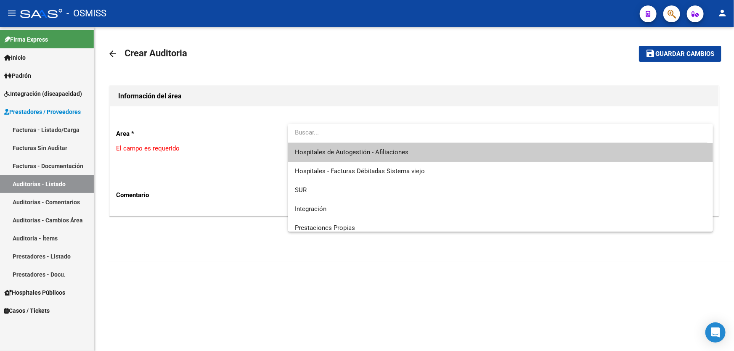
click at [403, 147] on span "Hospitales de Autogestión - Afiliaciones" at bounding box center [500, 152] width 411 height 19
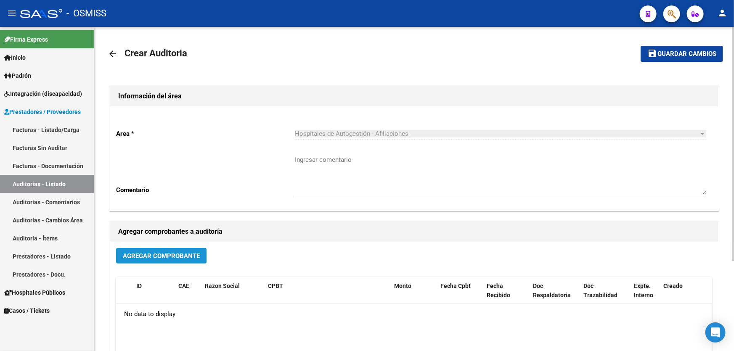
click at [160, 252] on span "Agregar Comprobante" at bounding box center [161, 256] width 77 height 8
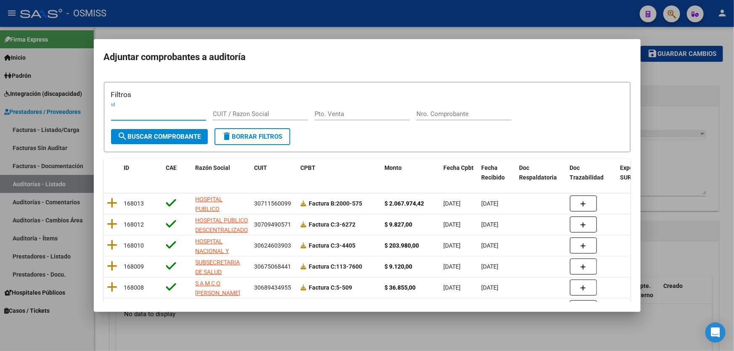
click at [452, 116] on input "Nro. Comprobante" at bounding box center [463, 114] width 95 height 8
paste input "00000321"
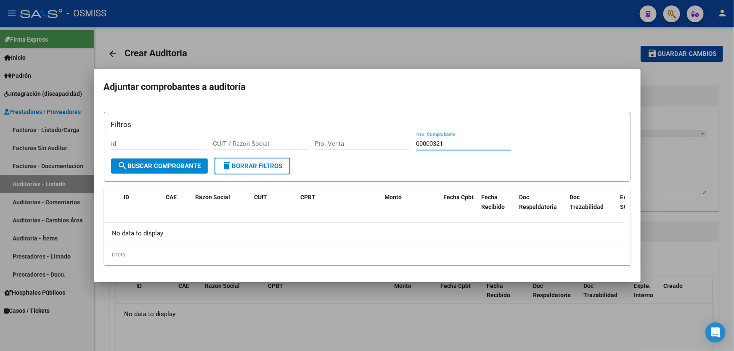
type input "00000321"
click at [376, 148] on div "Pto. Venta" at bounding box center [361, 143] width 95 height 13
type input "004"
type input "00040"
drag, startPoint x: 470, startPoint y: 140, endPoint x: 362, endPoint y: 143, distance: 108.5
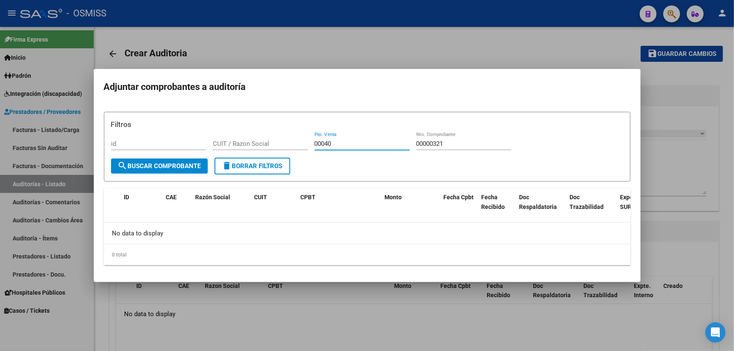
click at [362, 143] on div "Filtros id CUIT / Razon Social 00040 Pto. Venta 00000321 Nro. Comprobante" at bounding box center [367, 138] width 512 height 39
click at [472, 147] on input "Nro. Comprobante" at bounding box center [463, 144] width 95 height 8
drag, startPoint x: 402, startPoint y: 146, endPoint x: 181, endPoint y: 142, distance: 220.8
click at [181, 142] on div "Filtros id CUIT / Razon Social 00040 Pto. Venta Nro. Comprobante" at bounding box center [367, 138] width 512 height 39
click at [477, 147] on input "Nro. Comprobante" at bounding box center [463, 144] width 95 height 8
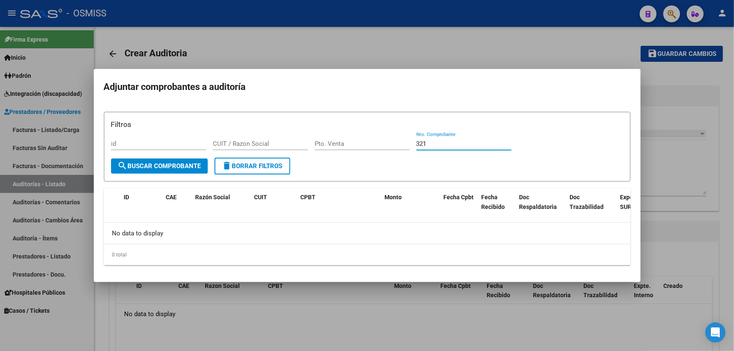
type input "321"
click at [464, 147] on input "321" at bounding box center [463, 144] width 95 height 8
click at [388, 146] on div "Filtros id CUIT / Razon Social Pto. Venta 321 Nro. Comprobante" at bounding box center [367, 138] width 512 height 39
click at [521, 24] on div at bounding box center [367, 175] width 734 height 351
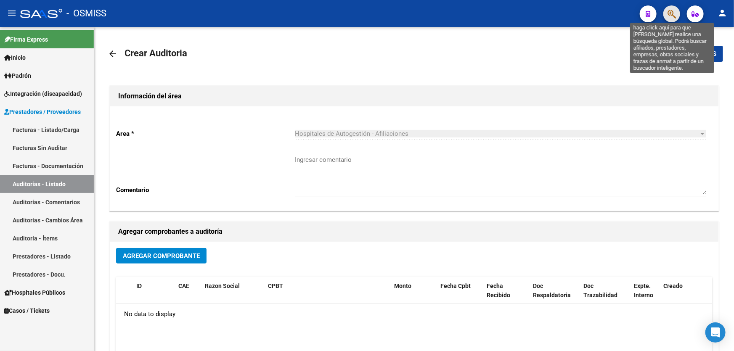
click at [671, 9] on icon "button" at bounding box center [671, 14] width 8 height 10
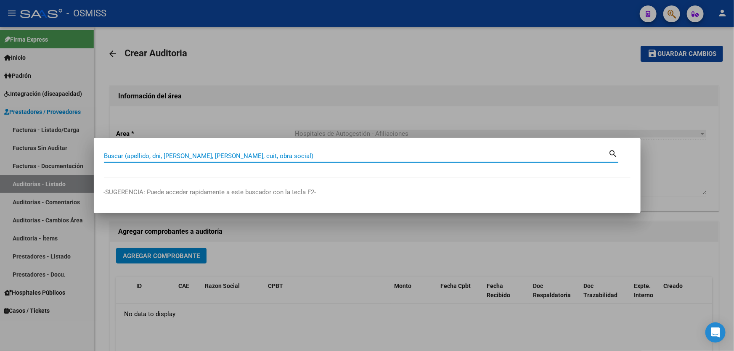
click at [197, 159] on input "Buscar (apellido, dni, [PERSON_NAME], [PERSON_NAME], cuit, obra social)" at bounding box center [356, 156] width 505 height 8
type input "CAPS [GEOGRAPHIC_DATA]"
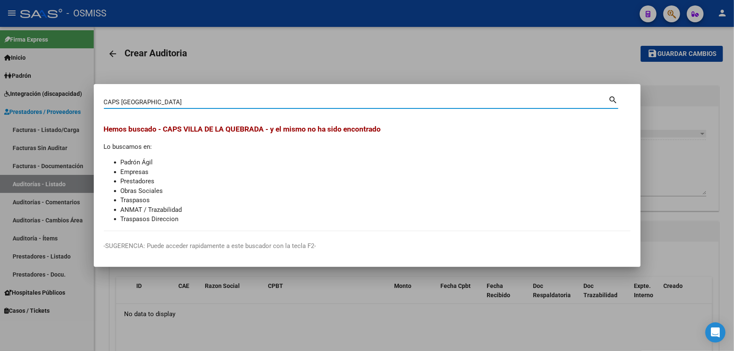
click at [396, 92] on mat-dialog-container "CAPS VILLA DE LA QUEBRADA Buscar (apellido, dni, cuil, nro traspaso, cuit, obra…" at bounding box center [367, 175] width 547 height 183
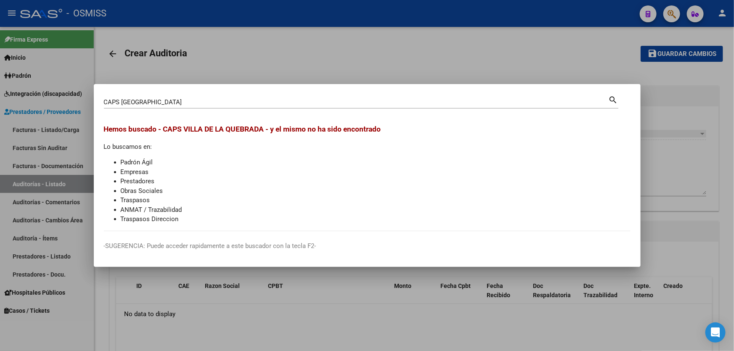
click at [401, 80] on div at bounding box center [367, 175] width 734 height 351
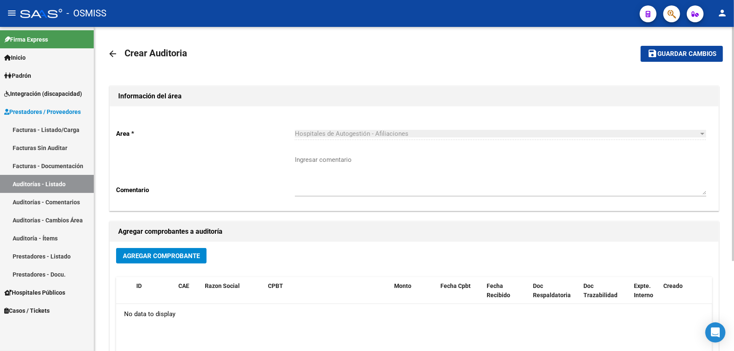
click at [161, 260] on button "Agregar Comprobante" at bounding box center [161, 256] width 90 height 16
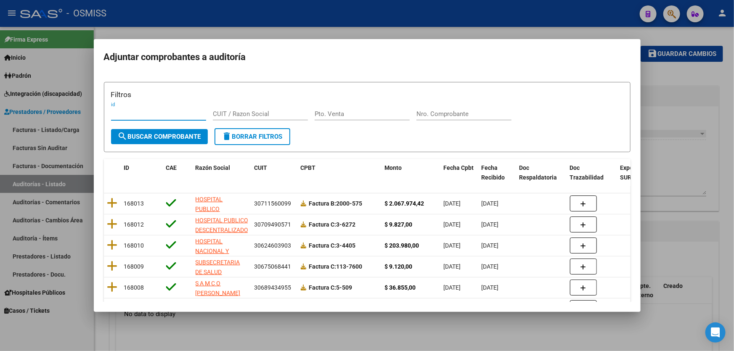
click at [441, 117] on input "Nro. Comprobante" at bounding box center [463, 114] width 95 height 8
click at [378, 114] on input "Pto. Venta" at bounding box center [361, 114] width 95 height 8
type input "0040"
click at [378, 114] on input "Pto. Venta" at bounding box center [361, 114] width 95 height 8
type input "0040"
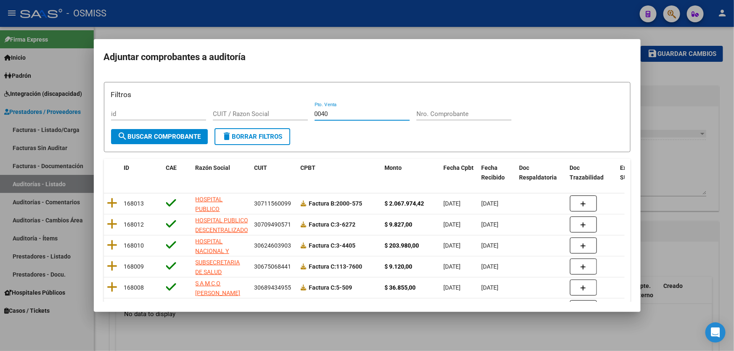
click at [431, 109] on div "Nro. Comprobante" at bounding box center [463, 114] width 95 height 13
type input "00000321"
click at [312, 132] on form "Filtros id CUIT / Razon Social 0040 Pto. Venta 00000321 Nro. Comprobante search…" at bounding box center [367, 117] width 526 height 70
click at [442, 104] on div "Filtros id CUIT / Razon Social 0040 Pto. Venta 00000321 Nro. Comprobante" at bounding box center [367, 108] width 512 height 39
click at [444, 112] on input "00000321" at bounding box center [463, 114] width 95 height 8
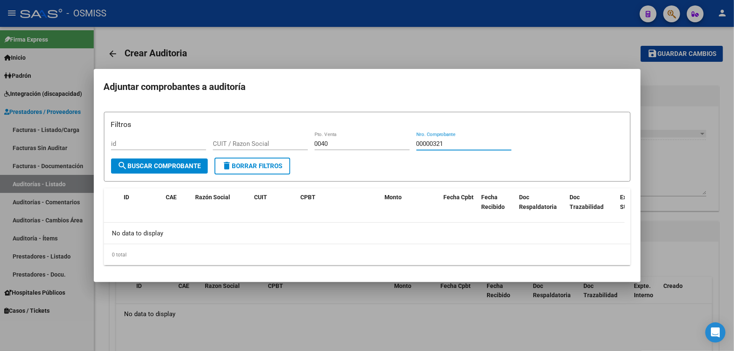
drag, startPoint x: 454, startPoint y: 144, endPoint x: 287, endPoint y: 147, distance: 166.9
click at [287, 147] on div "Filtros id CUIT / Razon Social 0040 Pto. Venta 00000321 Nro. Comprobante" at bounding box center [367, 138] width 512 height 39
click at [325, 145] on input "0040" at bounding box center [361, 144] width 95 height 8
drag, startPoint x: 332, startPoint y: 143, endPoint x: 201, endPoint y: 134, distance: 131.1
click at [201, 134] on div "Filtros id CUIT / Razon Social 0040 Pto. Venta Nro. Comprobante" at bounding box center [367, 138] width 512 height 39
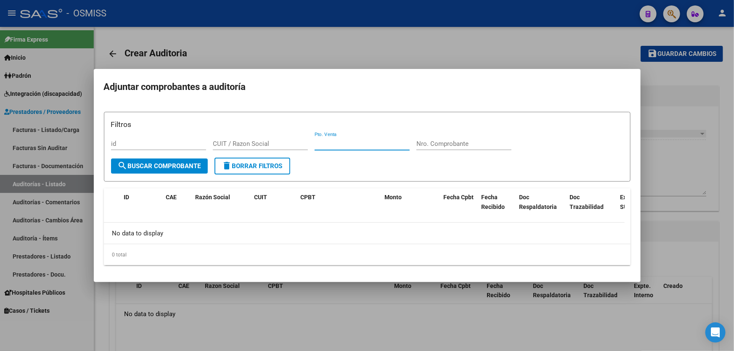
click at [438, 146] on input "Nro. Comprobante" at bounding box center [463, 144] width 95 height 8
type input "0321"
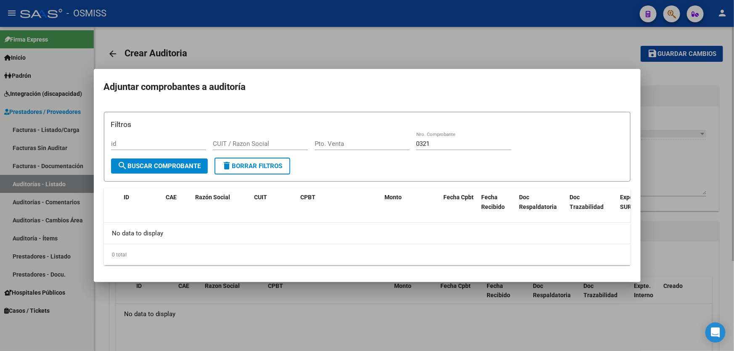
drag, startPoint x: 656, startPoint y: 162, endPoint x: 642, endPoint y: 164, distance: 14.0
click at [656, 162] on div at bounding box center [367, 175] width 734 height 351
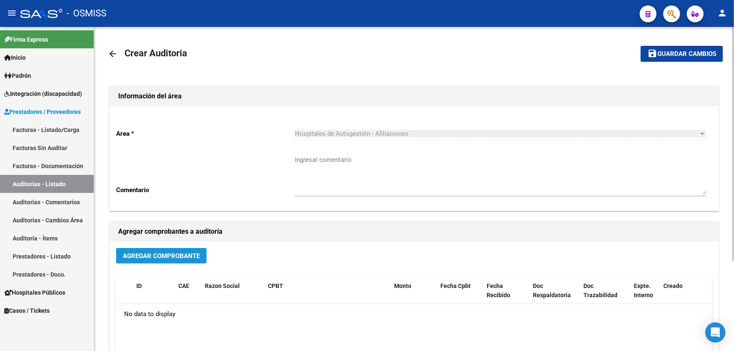
click at [166, 259] on button "Agregar Comprobante" at bounding box center [161, 256] width 90 height 16
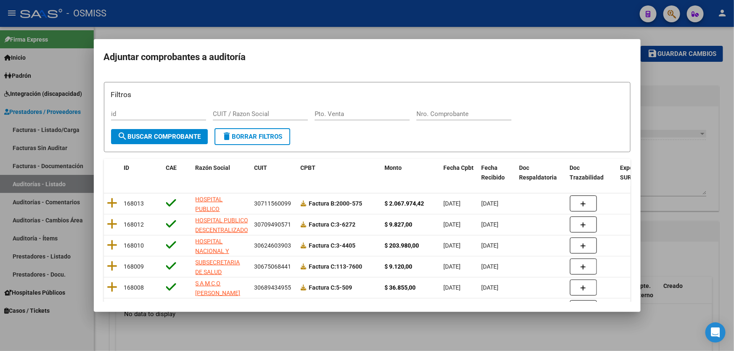
click at [436, 152] on div "Filtros id CUIT / Razon Social Pto. Venta Nro. Comprobante search Buscar Compro…" at bounding box center [367, 253] width 526 height 343
click at [434, 118] on div "Nro. Comprobante" at bounding box center [463, 114] width 95 height 13
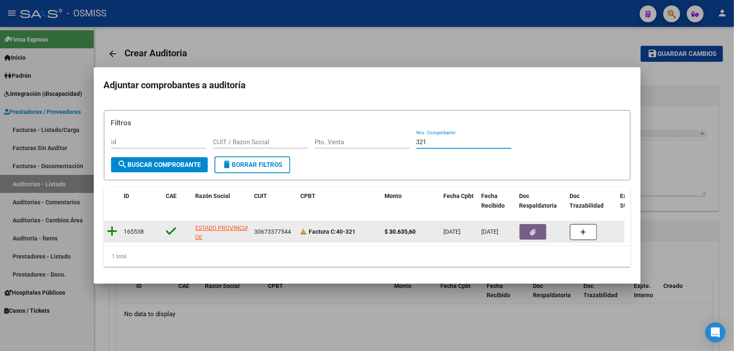
type input "321"
click at [107, 230] on icon at bounding box center [112, 231] width 11 height 12
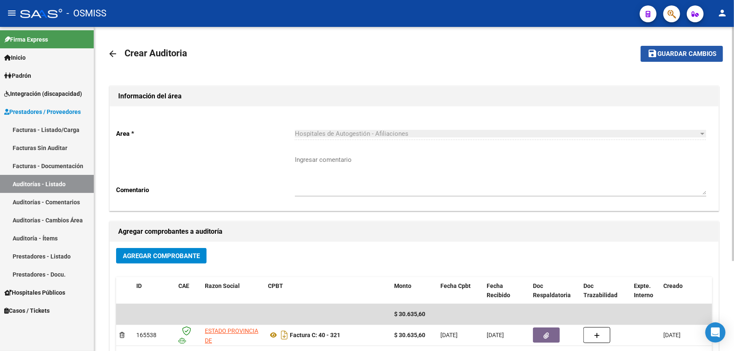
click at [652, 50] on mat-icon "save" at bounding box center [652, 53] width 10 height 10
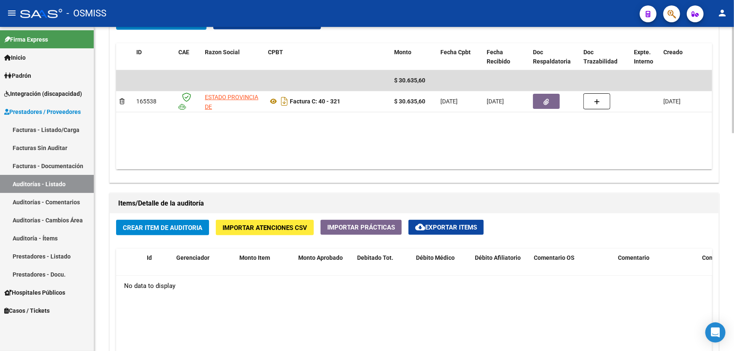
scroll to position [573, 0]
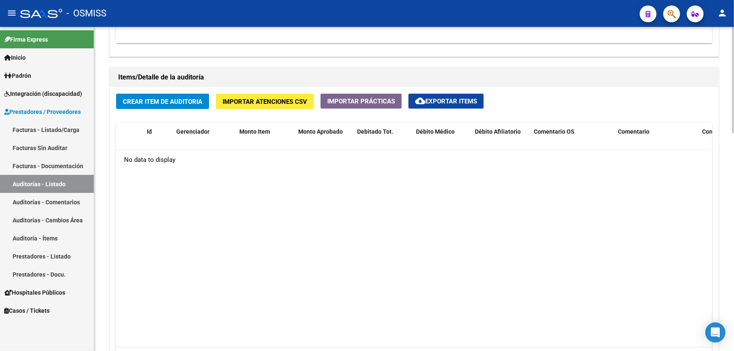
click at [335, 181] on datatable-body "No data to display" at bounding box center [414, 249] width 596 height 198
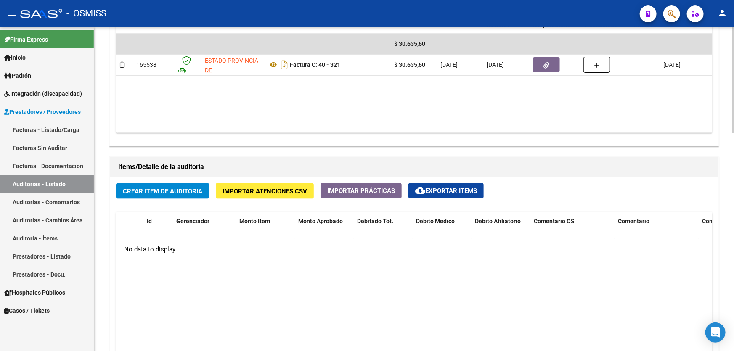
scroll to position [382, 0]
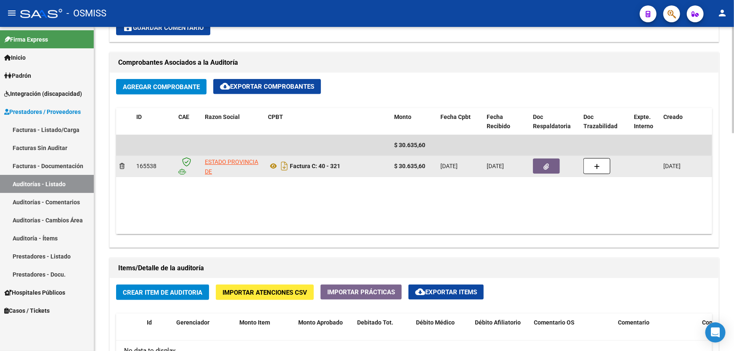
click at [544, 162] on span "button" at bounding box center [546, 166] width 5 height 8
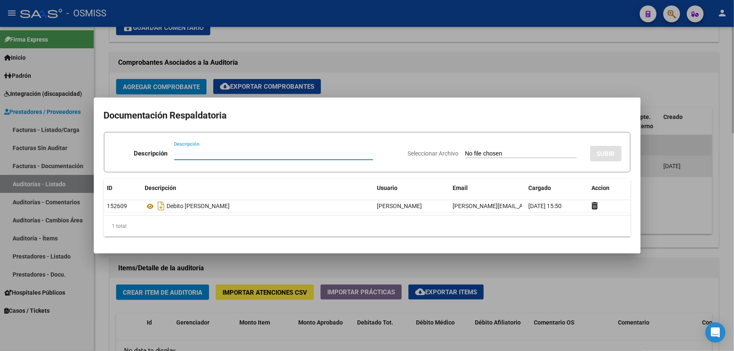
paste input "46727069"
type input "46727069"
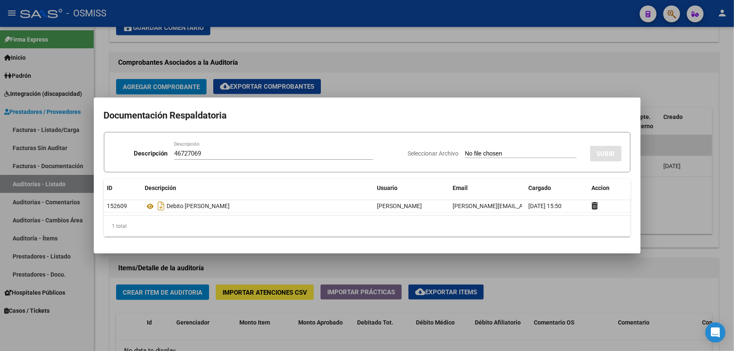
click at [244, 160] on div "46727069 Descripción" at bounding box center [273, 153] width 199 height 13
drag, startPoint x: 242, startPoint y: 152, endPoint x: 99, endPoint y: 151, distance: 143.4
click at [99, 151] on mat-dialog-content "Documentación Respaldatoria Descripción 46727069 Descripción Seleccionar Archiv…" at bounding box center [367, 176] width 547 height 136
click at [649, 234] on div at bounding box center [367, 175] width 734 height 351
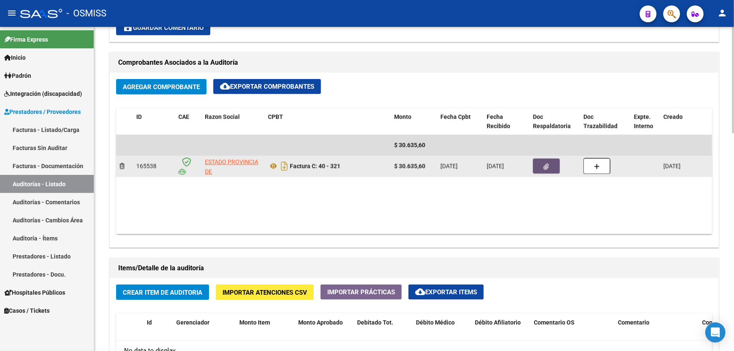
click at [537, 162] on button "button" at bounding box center [546, 166] width 27 height 15
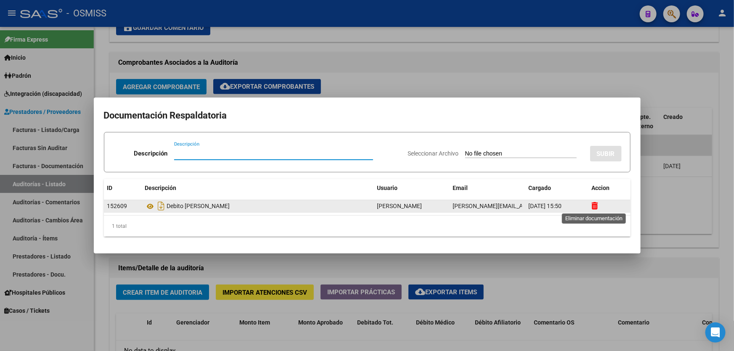
click at [594, 207] on icon at bounding box center [595, 206] width 6 height 8
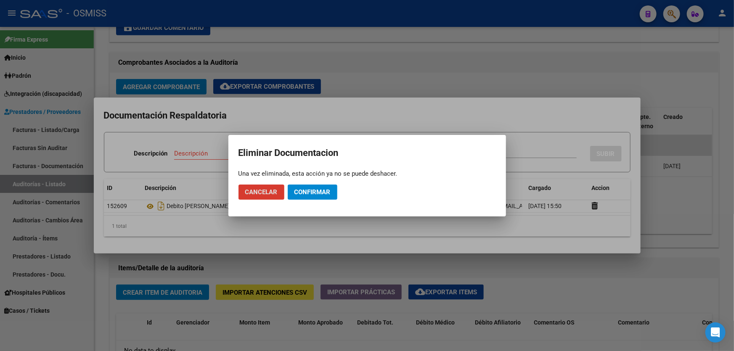
click at [317, 188] on span "Confirmar" at bounding box center [312, 192] width 36 height 8
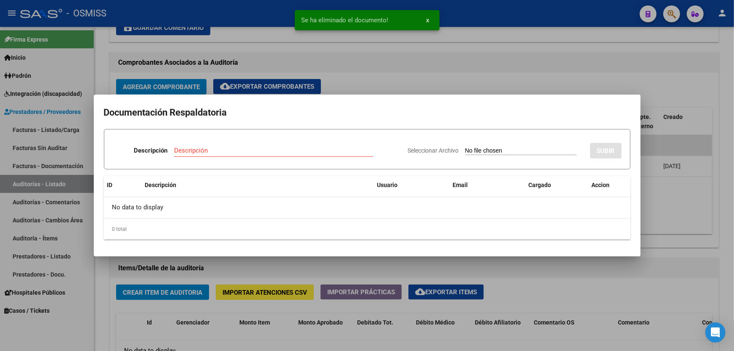
click at [233, 156] on div "Descripción" at bounding box center [273, 150] width 199 height 13
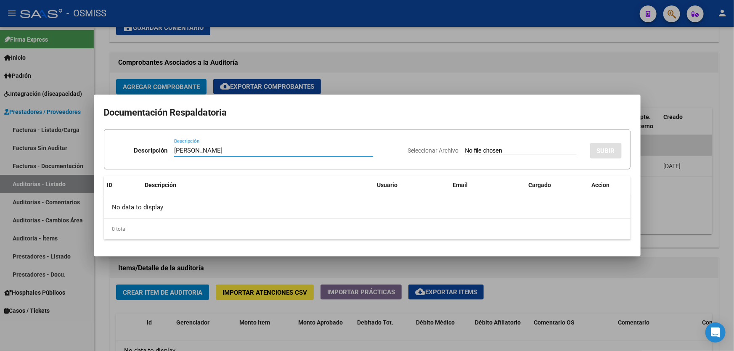
type input "[PERSON_NAME]"
click at [485, 148] on input "Seleccionar Archivo" at bounding box center [520, 151] width 111 height 8
type input "C:\fakepath\[PERSON_NAME].pdf"
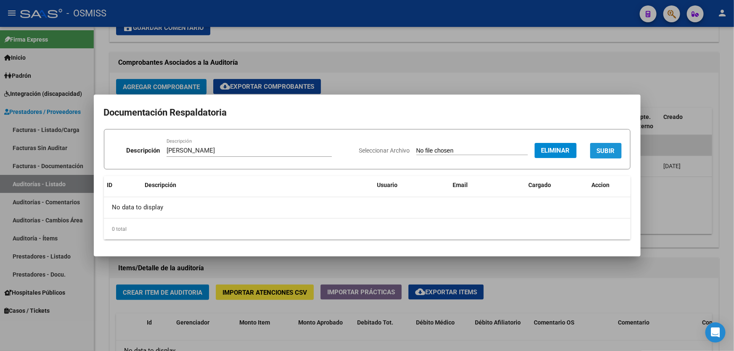
click at [608, 151] on span "SUBIR" at bounding box center [606, 151] width 18 height 8
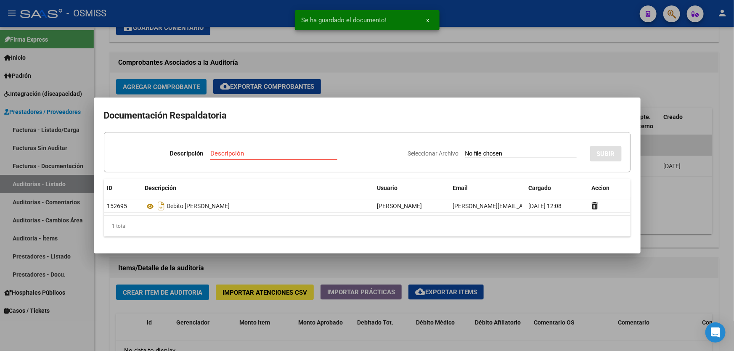
click at [682, 207] on div at bounding box center [367, 175] width 734 height 351
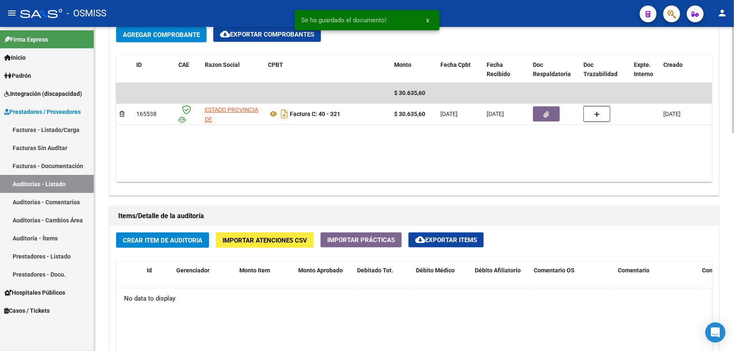
scroll to position [497, 0]
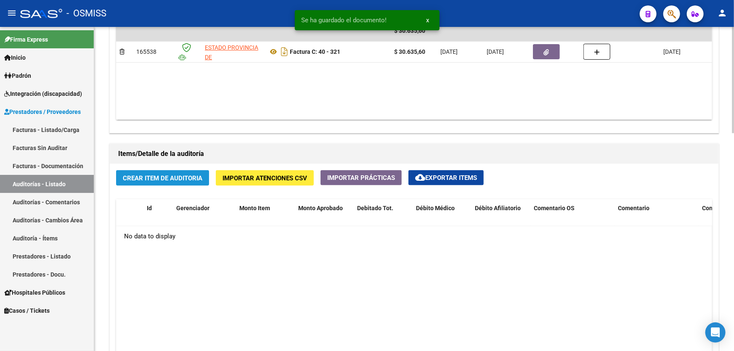
click at [177, 178] on span "Crear Item de Auditoria" at bounding box center [162, 178] width 79 height 8
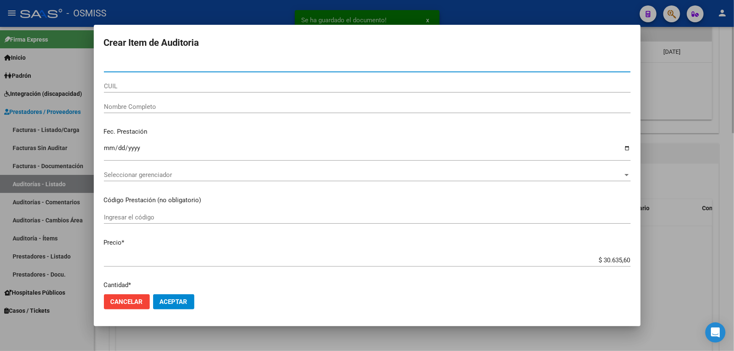
type input "46727069"
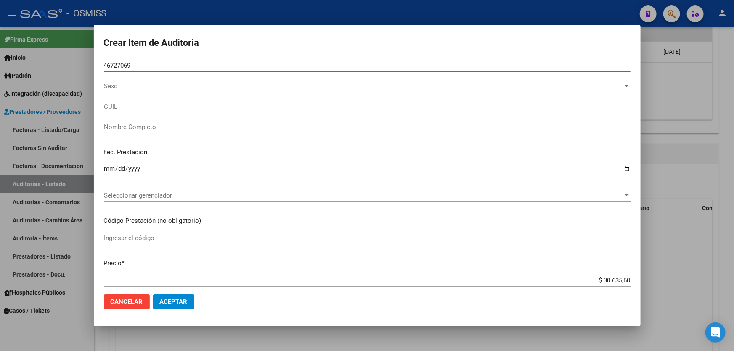
type input "27467270694"
type input "[PERSON_NAME]"
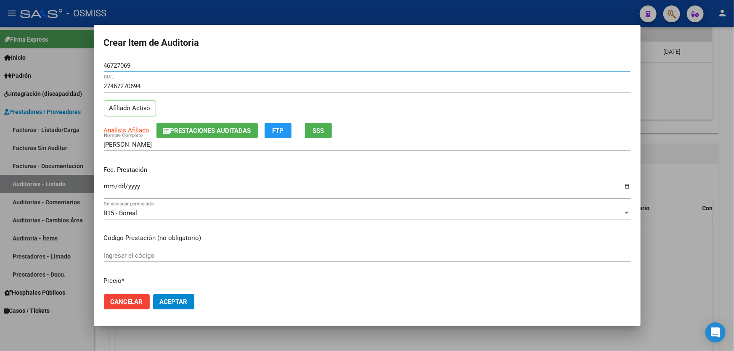
type input "46727069"
click at [111, 190] on input "Ingresar la fecha" at bounding box center [367, 189] width 526 height 13
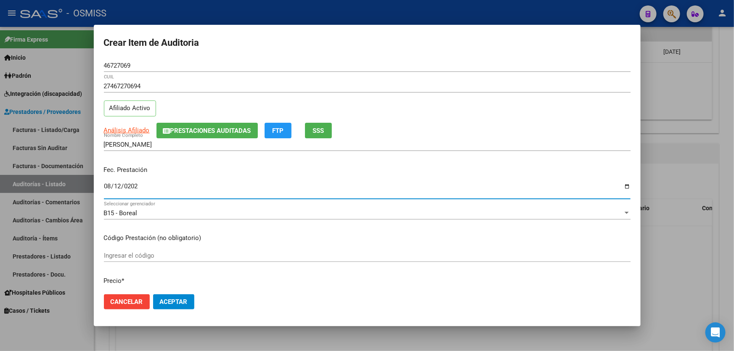
type input "[DATE]"
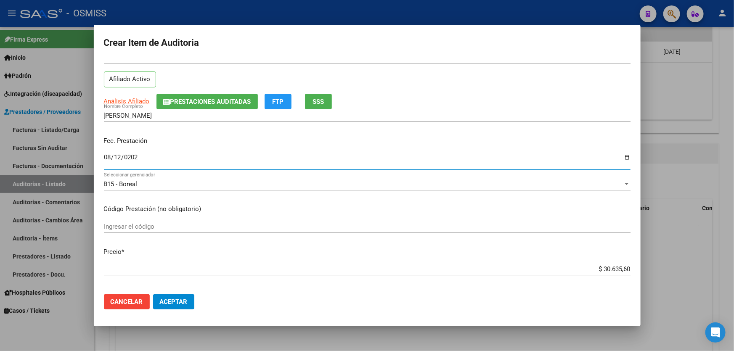
scroll to position [76, 0]
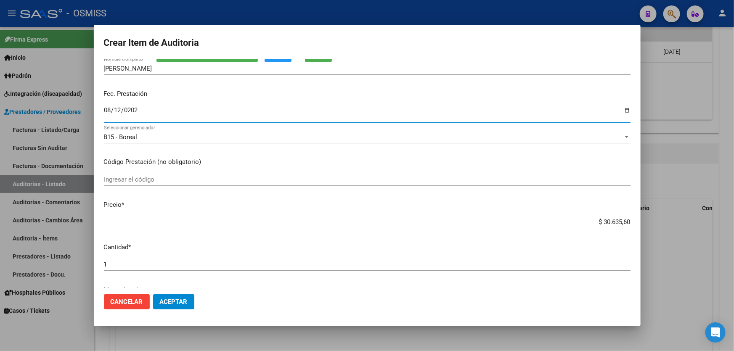
drag, startPoint x: 584, startPoint y: 221, endPoint x: 733, endPoint y: 190, distance: 151.9
click at [733, 197] on div "Crear Item de Auditoria 46727069 Nro Documento 27467270694 CUIL Afiliado Activo…" at bounding box center [367, 175] width 734 height 351
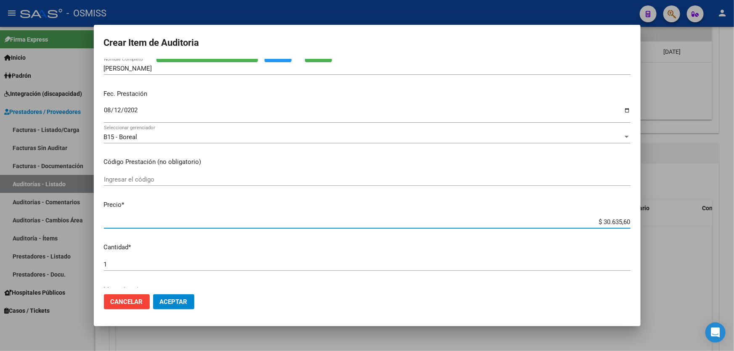
type input "$ 0,05"
type input "$ 0,50"
type input "$ 5,00"
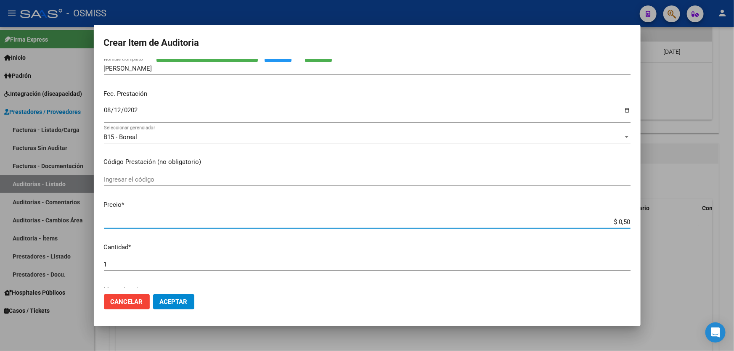
type input "$ 5,00"
type input "$ 50,00"
type input "$ 500,00"
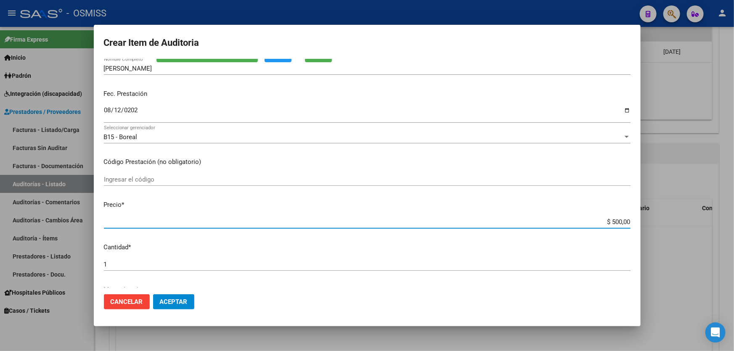
type input "$ 5.000,00"
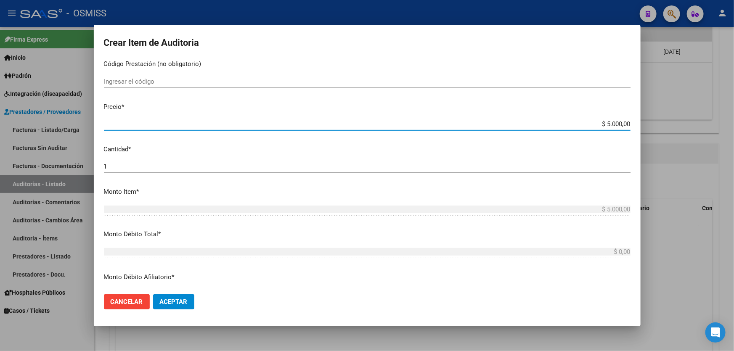
scroll to position [267, 0]
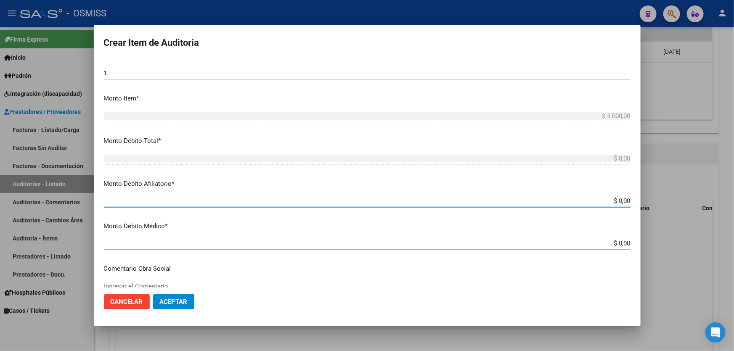
drag, startPoint x: 593, startPoint y: 197, endPoint x: 733, endPoint y: 194, distance: 140.5
click at [733, 195] on div "Crear Item de Auditoria 46727069 Nro Documento 27467270694 CUIL Afiliado Activo…" at bounding box center [367, 175] width 734 height 351
type input "$ 0,05"
type input "$ 0,50"
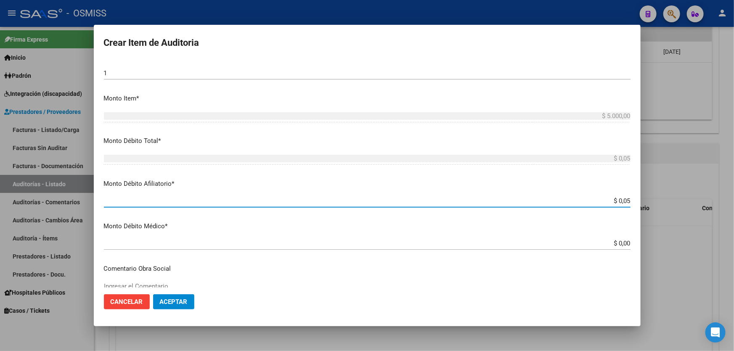
type input "$ 0,50"
type input "$ 5,00"
type input "$ 50,00"
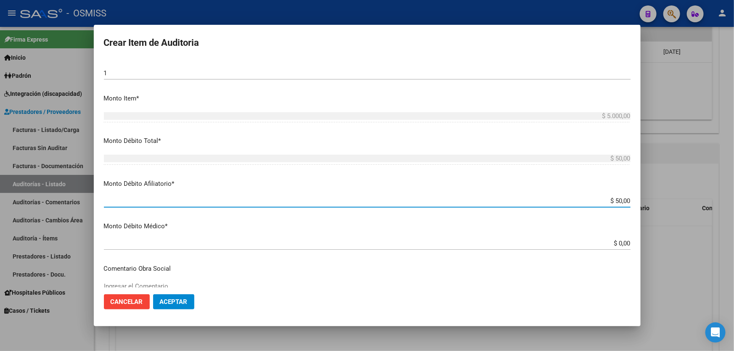
type input "$ 500,00"
type input "$ 5.000,00"
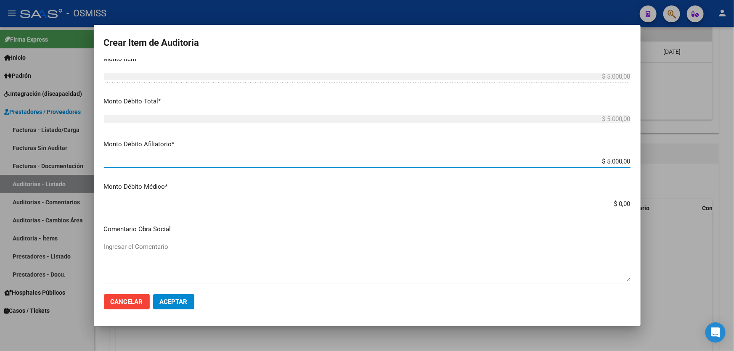
scroll to position [344, 0]
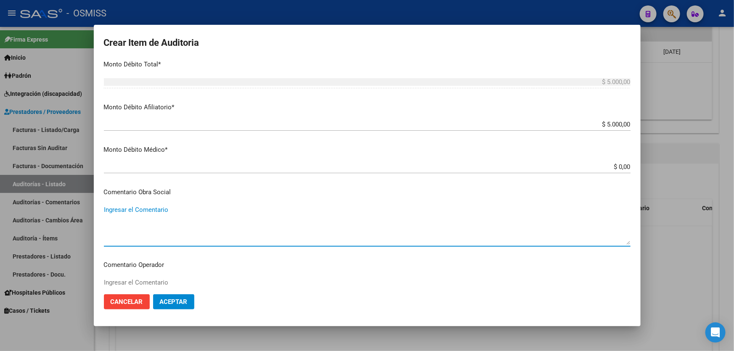
click at [194, 214] on textarea "Ingresar el Comentario" at bounding box center [367, 225] width 526 height 40
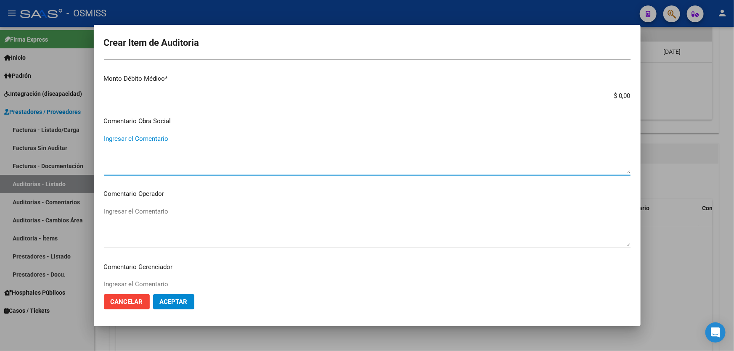
scroll to position [420, 0]
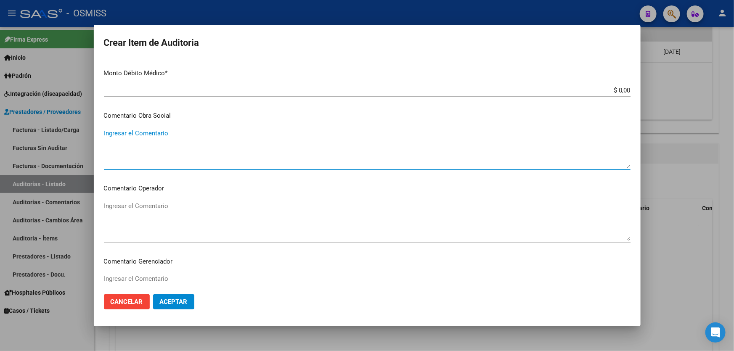
drag, startPoint x: 194, startPoint y: 214, endPoint x: 189, endPoint y: 214, distance: 5.1
click at [190, 215] on textarea "Ingresar el Comentario" at bounding box center [367, 221] width 526 height 40
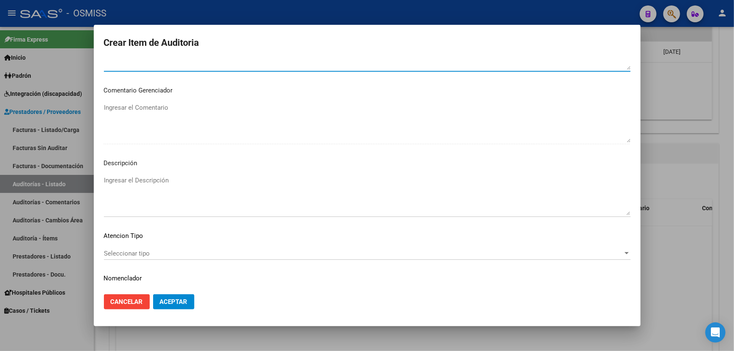
scroll to position [611, 0]
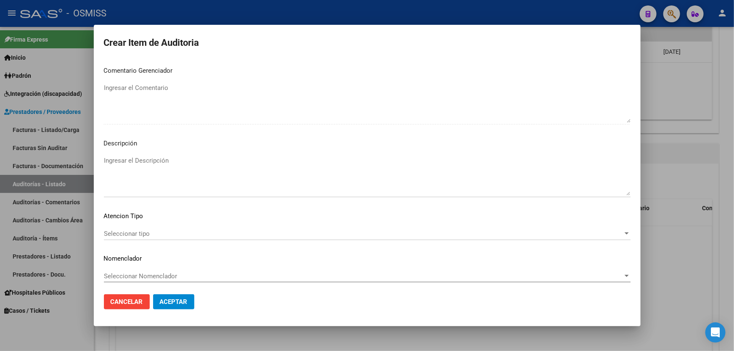
type textarea "SE RECHAZA"
click at [141, 171] on textarea "Ingresar el Descripción" at bounding box center [367, 176] width 526 height 40
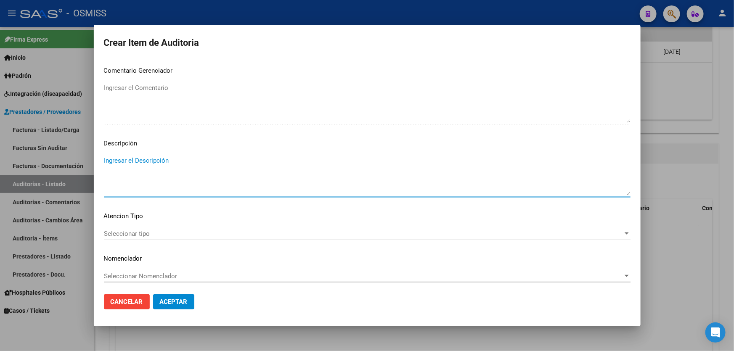
paste textarea "46727069"
type textarea "46727069"
drag, startPoint x: 138, startPoint y: 156, endPoint x: 34, endPoint y: 160, distance: 103.9
click at [34, 160] on div "Crear Item de Auditoria 46727069 Nro Documento 27467270694 CUIL Afiliado Activo…" at bounding box center [367, 175] width 734 height 351
paste textarea "ALTA / BAJA por OPCIÓN SSS al …. . Al momento de la prestación, corresponde la …"
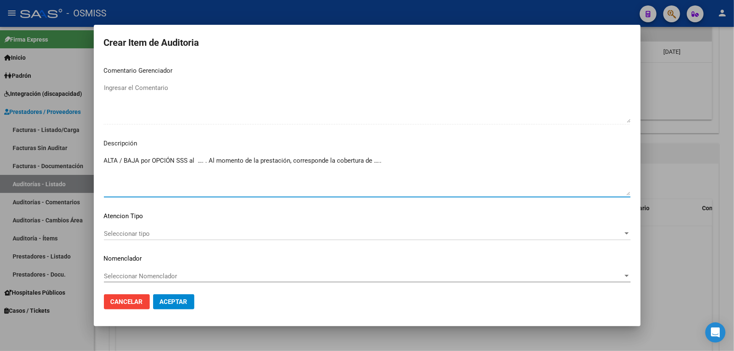
drag, startPoint x: 124, startPoint y: 160, endPoint x: 98, endPoint y: 163, distance: 26.2
click at [98, 163] on mat-dialog-content "46727069 Nro Documento 27467270694 CUIL Afiliado Activo Análisis Afiliado Prest…" at bounding box center [367, 173] width 547 height 228
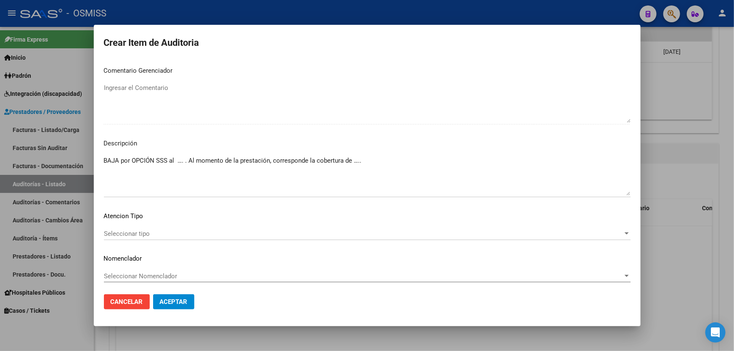
click at [309, 161] on textarea "BAJA por OPCIÓN SSS al …. . Al momento de la prestación, corresponde la cobertu…" at bounding box center [367, 176] width 526 height 40
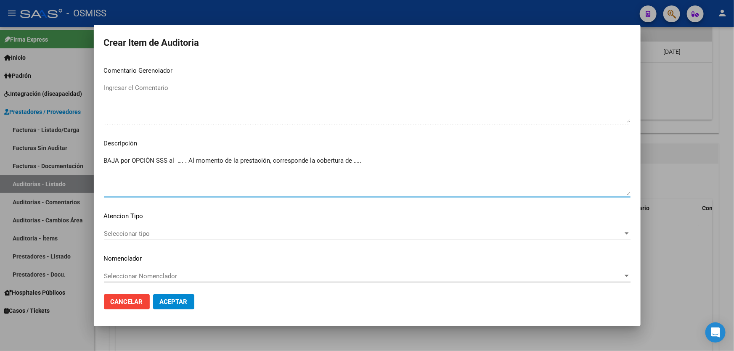
drag, startPoint x: 185, startPoint y: 161, endPoint x: 177, endPoint y: 161, distance: 8.0
click at [177, 161] on textarea "BAJA por OPCIÓN SSS al …. . Al momento de la prestación, corresponde la cobertu…" at bounding box center [367, 176] width 526 height 40
drag, startPoint x: 394, startPoint y: 162, endPoint x: 377, endPoint y: 163, distance: 17.3
click at [377, 163] on textarea "BAJA por OPCIÓN SSS al [DATE]. Al momento de la prestación, corresponde la cobe…" at bounding box center [367, 176] width 526 height 40
paste textarea "OBRA SOCIAL DE LOS MEDICOS DE LA CIUDAD DE [GEOGRAPHIC_DATA]"
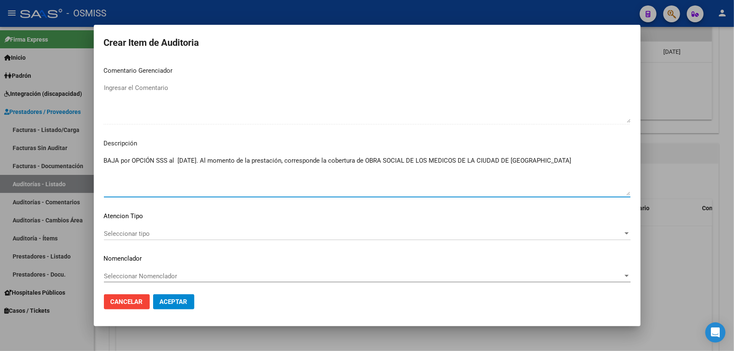
type textarea "BAJA por OPCIÓN SSS al [DATE]. Al momento de la prestación, corresponde la cobe…"
click at [178, 297] on button "Aceptar" at bounding box center [173, 301] width 41 height 15
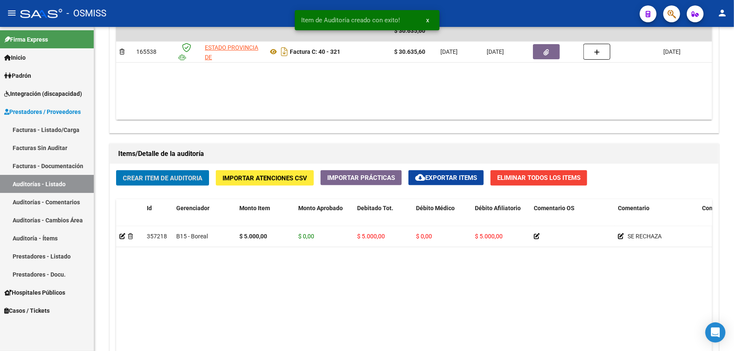
scroll to position [497, 0]
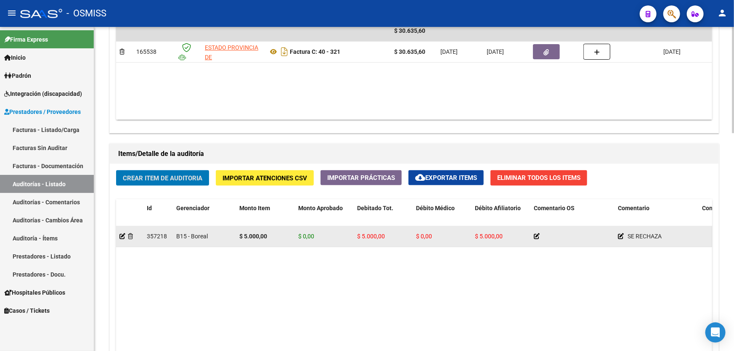
drag, startPoint x: 555, startPoint y: 219, endPoint x: 557, endPoint y: 229, distance: 9.4
drag, startPoint x: 557, startPoint y: 229, endPoint x: 582, endPoint y: 227, distance: 25.7
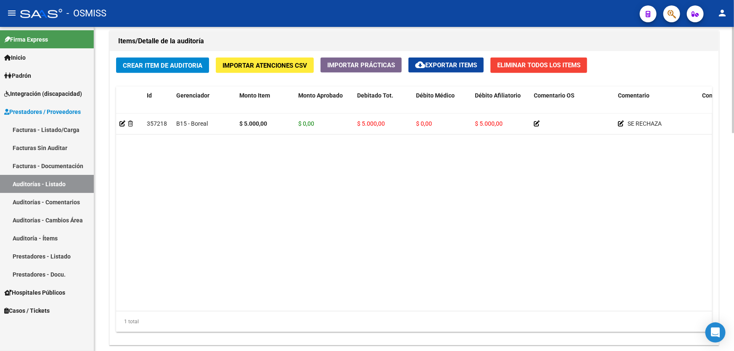
scroll to position [573, 0]
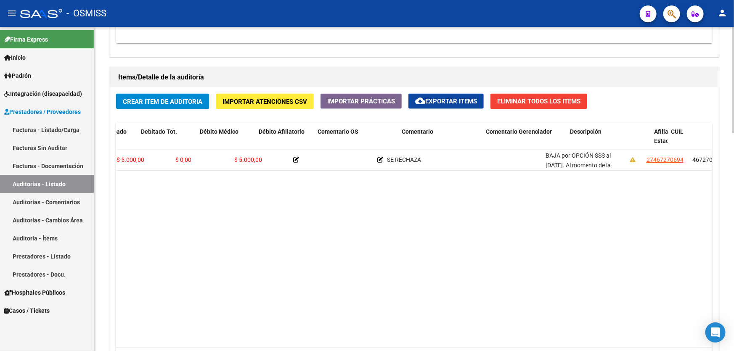
drag, startPoint x: 533, startPoint y: 224, endPoint x: 578, endPoint y: 218, distance: 45.8
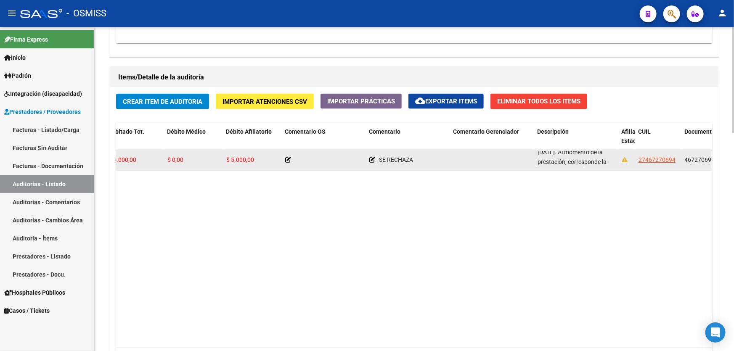
scroll to position [40, 0]
drag, startPoint x: 537, startPoint y: 153, endPoint x: 608, endPoint y: 164, distance: 71.8
click at [608, 164] on div "BAJA por OPCIÓN SSS al [DATE]. Al momento de la prestación, corresponde la cobe…" at bounding box center [575, 160] width 77 height 18
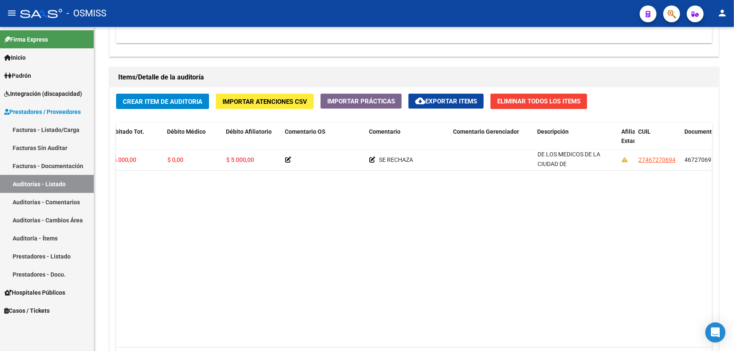
copy span "BAJA por OPCIÓN SSS al [DATE]. Al momento de la prestación, corresponde la cobe…"
click at [183, 100] on span "Crear Item de Auditoria" at bounding box center [162, 102] width 79 height 8
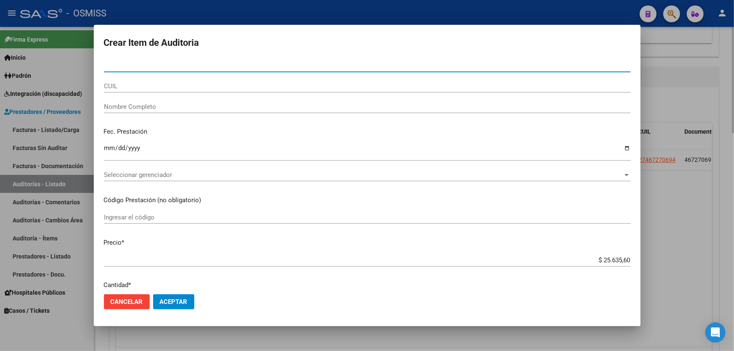
paste input "45382013"
type input "45382013"
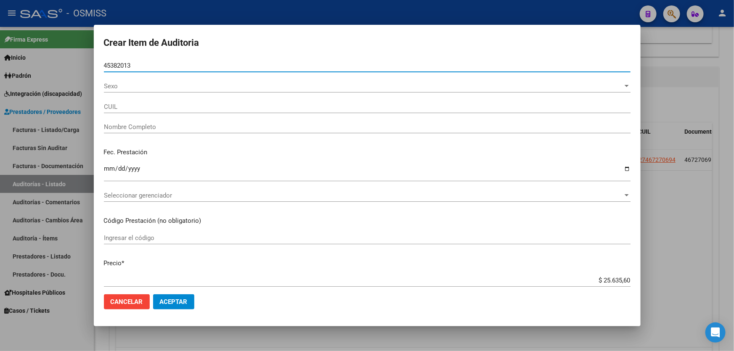
type input "27453820136"
type input "[PERSON_NAME]"
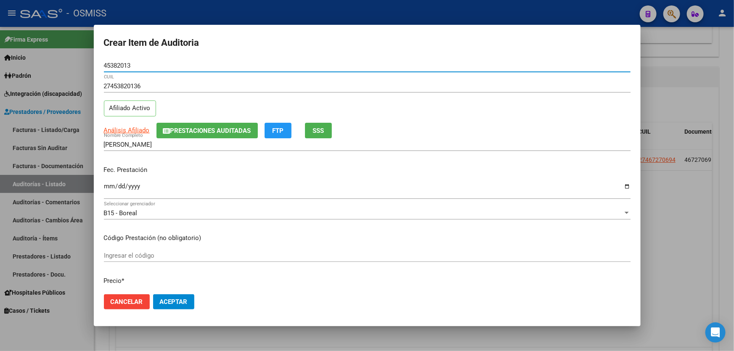
type input "45382013"
click at [107, 185] on input "Ingresar la fecha" at bounding box center [367, 189] width 526 height 13
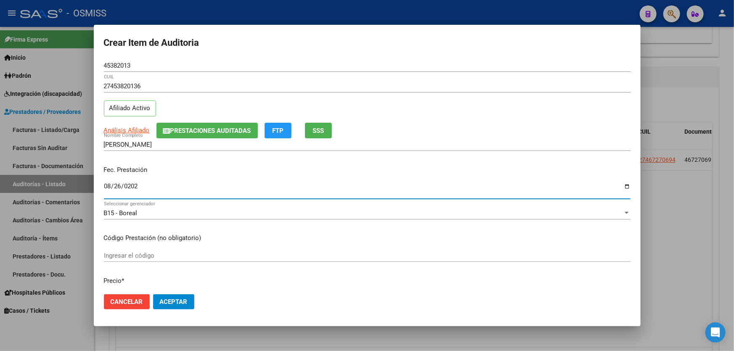
type input "[DATE]"
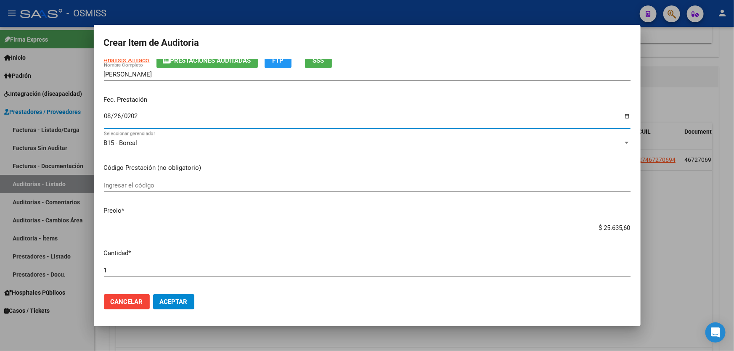
scroll to position [76, 0]
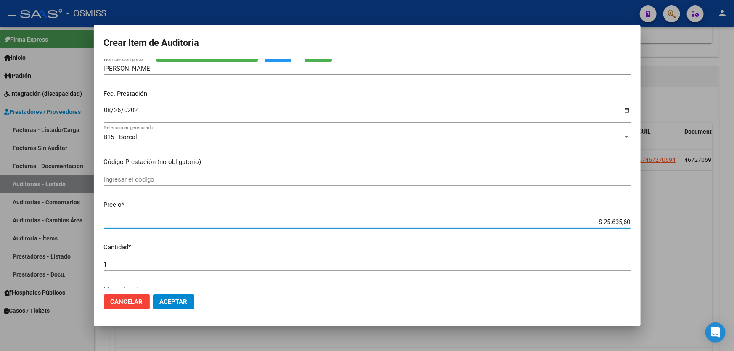
drag, startPoint x: 578, startPoint y: 221, endPoint x: 733, endPoint y: 149, distance: 171.0
click at [733, 156] on div "Crear Item de Auditoria 45382013 Nro Documento 27453820136 CUIL Afiliado Activo…" at bounding box center [367, 175] width 734 height 351
type input "$ 0,05"
type input "$ 0,50"
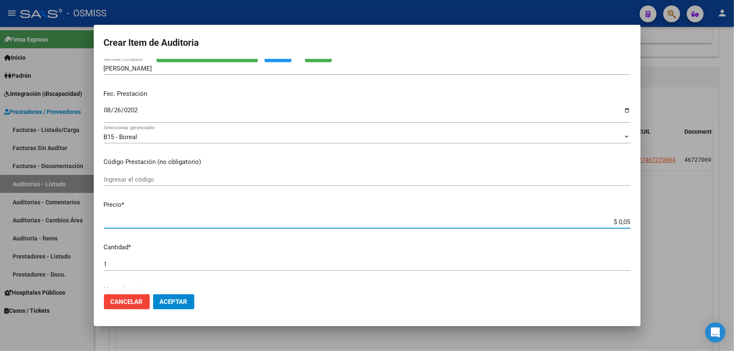
type input "$ 0,50"
type input "$ 5,00"
type input "$ 50,00"
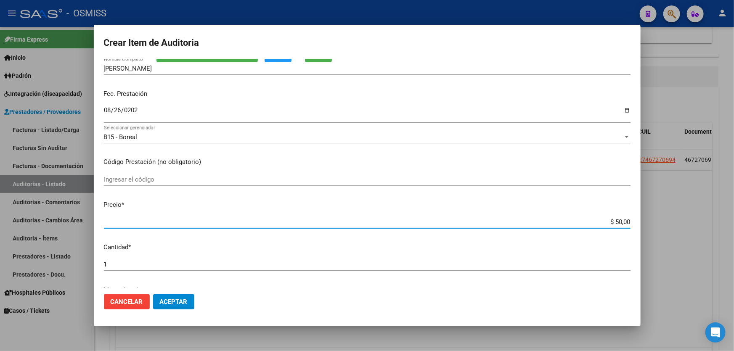
type input "$ 500,00"
type input "$ 5.000,00"
type input "$ 50.000,00"
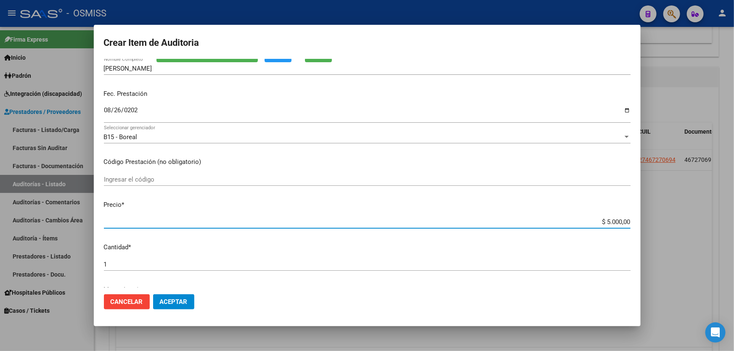
type input "$ 50.000,00"
type input "$ 5.000,00"
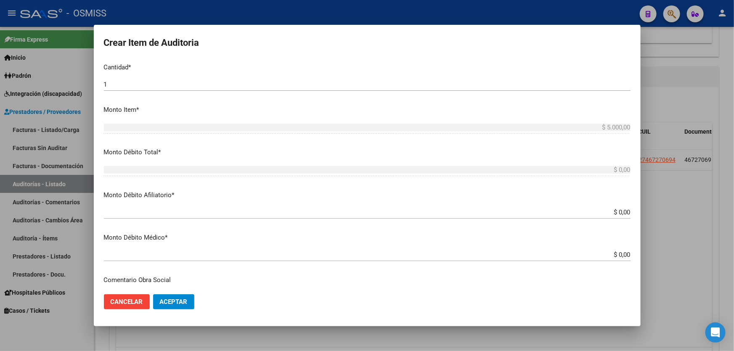
scroll to position [267, 0]
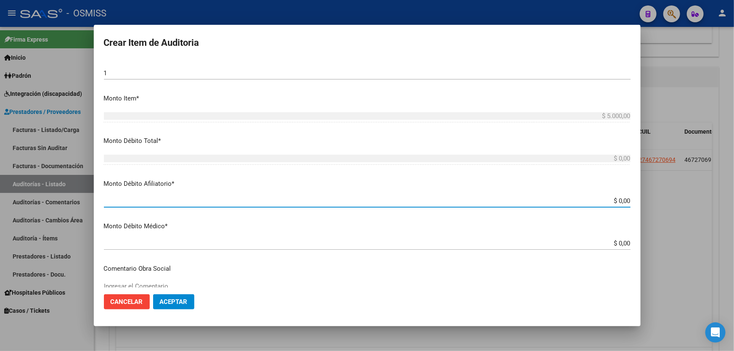
drag, startPoint x: 590, startPoint y: 203, endPoint x: 733, endPoint y: 191, distance: 143.4
click at [733, 193] on div "Crear Item de Auditoria 45382013 Nro Documento 27453820136 CUIL Afiliado Activo…" at bounding box center [367, 175] width 734 height 351
type input "$ 0,05"
type input "$ 0,50"
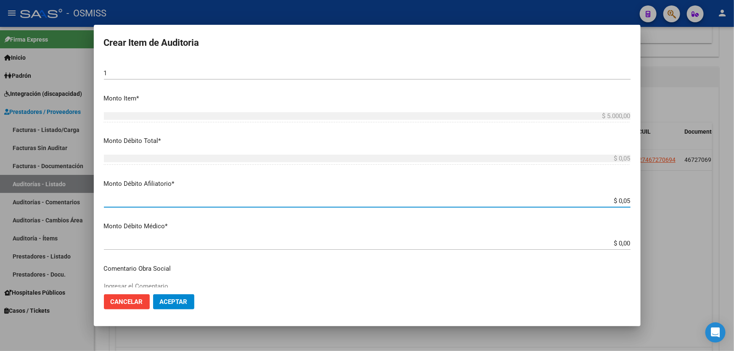
type input "$ 0,50"
type input "$ 5,00"
type input "$ 50,00"
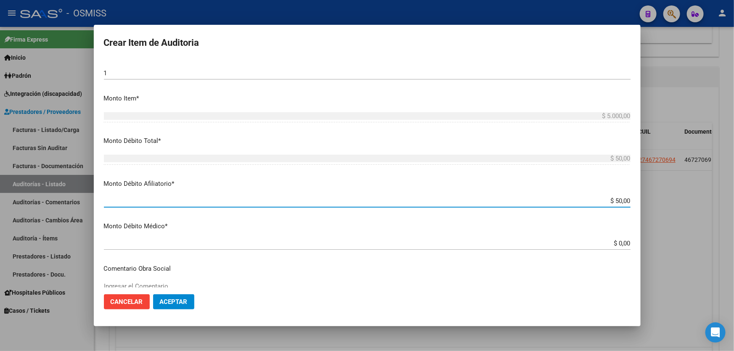
type input "$ 500,00"
type input "$ 5.000,00"
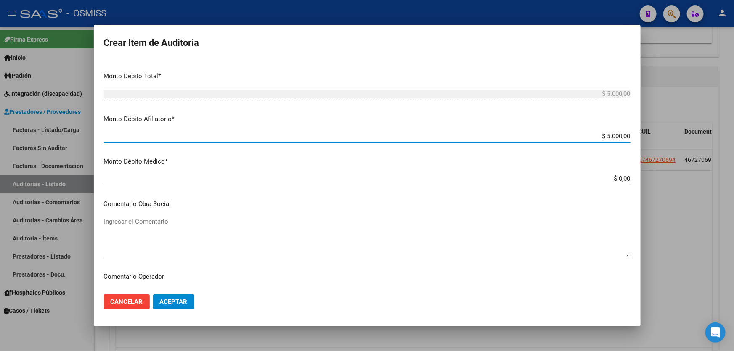
scroll to position [420, 0]
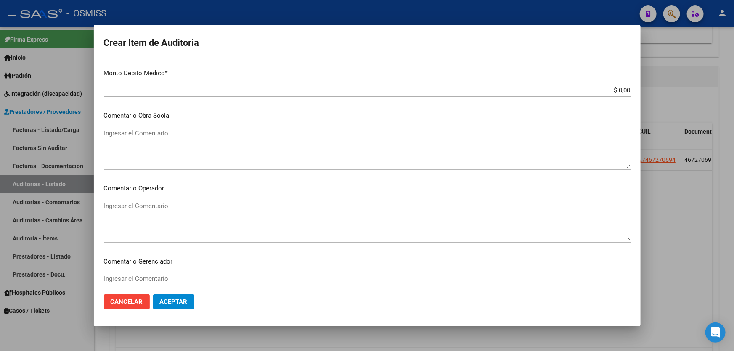
click at [164, 203] on textarea "Ingresar el Comentario" at bounding box center [367, 221] width 526 height 40
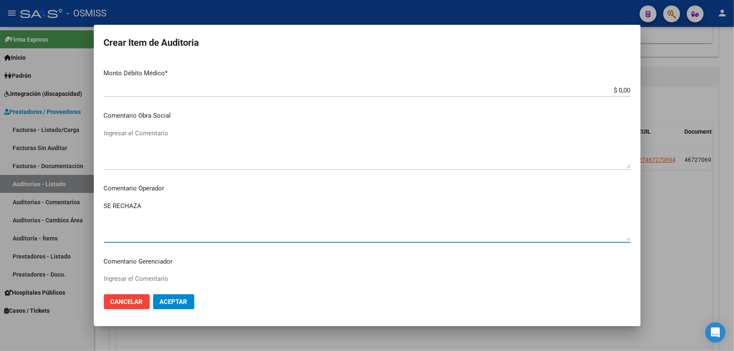
scroll to position [573, 0]
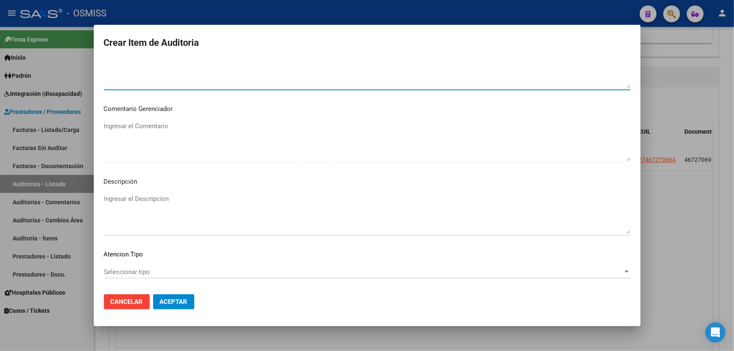
type textarea "SE RECHAZA"
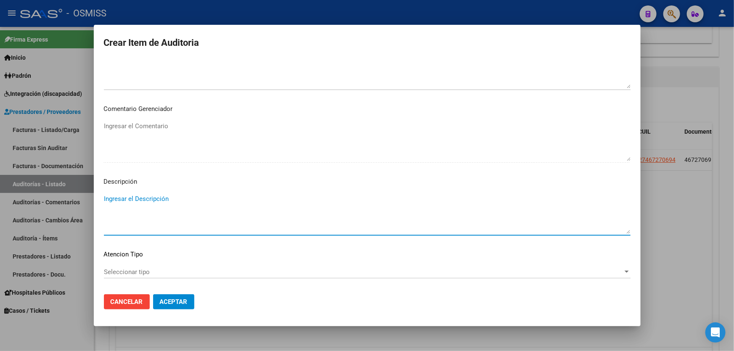
click at [162, 203] on textarea "Ingresar el Descripción" at bounding box center [367, 214] width 526 height 40
paste textarea "ALTA / BAJA por OPCIÓN SSS al …. . Al momento de la prestación, corresponde la …"
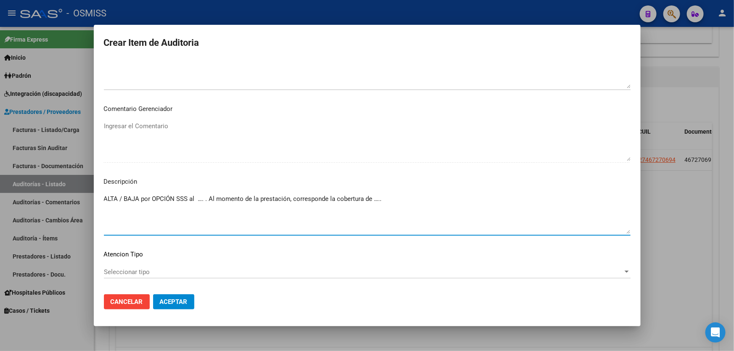
drag, startPoint x: 125, startPoint y: 197, endPoint x: 82, endPoint y: 204, distance: 43.9
click at [82, 204] on div "Crear Item de Auditoria 45382013 Nro Documento 27453820136 CUIL Afiliado Activo…" at bounding box center [367, 175] width 734 height 351
drag, startPoint x: 184, startPoint y: 201, endPoint x: 176, endPoint y: 201, distance: 8.4
click at [176, 201] on textarea "BAJA por OPCIÓN SSS al …. . Al momento de la prestación, corresponde la cobertu…" at bounding box center [367, 214] width 526 height 40
drag, startPoint x: 386, startPoint y: 201, endPoint x: 374, endPoint y: 202, distance: 11.8
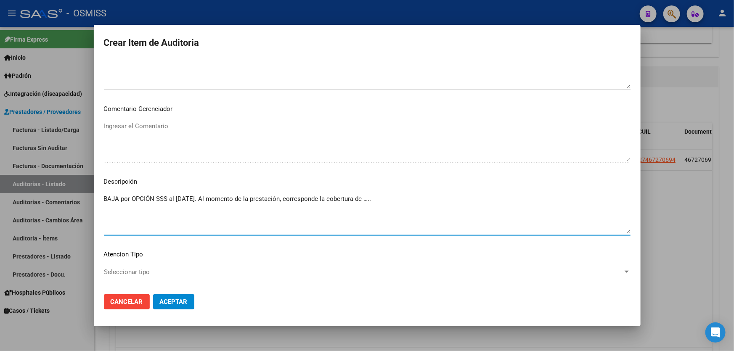
click at [374, 202] on textarea "BAJA por OPCIÓN SSS al [DATE]. Al momento de la prestación, corresponde la cobe…" at bounding box center [367, 214] width 526 height 40
paste textarea "OBRA SOCIAL DE LOS MEDICOS DE LA CIUDAD DE [GEOGRAPHIC_DATA]"
type textarea "BAJA por OPCIÓN SSS al [DATE]. Al momento de la prestación, corresponde la cobe…"
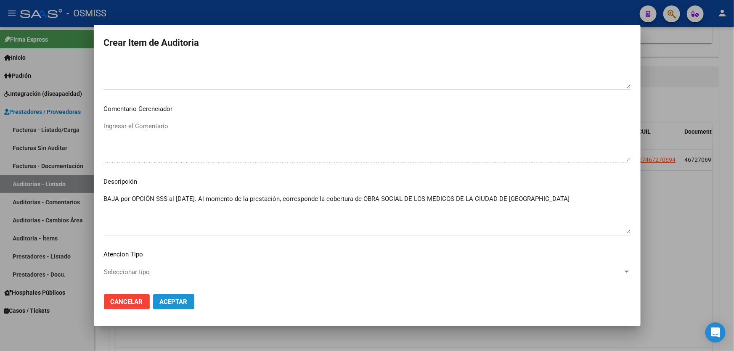
click at [181, 298] on span "Aceptar" at bounding box center [174, 302] width 28 height 8
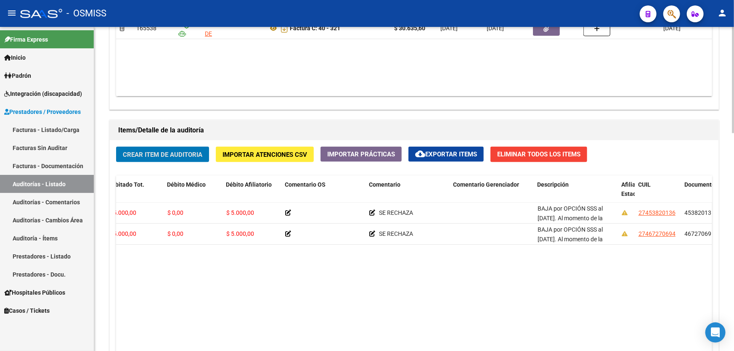
scroll to position [459, 0]
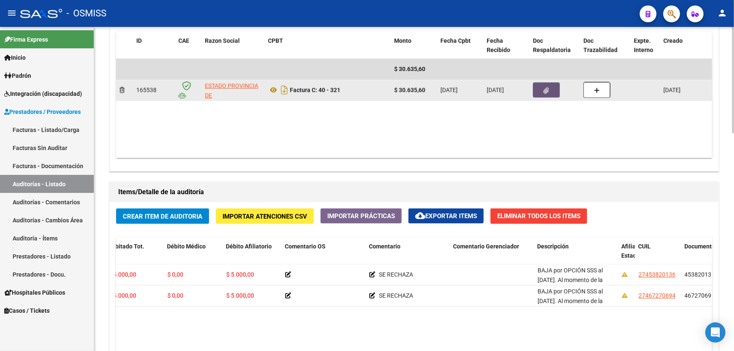
click at [542, 90] on button "button" at bounding box center [546, 89] width 27 height 15
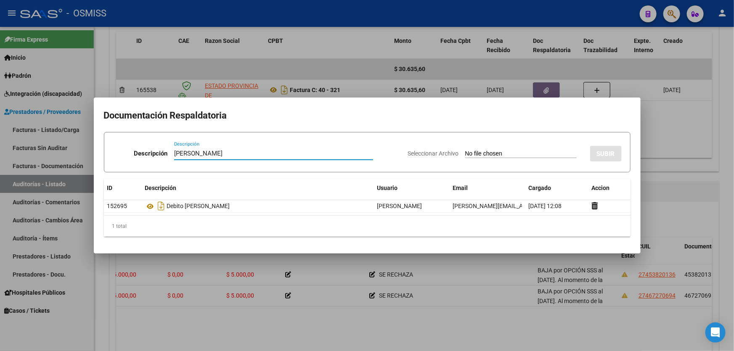
type input "[PERSON_NAME]"
click at [505, 148] on div "Seleccionar Archivo SUBIR" at bounding box center [515, 152] width 214 height 26
click at [500, 154] on input "Seleccionar Archivo" at bounding box center [520, 154] width 111 height 8
type input "C:\fakepath\[PERSON_NAME].pdf"
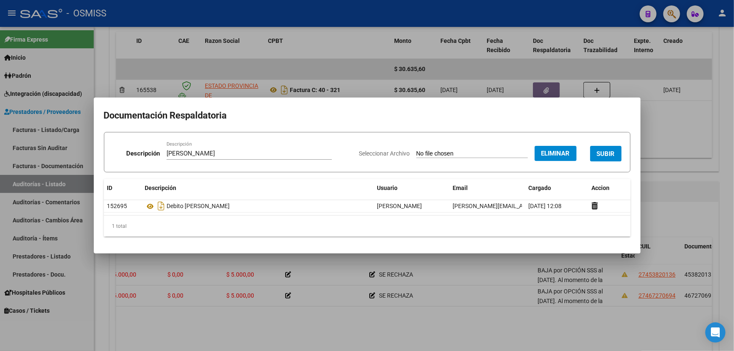
click at [601, 155] on span "SUBIR" at bounding box center [606, 154] width 18 height 8
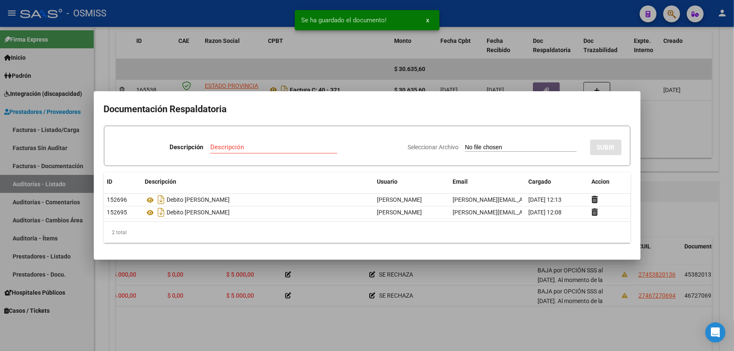
click at [657, 176] on div at bounding box center [367, 175] width 734 height 351
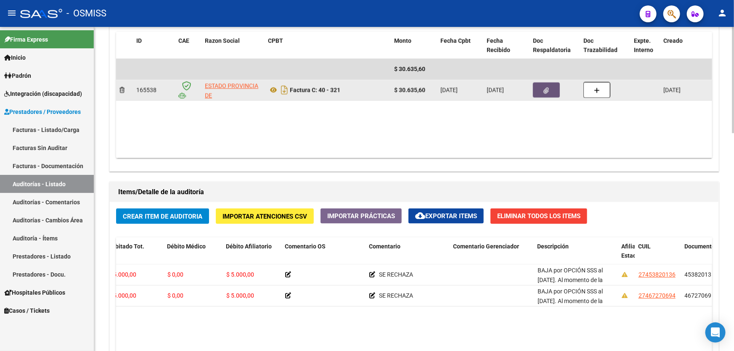
click at [544, 92] on span "button" at bounding box center [546, 90] width 5 height 8
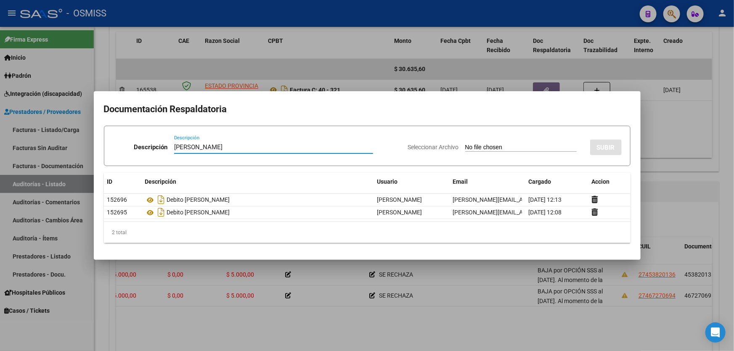
type input "[PERSON_NAME]"
click at [483, 157] on div "Seleccionar Archivo SUBIR" at bounding box center [515, 146] width 214 height 26
click at [486, 140] on div "Seleccionar Archivo SUBIR" at bounding box center [515, 146] width 214 height 26
click at [488, 149] on input "Seleccionar Archivo" at bounding box center [520, 148] width 111 height 8
type input "C:\fakepath\[PERSON_NAME].pdf"
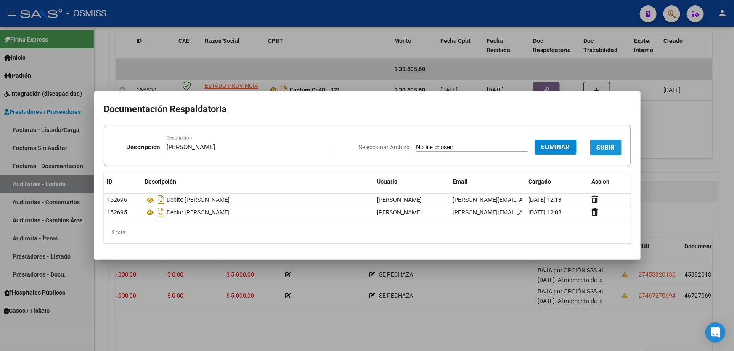
click at [605, 145] on span "SUBIR" at bounding box center [606, 148] width 18 height 8
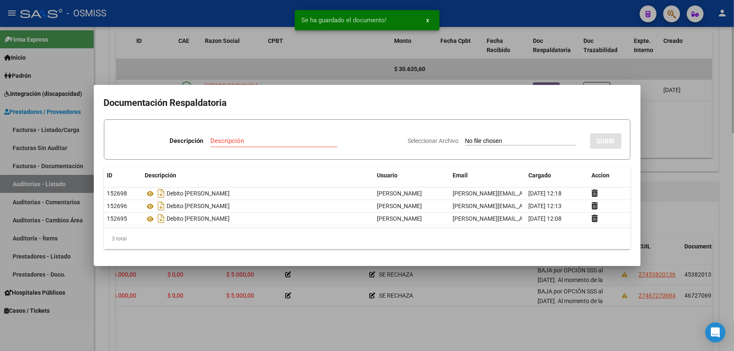
click at [655, 174] on div at bounding box center [367, 175] width 734 height 351
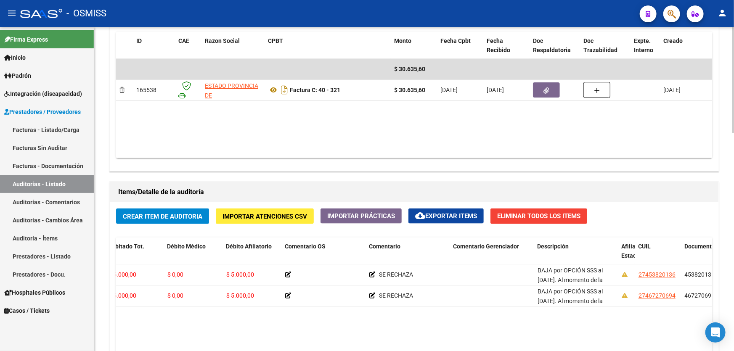
click at [185, 225] on div "Crear Item de Auditoria Importar Atenciones CSV Importar Prácticas cloud_downlo…" at bounding box center [414, 349] width 608 height 294
click at [185, 223] on div "Crear Item de Auditoria Importar Atenciones CSV Importar Prácticas cloud_downlo…" at bounding box center [414, 349] width 608 height 294
click at [187, 219] on button "Crear Item de Auditoria" at bounding box center [162, 217] width 93 height 16
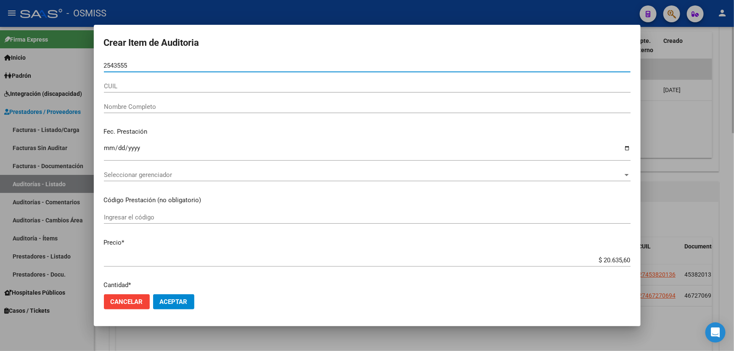
type input "25435551"
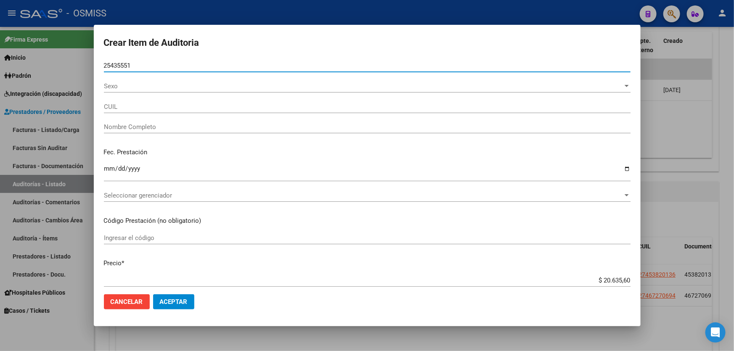
type input "20254355519"
type input "[PERSON_NAME]"
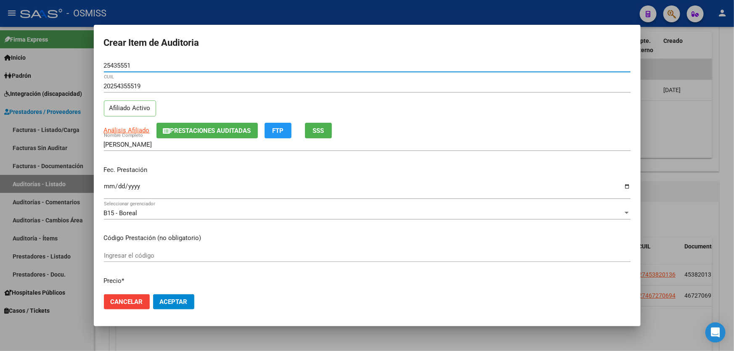
type input "25435551"
click at [109, 187] on input "Ingresar la fecha" at bounding box center [367, 189] width 526 height 13
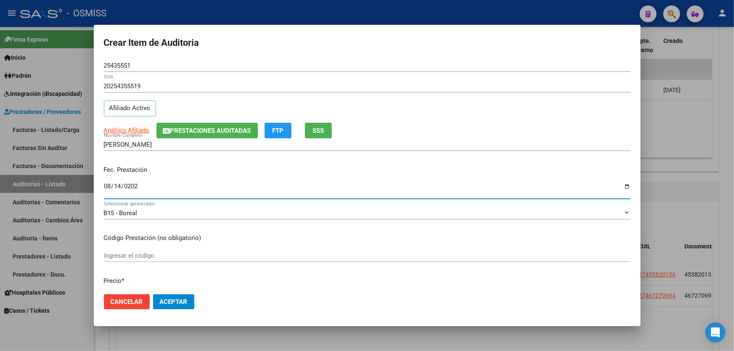
type input "[DATE]"
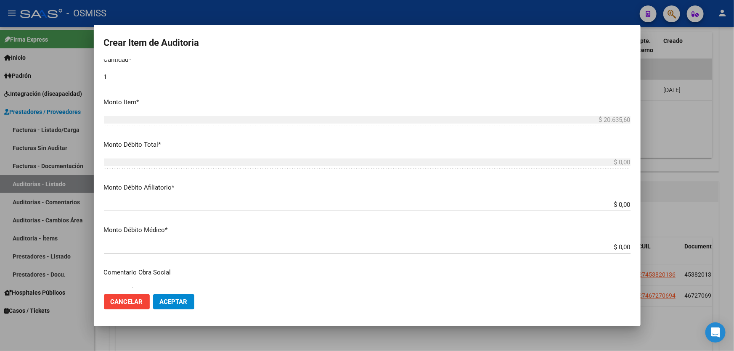
scroll to position [267, 0]
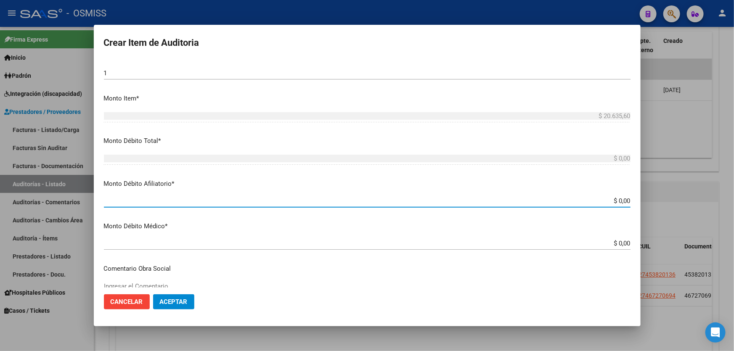
drag, startPoint x: 568, startPoint y: 199, endPoint x: 733, endPoint y: 163, distance: 169.5
click at [733, 164] on div "Crear Item de Auditoria 25435551 Nro Documento 20254355519 CUIL Afiliado Activo…" at bounding box center [367, 175] width 734 height 351
type input "$ 0,02"
type input "$ 0,20"
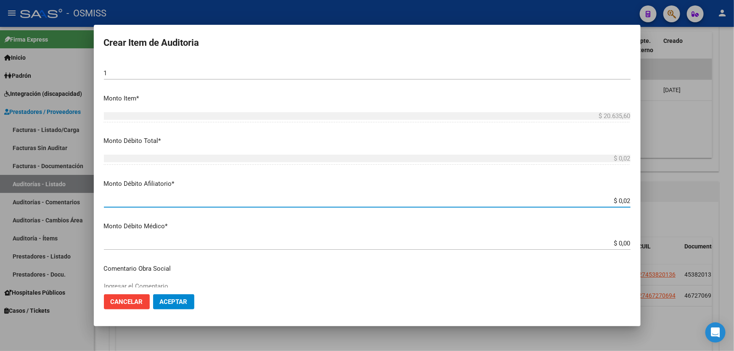
type input "$ 0,20"
type input "$ 2,06"
type input "$ 20,63"
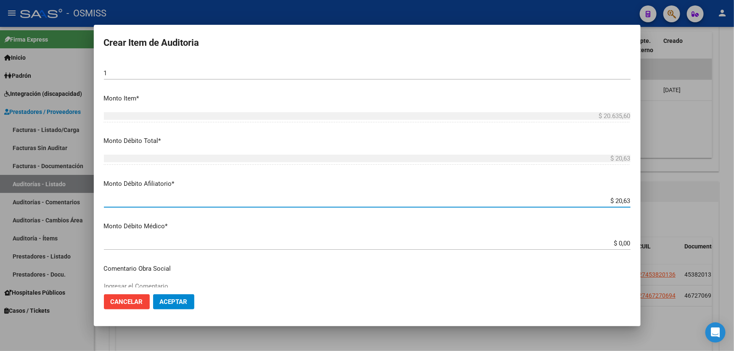
type input "$ 206,35"
type input "$ 2.063,50"
type input "$ 206,35"
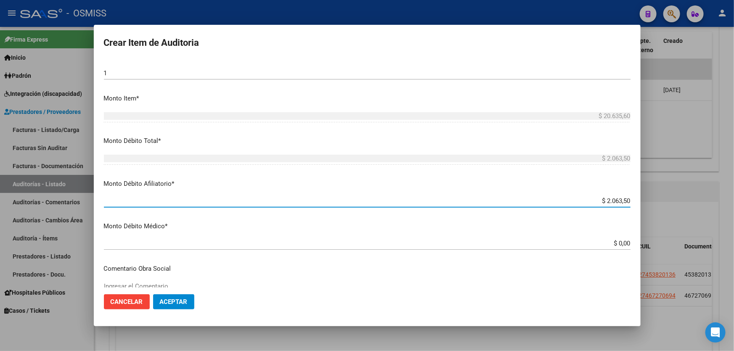
type input "$ 206,35"
type input "$ 2.063,56"
type input "$ 20.635,60"
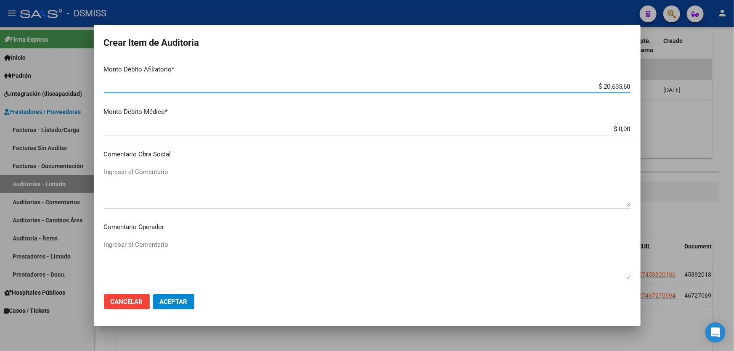
scroll to position [382, 0]
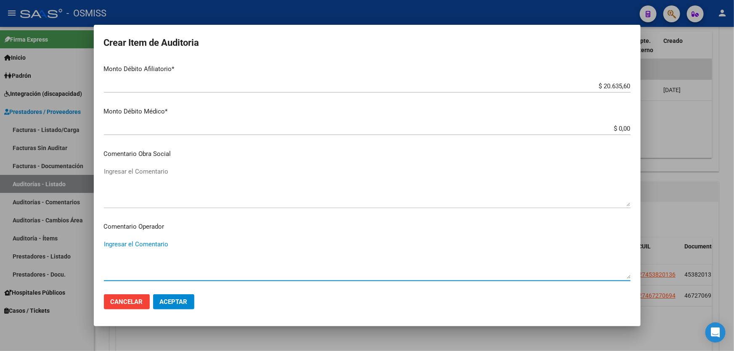
click at [238, 258] on textarea "Ingresar el Comentario" at bounding box center [367, 260] width 526 height 40
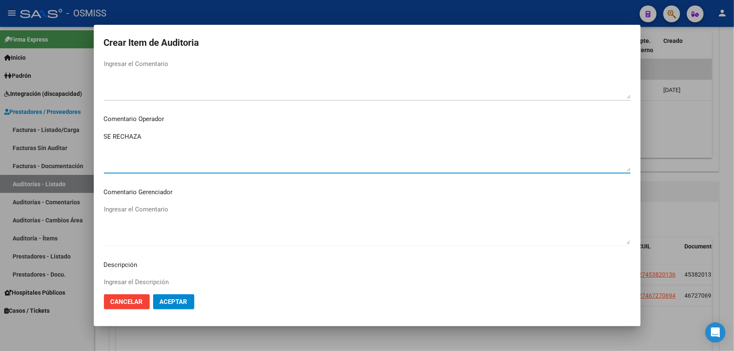
scroll to position [573, 0]
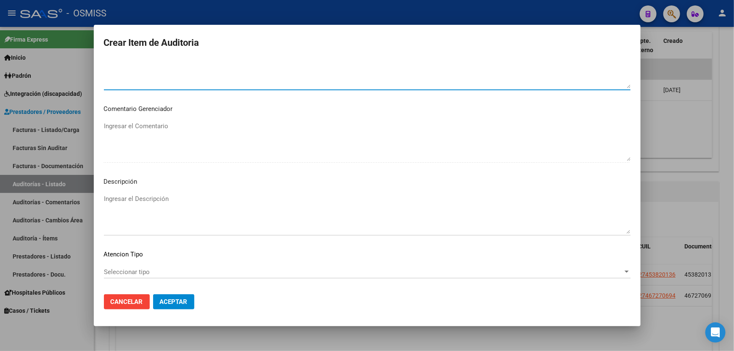
type textarea "SE RECHAZA"
click at [189, 211] on textarea "Ingresar el Descripción" at bounding box center [367, 214] width 526 height 40
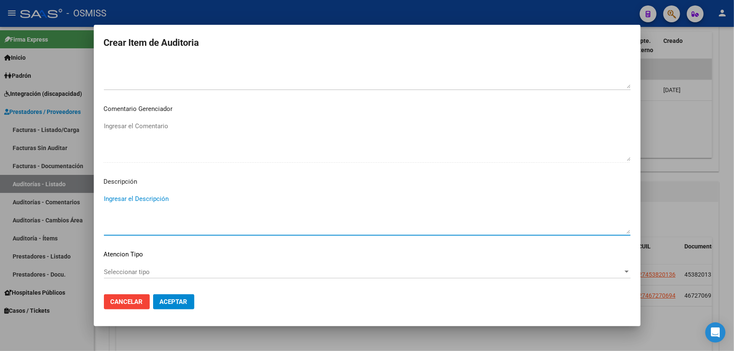
paste textarea "ALTA / BAJA por OPCIÓN SSS al …. . Al momento de la prestación, corresponde la …"
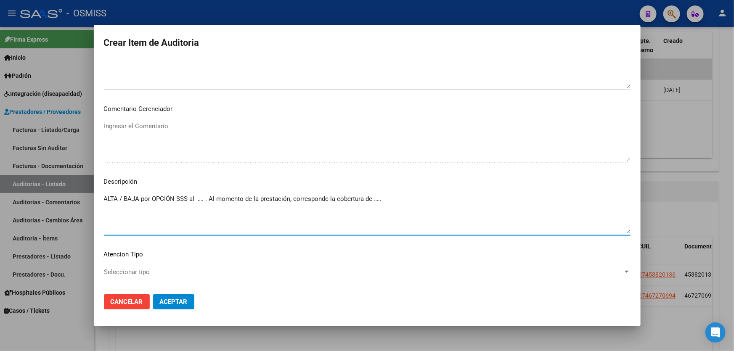
drag, startPoint x: 124, startPoint y: 198, endPoint x: 99, endPoint y: 201, distance: 25.0
click at [99, 201] on mat-dialog-content "25435551 Nro Documento 20254355519 CUIL Afiliado Activo Análisis Afiliado Prest…" at bounding box center [367, 173] width 547 height 228
drag, startPoint x: 185, startPoint y: 198, endPoint x: 176, endPoint y: 200, distance: 8.9
click at [176, 200] on textarea "BAJA por OPCIÓN SSS al …. . Al momento de la prestación, corresponde la cobertu…" at bounding box center [367, 214] width 526 height 40
paste textarea "OBRA SOCIAL DE LA FEDERACION ARGENTINA DEL TRABAJADOR DE LAS UNIVERSIDADES NACI…"
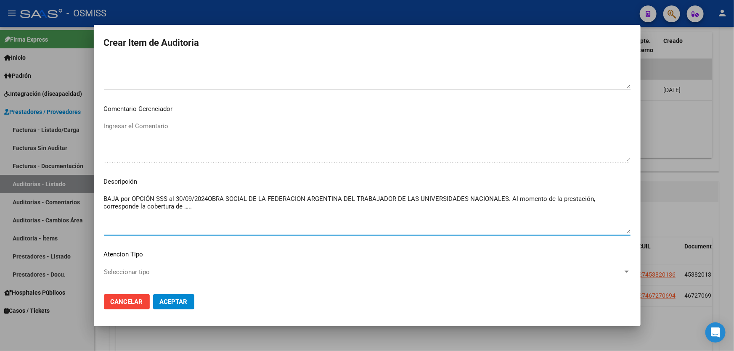
drag, startPoint x: 193, startPoint y: 209, endPoint x: 165, endPoint y: 212, distance: 28.3
click at [165, 212] on textarea "BAJA por OPCIÓN SSS al 30/09/2024OBRA SOCIAL DE LA FEDERACION ARGENTINA DEL TRA…" at bounding box center [367, 214] width 526 height 40
click at [180, 212] on textarea "BAJA por OPCIÓN SSS al 30/09/2024OBRA SOCIAL DE LA FEDERACION ARGENTINA DEL TRA…" at bounding box center [367, 214] width 526 height 40
click at [104, 211] on textarea "BAJA por OPCIÓN SSS al 30/09/2024OBRA SOCIAL DE LA FEDERACION ARGENTINA DEL TRA…" at bounding box center [367, 214] width 526 height 40
drag, startPoint x: 160, startPoint y: 209, endPoint x: 92, endPoint y: 187, distance: 71.4
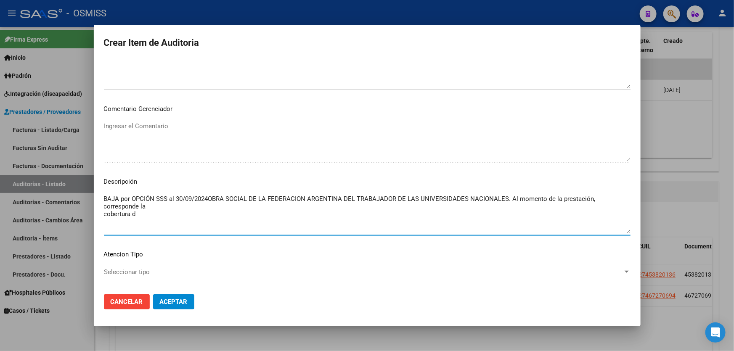
click at [92, 187] on div "Crear Item de Auditoria 25435551 Nro Documento 20254355519 CUIL Afiliado Activo…" at bounding box center [367, 175] width 734 height 351
type textarea "cobertura d"
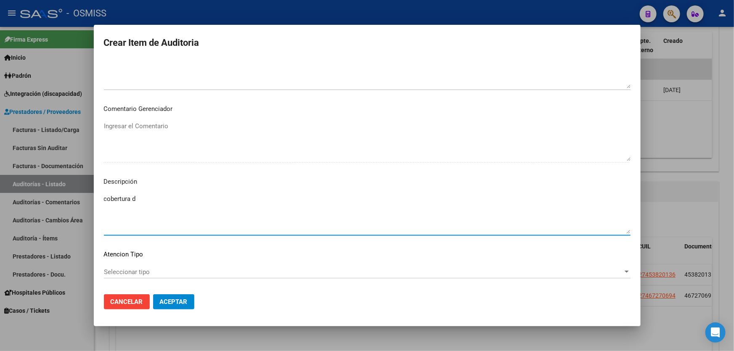
drag, startPoint x: 141, startPoint y: 203, endPoint x: 101, endPoint y: 207, distance: 40.6
click at [100, 207] on mat-dialog-content "25435551 Nro Documento 20254355519 CUIL Afiliado Activo Análisis Afiliado Prest…" at bounding box center [367, 173] width 547 height 228
paste textarea "ALTA / BAJA por OPCIÓN SSS al …. . Al momento de la prestación, corresponde la …"
drag, startPoint x: 124, startPoint y: 206, endPoint x: 90, endPoint y: 210, distance: 34.7
click at [90, 210] on div "Crear Item de Auditoria 25435551 Nro Documento 20254355519 CUIL Afiliado Activo…" at bounding box center [367, 175] width 734 height 351
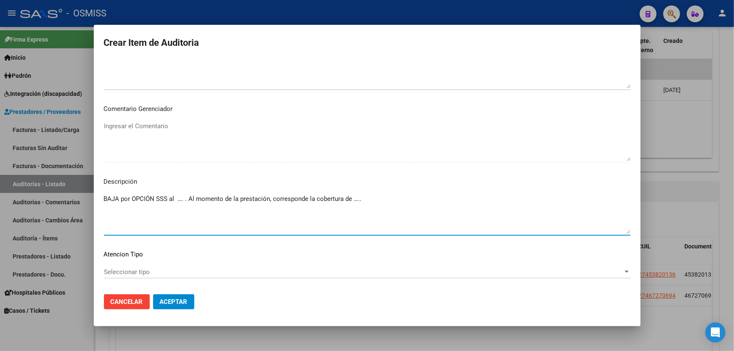
drag, startPoint x: 185, startPoint y: 206, endPoint x: 176, endPoint y: 207, distance: 8.9
click at [176, 207] on textarea "BAJA por OPCIÓN SSS al …. . Al momento de la prestación, corresponde la cobertu…" at bounding box center [367, 214] width 526 height 40
drag, startPoint x: 394, startPoint y: 207, endPoint x: 373, endPoint y: 210, distance: 21.2
click at [373, 210] on textarea "BAJA por OPCIÓN SSS al 30/092024. Al momento de la prestación, corresponde la c…" at bounding box center [367, 214] width 526 height 40
paste textarea "OBRA SOCIAL DE LA FEDERACION ARGENTINA DEL TRABAJADOR DE LAS UNIVERSIDADES NACI…"
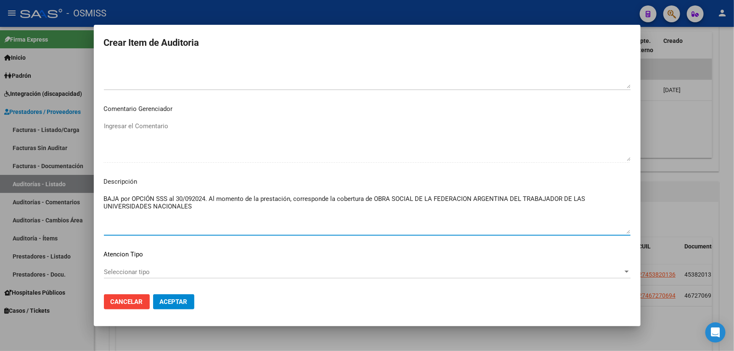
type textarea "BAJA por OPCIÓN SSS al 30/092024. Al momento de la prestación, corresponde la c…"
click at [173, 306] on button "Aceptar" at bounding box center [173, 301] width 41 height 15
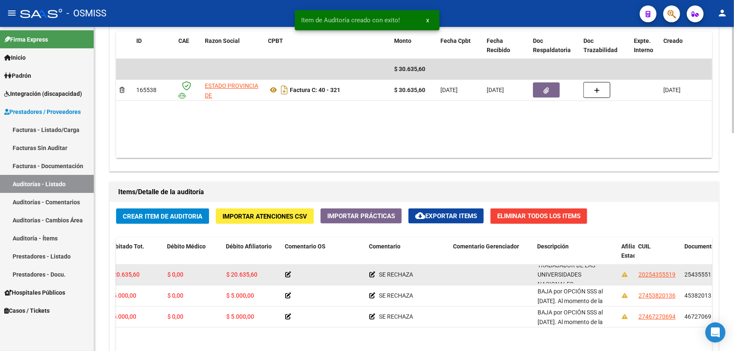
scroll to position [68, 0]
drag, startPoint x: 538, startPoint y: 270, endPoint x: 576, endPoint y: 277, distance: 39.0
click at [576, 277] on div "BAJA por OPCIÓN SSS al 30/092024. Al momento de la prestación, corresponde la c…" at bounding box center [575, 275] width 77 height 18
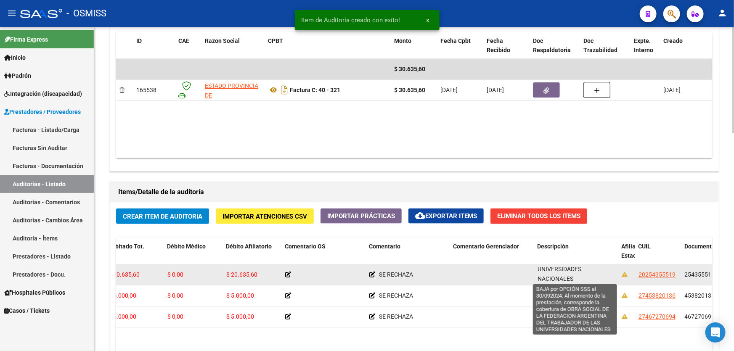
copy span "BAJA por OPCIÓN SSS al 30/092024. Al momento de la prestación, corresponde la c…"
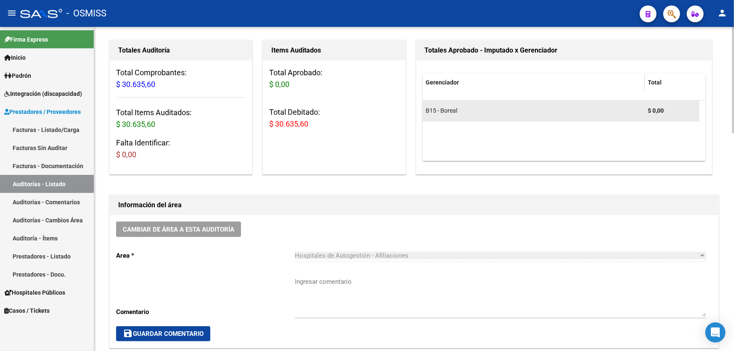
scroll to position [0, 0]
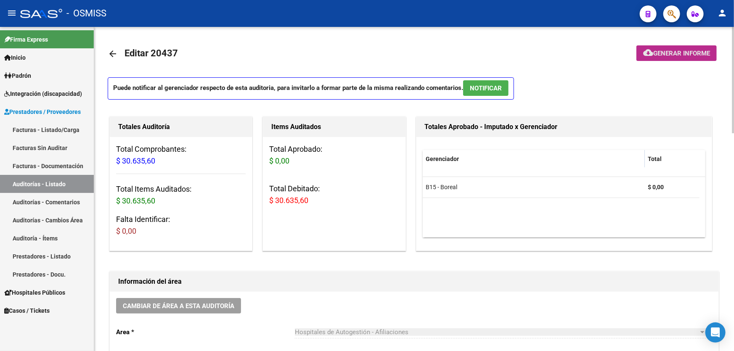
click at [660, 47] on button "cloud_download Generar informe" at bounding box center [676, 53] width 80 height 16
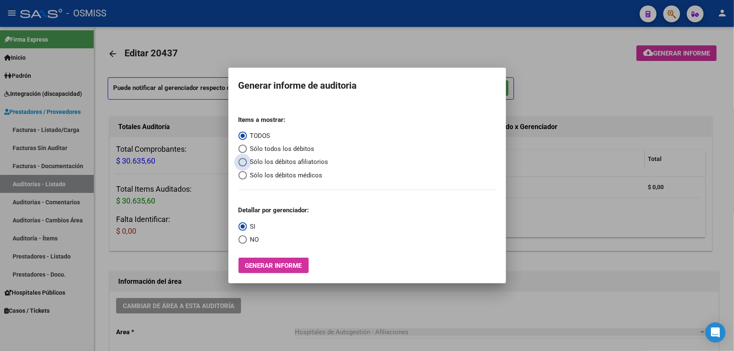
click at [301, 166] on span "Sólo los débitos afiliatorios" at bounding box center [288, 162] width 82 height 10
click at [247, 166] on input "Sólo los débitos afiliatorios" at bounding box center [242, 162] width 8 height 8
radio input "true"
click at [256, 238] on span "NO" at bounding box center [253, 240] width 12 height 10
click at [247, 238] on input "NO" at bounding box center [242, 239] width 8 height 8
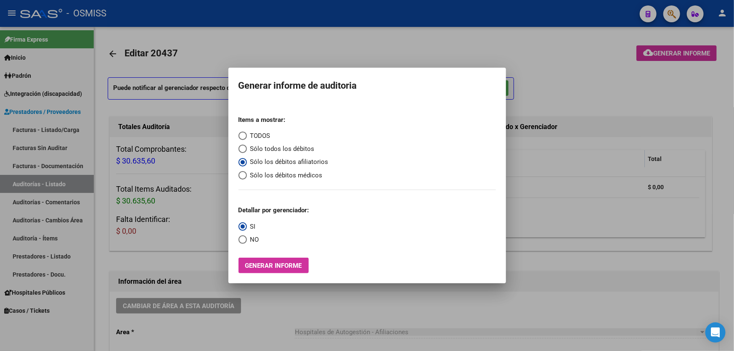
radio input "true"
click at [267, 261] on button "Generar informe" at bounding box center [273, 266] width 70 height 16
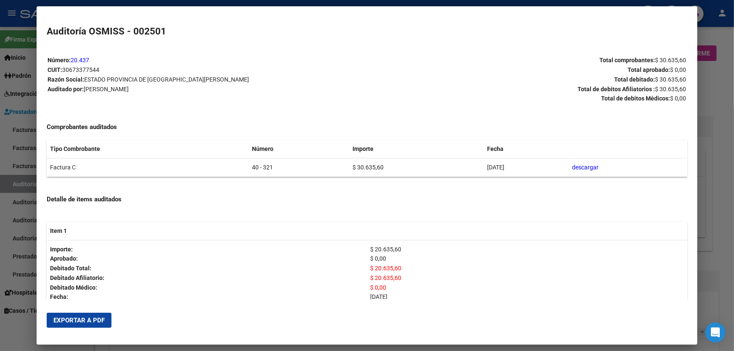
click at [68, 318] on span "Exportar a PDF" at bounding box center [78, 321] width 51 height 8
click at [733, 193] on div at bounding box center [367, 175] width 734 height 351
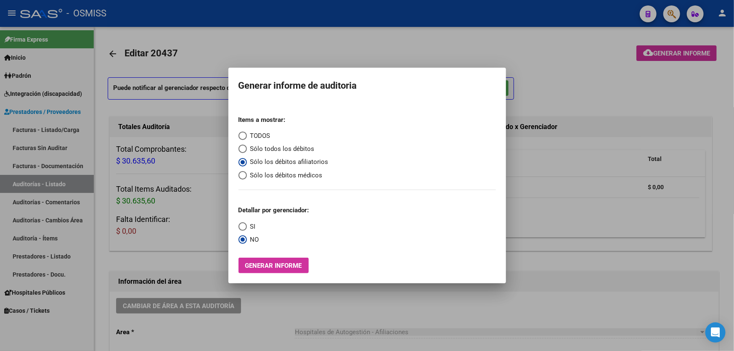
click at [689, 193] on div at bounding box center [367, 175] width 734 height 351
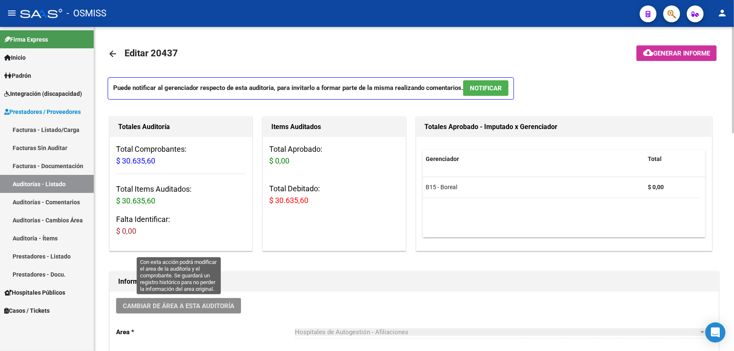
click at [232, 304] on span "Cambiar de área a esta auditoría" at bounding box center [178, 306] width 111 height 8
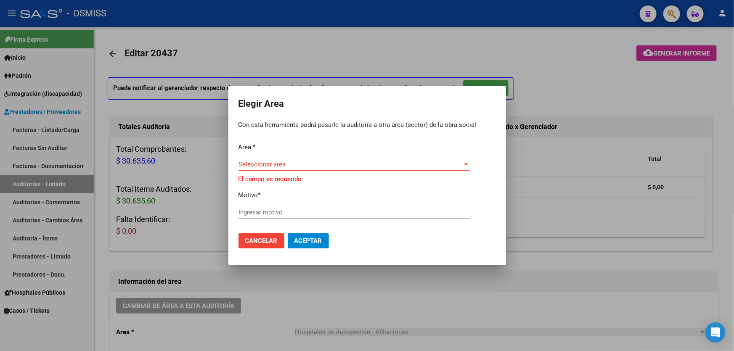
click at [261, 175] on div "Seleccionar area Seleccionar area" at bounding box center [354, 168] width 232 height 21
click at [262, 168] on span "Seleccionar area" at bounding box center [350, 165] width 224 height 8
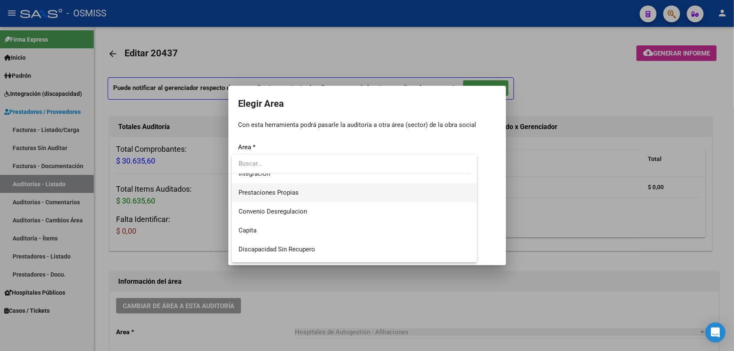
scroll to position [114, 0]
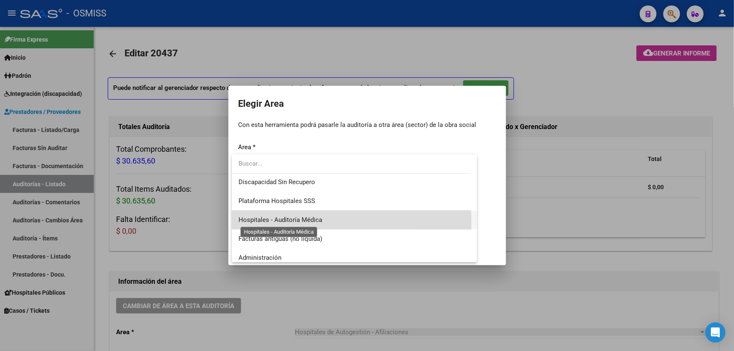
click at [283, 223] on span "Hospitales - Auditoría Médica" at bounding box center [280, 220] width 84 height 8
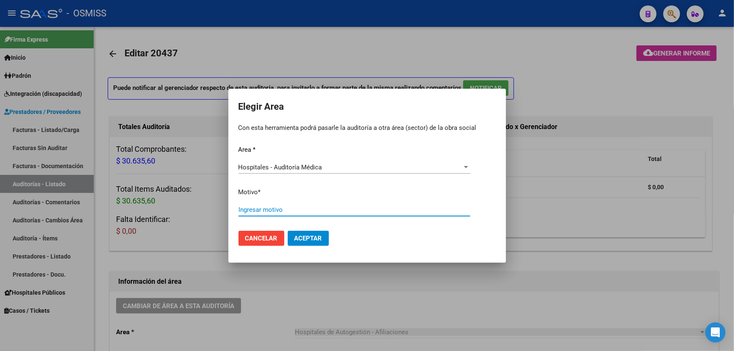
click at [295, 210] on input "Ingresar motivo" at bounding box center [354, 210] width 232 height 8
type input "AUDITADO"
click at [314, 233] on button "Aceptar" at bounding box center [308, 238] width 41 height 15
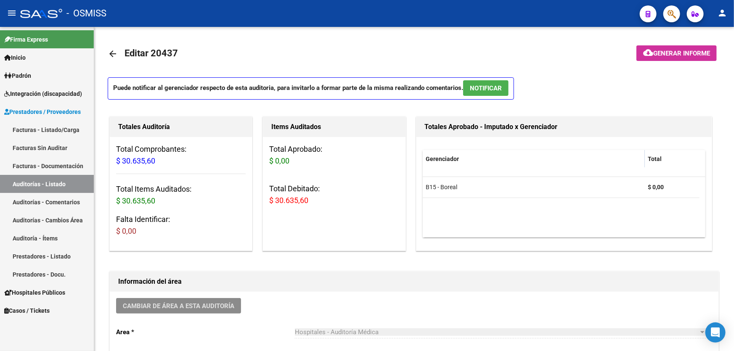
click at [53, 188] on link "Auditorías - Listado" at bounding box center [47, 184] width 94 height 18
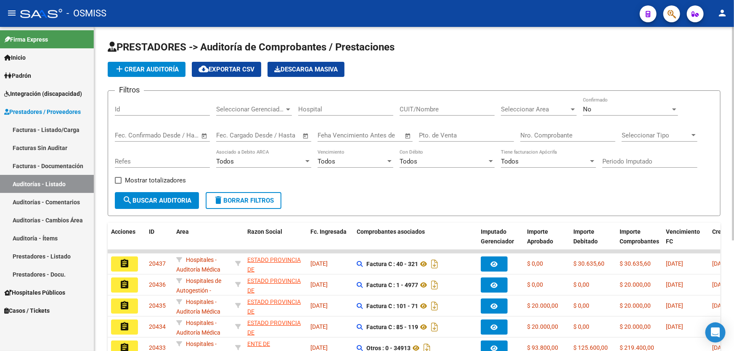
click at [552, 134] on input "Nro. Comprobante" at bounding box center [567, 136] width 95 height 8
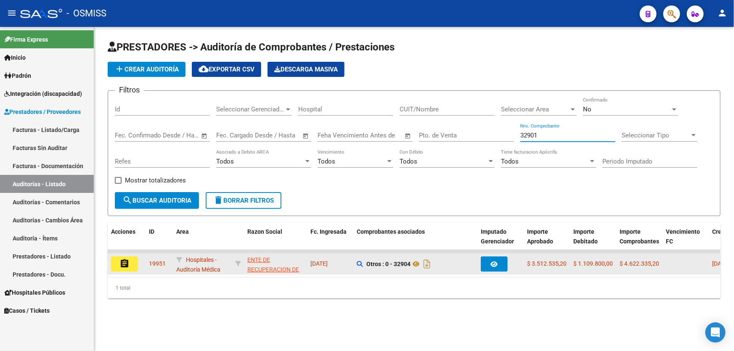
type input "32901"
click at [127, 262] on mat-icon "assignment" at bounding box center [124, 264] width 10 height 10
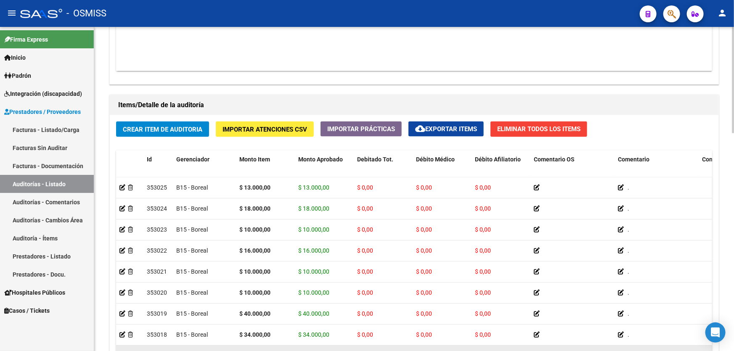
scroll to position [662, 0]
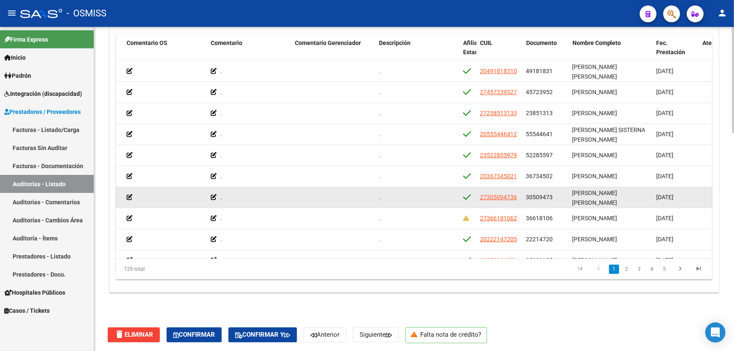
drag, startPoint x: 373, startPoint y: 197, endPoint x: 427, endPoint y: 198, distance: 53.8
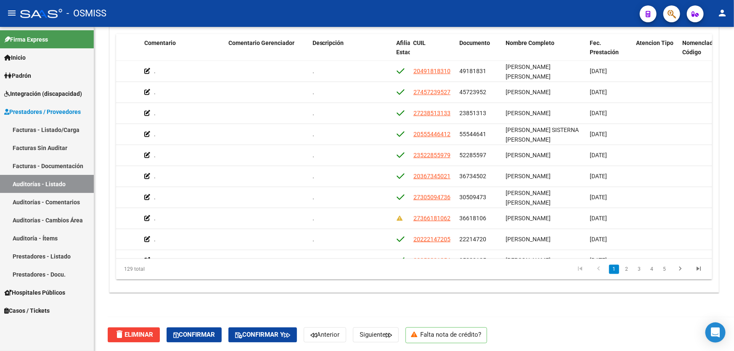
click at [38, 184] on link "Auditorías - Listado" at bounding box center [47, 184] width 94 height 18
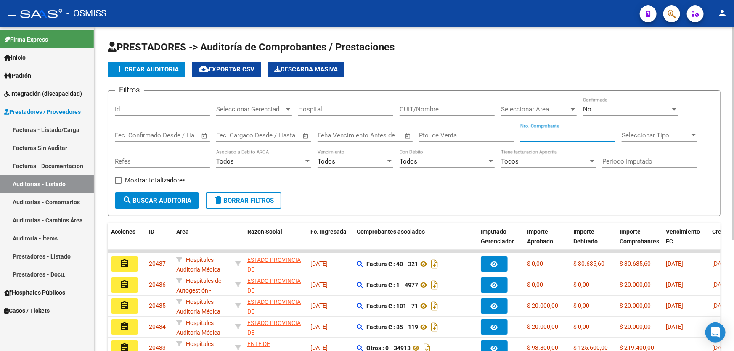
click at [544, 132] on input "Nro. Comprobante" at bounding box center [567, 136] width 95 height 8
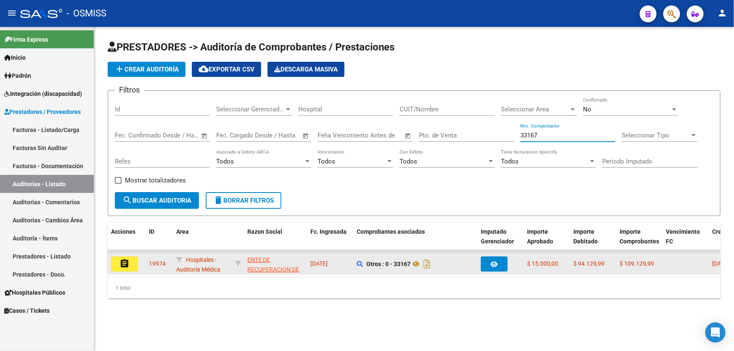
type input "33167"
click at [124, 267] on mat-icon "assignment" at bounding box center [124, 264] width 10 height 10
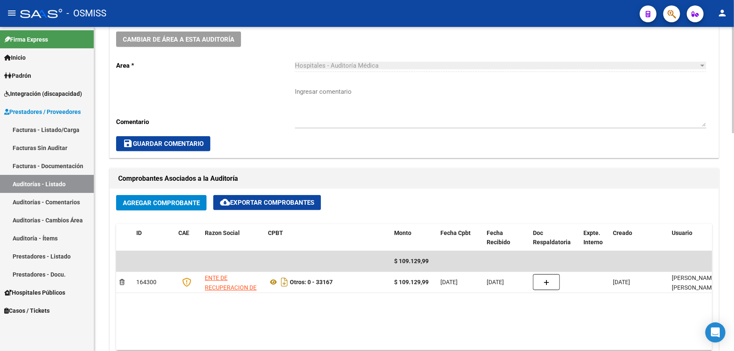
scroll to position [191, 0]
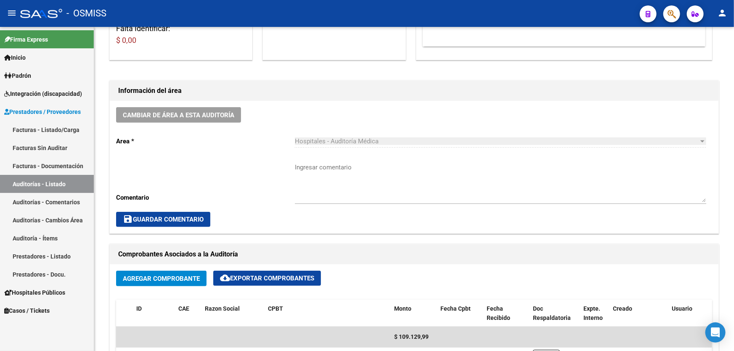
click at [74, 187] on link "Auditorías - Listado" at bounding box center [47, 184] width 94 height 18
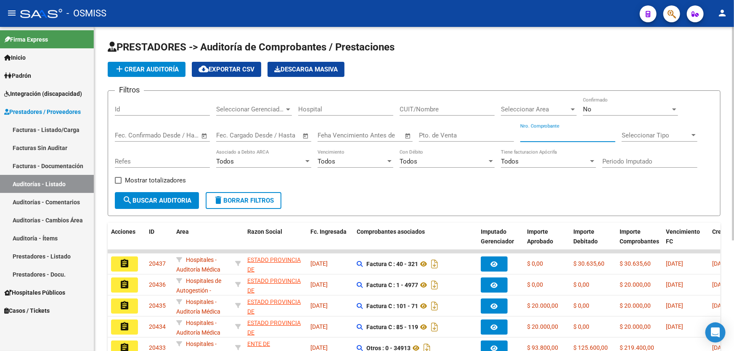
click at [536, 137] on input "Nro. Comprobante" at bounding box center [567, 136] width 95 height 8
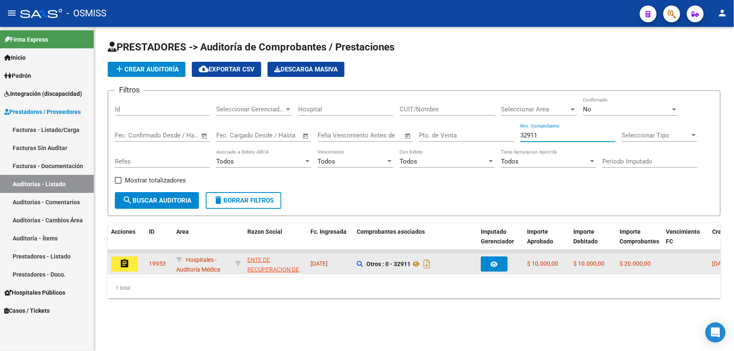
type input "32911"
click at [119, 264] on mat-icon "assignment" at bounding box center [124, 264] width 10 height 10
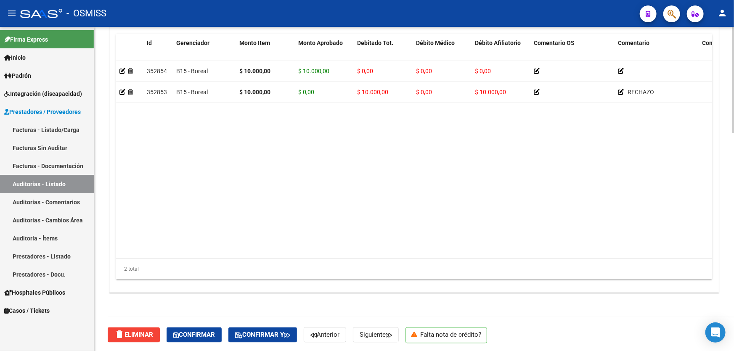
scroll to position [395, 0]
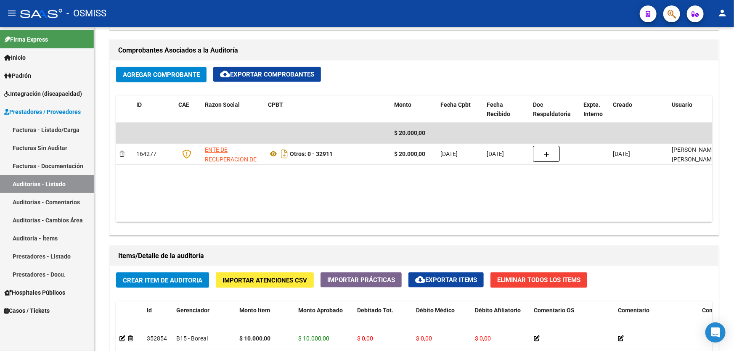
click at [52, 188] on link "Auditorías - Listado" at bounding box center [47, 184] width 94 height 18
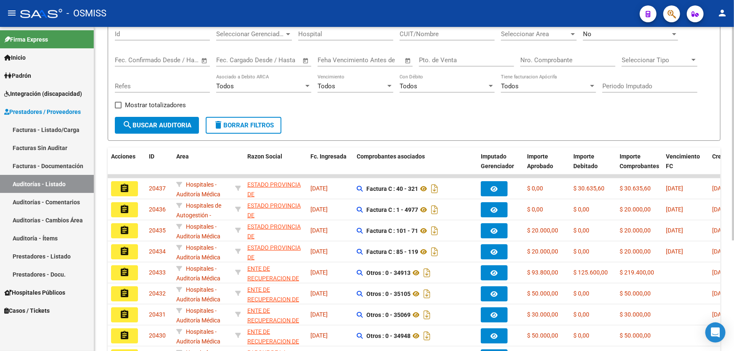
scroll to position [153, 0]
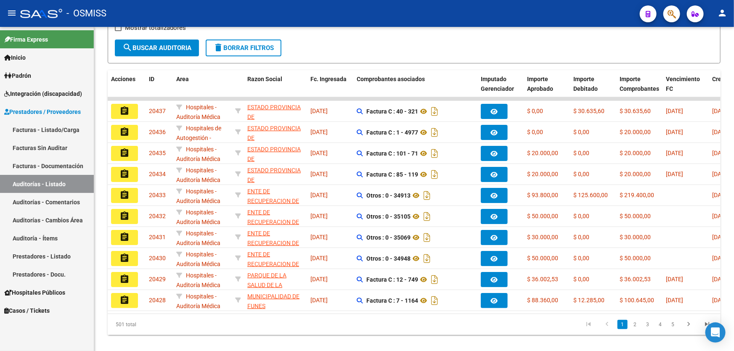
click at [76, 187] on link "Auditorías - Listado" at bounding box center [47, 184] width 94 height 18
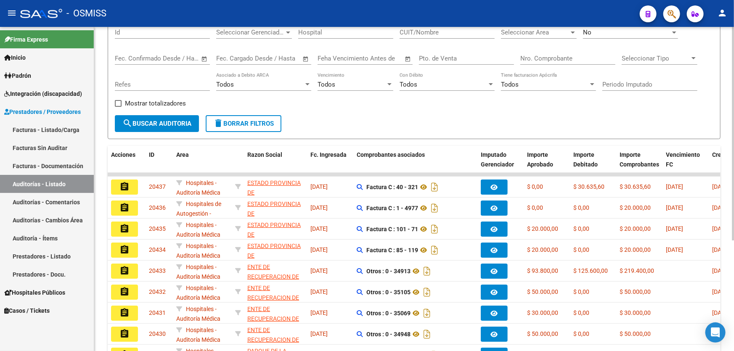
scroll to position [0, 0]
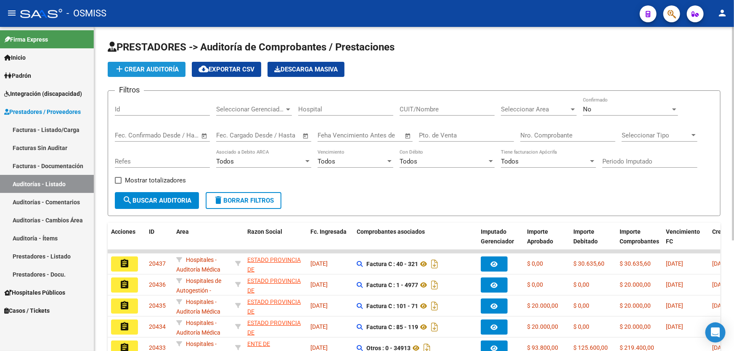
click at [156, 66] on span "add Crear Auditoría" at bounding box center [146, 70] width 64 height 8
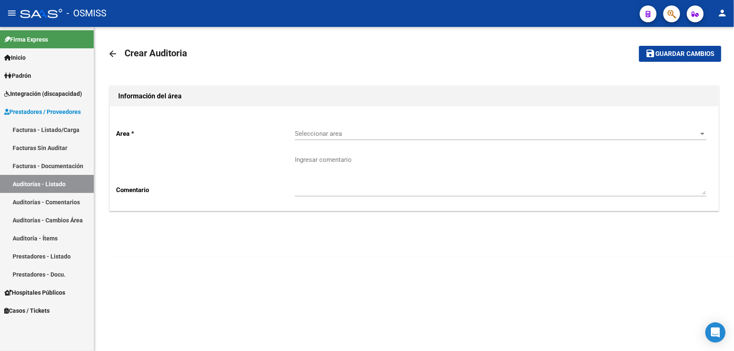
click at [332, 121] on div "Area * Seleccionar area Seleccionar area Comentario Ingresar comentario" at bounding box center [414, 158] width 608 height 104
click at [334, 124] on div "Seleccionar area Seleccionar area" at bounding box center [500, 131] width 411 height 18
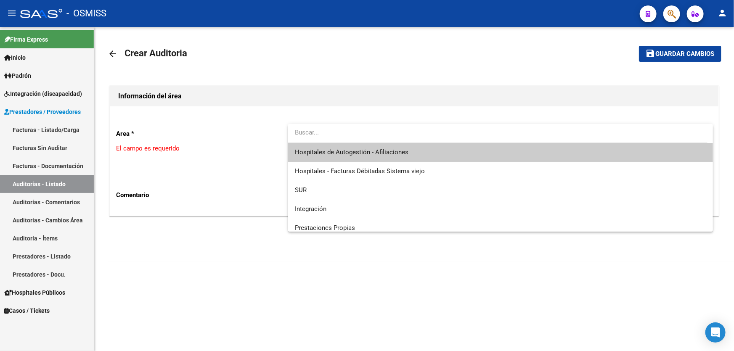
click at [376, 157] on span "Hospitales de Autogestión - Afiliaciones" at bounding box center [500, 152] width 411 height 19
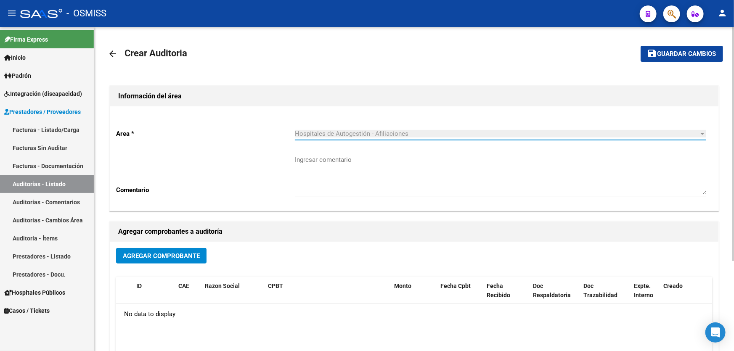
click at [189, 256] on span "Agregar Comprobante" at bounding box center [161, 256] width 77 height 8
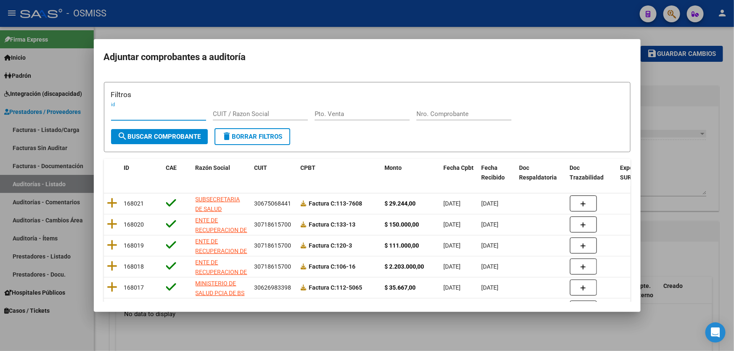
click at [432, 116] on input "Nro. Comprobante" at bounding box center [463, 114] width 95 height 8
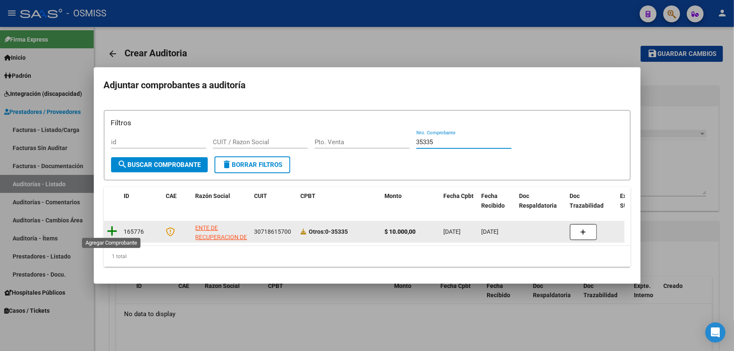
type input "35335"
click at [112, 227] on icon at bounding box center [112, 231] width 11 height 12
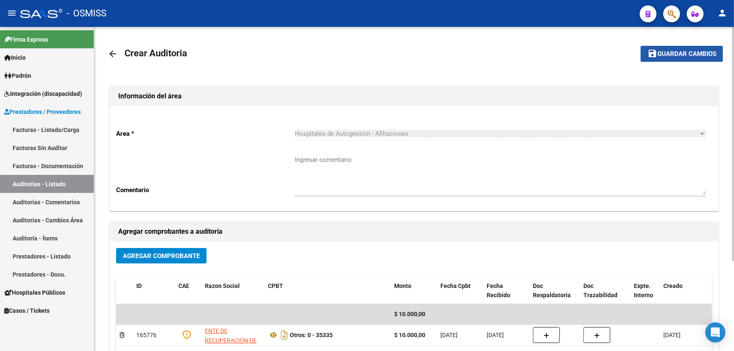
click at [661, 49] on button "save Guardar cambios" at bounding box center [681, 54] width 82 height 16
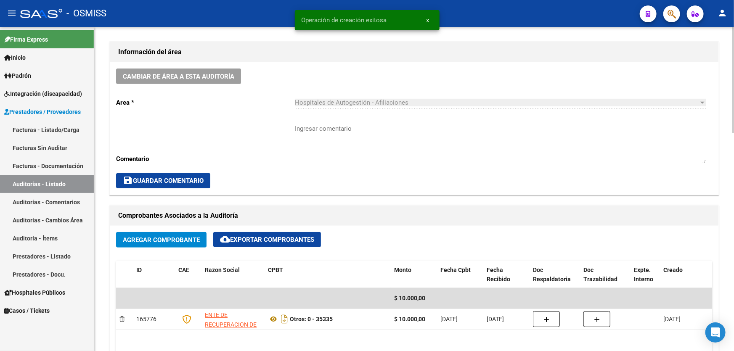
scroll to position [420, 0]
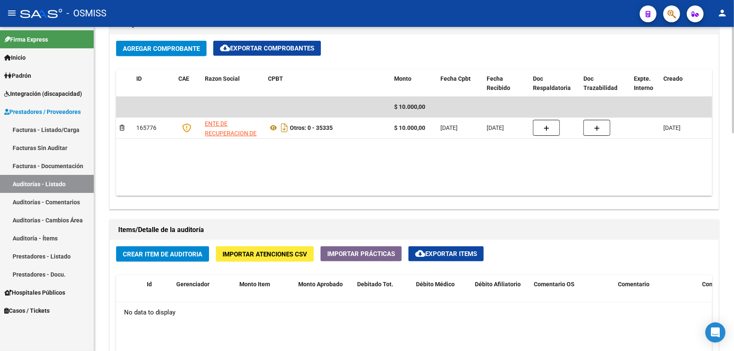
click at [164, 251] on span "Crear Item de Auditoria" at bounding box center [162, 255] width 79 height 8
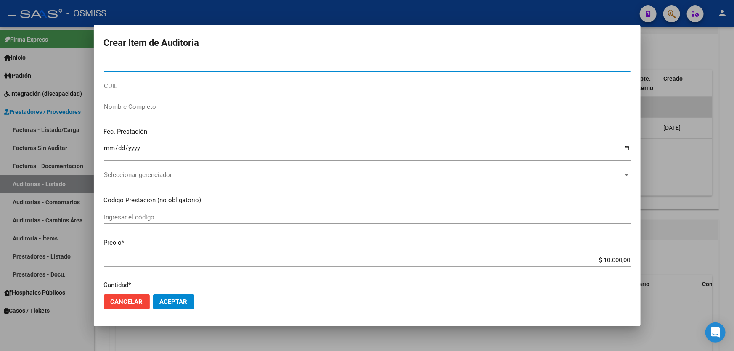
paste input "49821791"
type input "49821791"
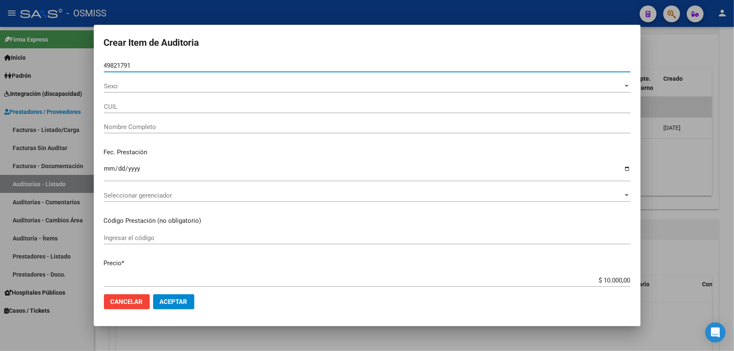
type input "27498217910"
type input "[PERSON_NAME]"
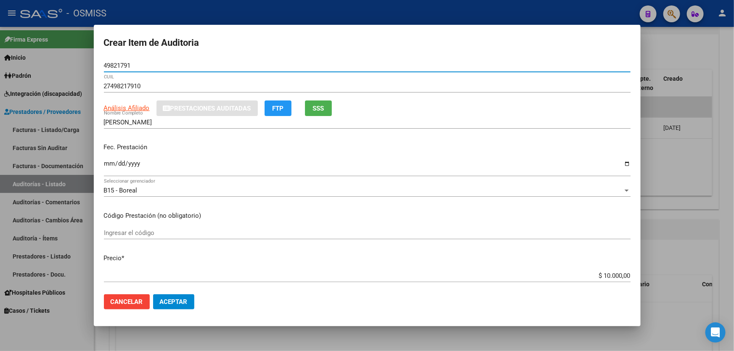
type input "49821791"
click at [108, 174] on div "Ingresar la fecha" at bounding box center [367, 168] width 526 height 18
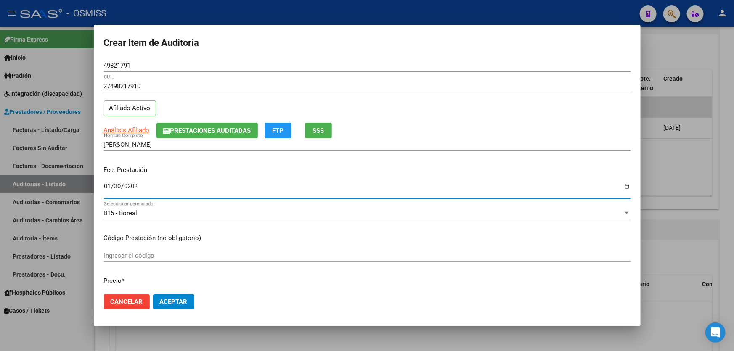
type input "[DATE]"
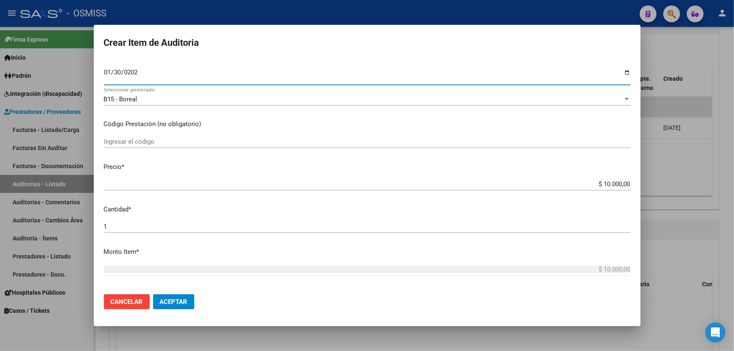
scroll to position [114, 0]
click at [174, 306] on button "Aceptar" at bounding box center [173, 301] width 41 height 15
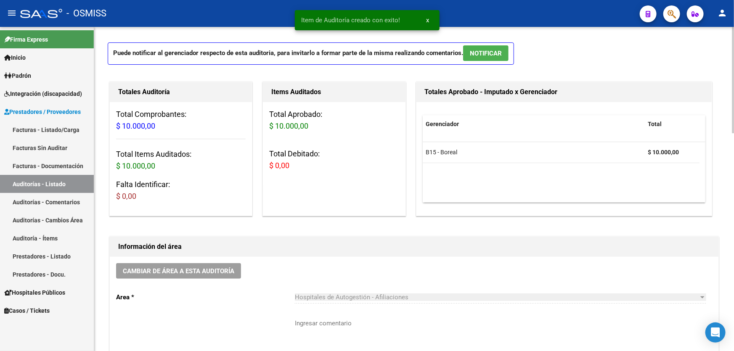
scroll to position [0, 0]
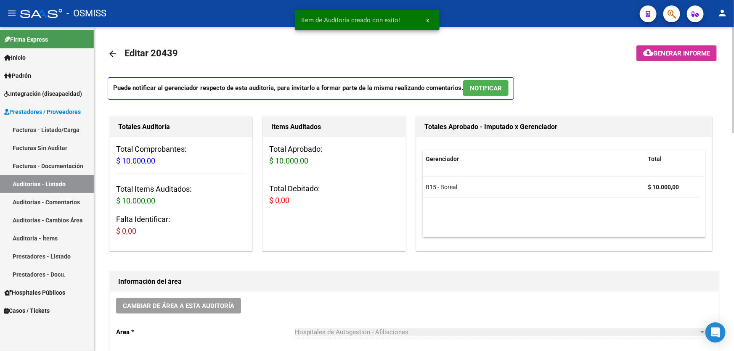
click at [223, 311] on button "Cambiar de área a esta auditoría" at bounding box center [178, 306] width 125 height 16
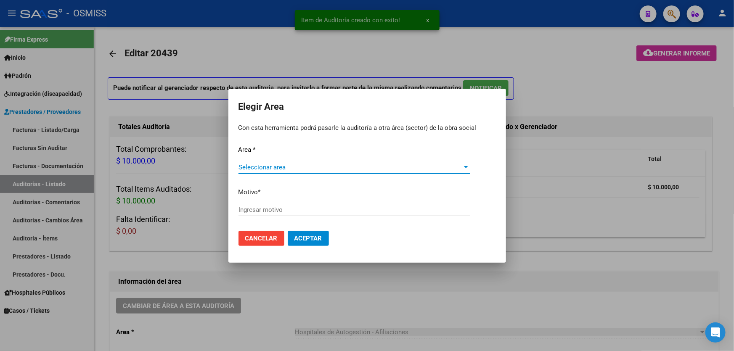
click at [297, 166] on span "Seleccionar area" at bounding box center [350, 168] width 224 height 8
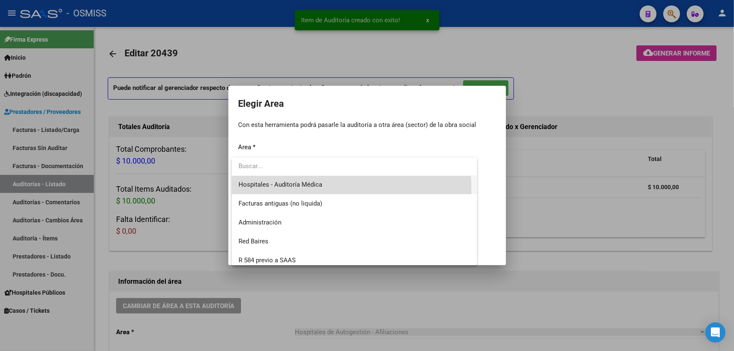
click at [316, 189] on span "Hospitales - Auditoría Médica" at bounding box center [354, 184] width 232 height 19
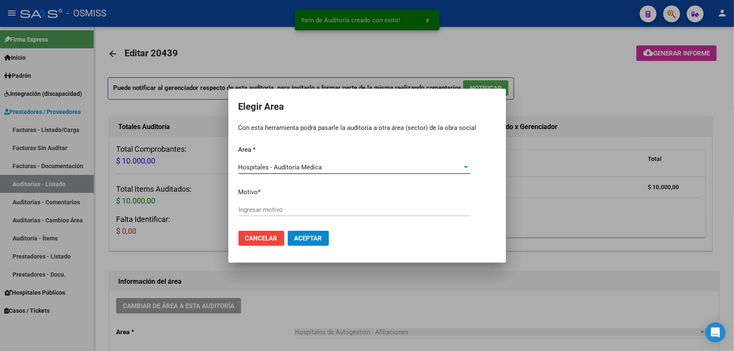
click at [313, 212] on input "Ingresar motivo" at bounding box center [354, 210] width 232 height 8
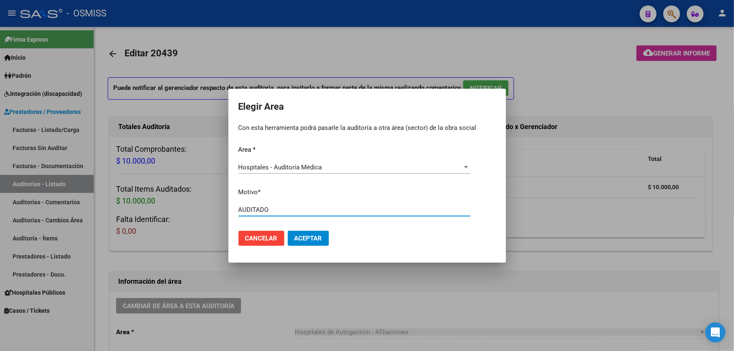
type input "AUDITADO"
click at [312, 239] on span "Aceptar" at bounding box center [308, 239] width 28 height 8
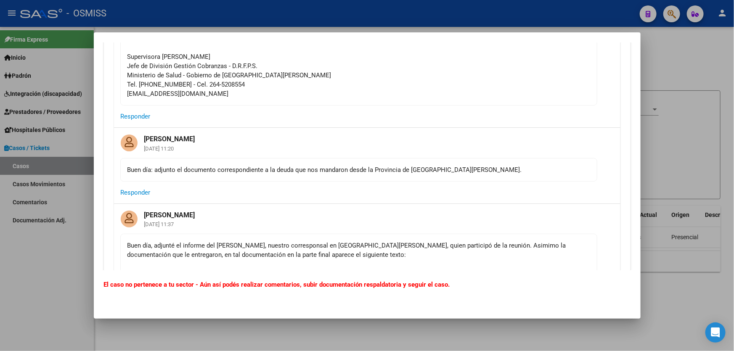
scroll to position [344, 0]
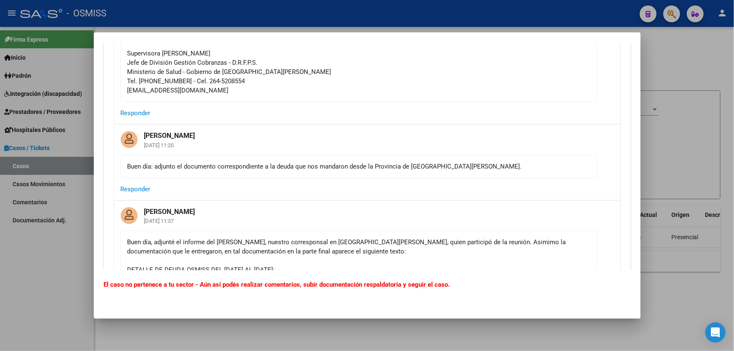
click at [659, 146] on div at bounding box center [367, 175] width 734 height 351
